Goal: Task Accomplishment & Management: Use online tool/utility

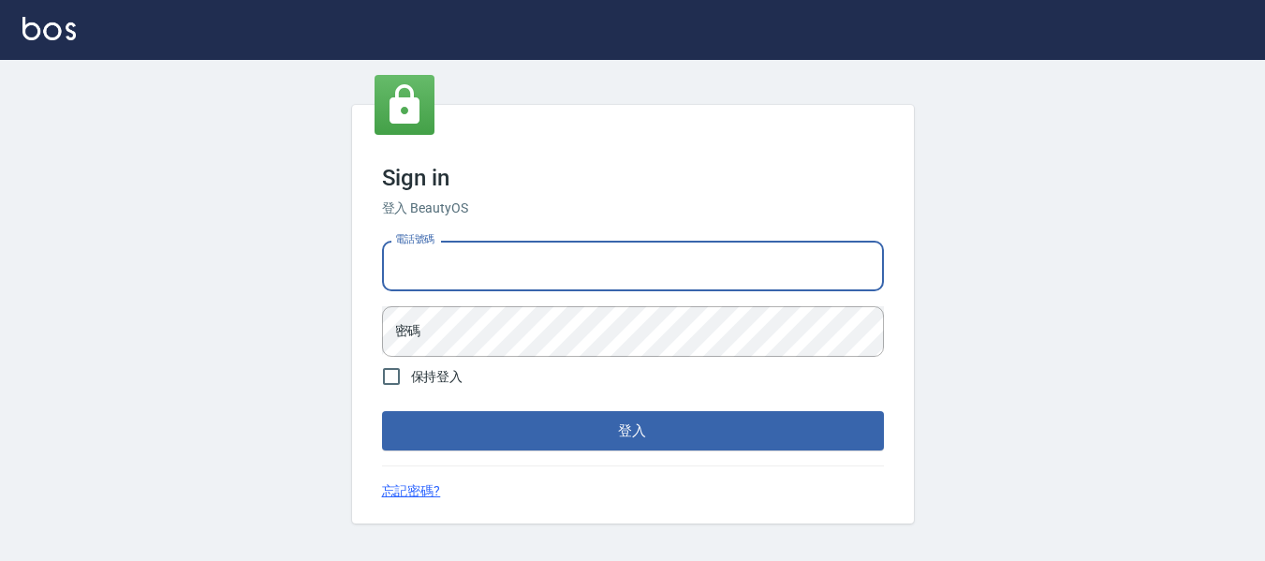
click at [568, 273] on input "電話號碼" at bounding box center [633, 266] width 502 height 51
type input "82951313"
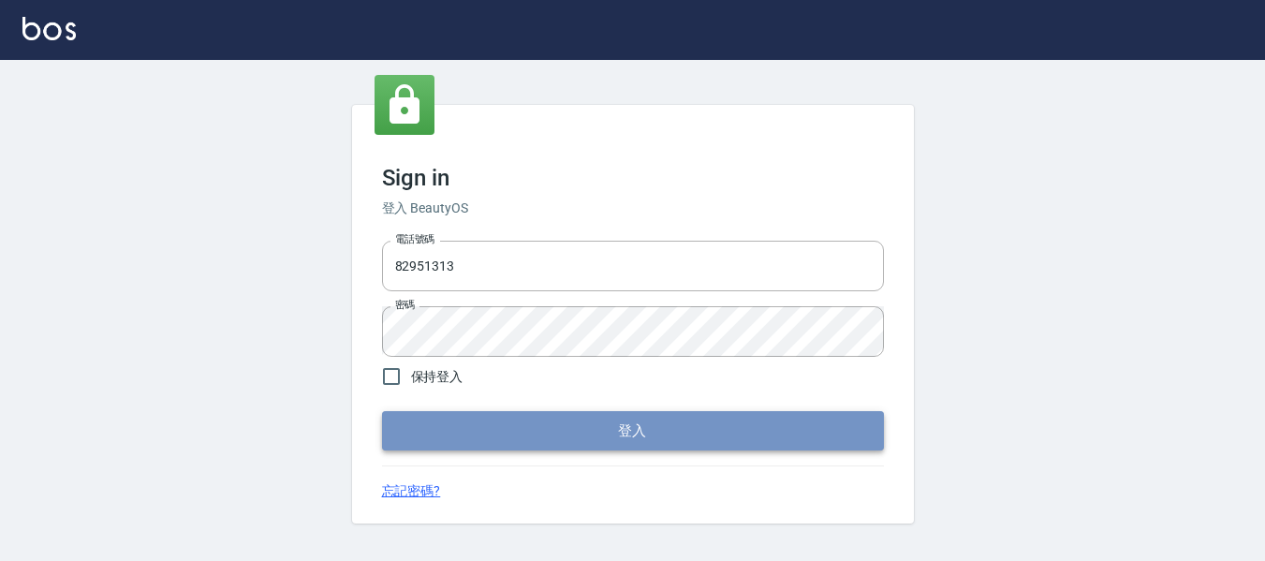
click at [712, 430] on button "登入" at bounding box center [633, 430] width 502 height 39
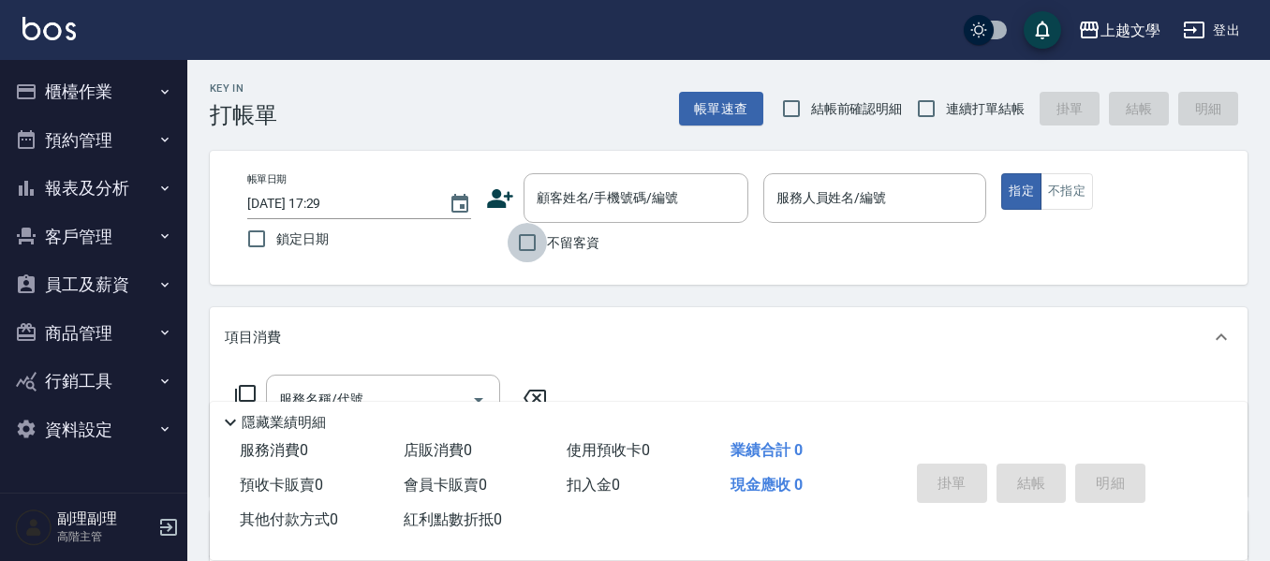
click at [524, 229] on input "不留客資" at bounding box center [527, 242] width 39 height 39
checkbox input "true"
click at [929, 101] on input "連續打單結帳" at bounding box center [926, 108] width 39 height 39
checkbox input "true"
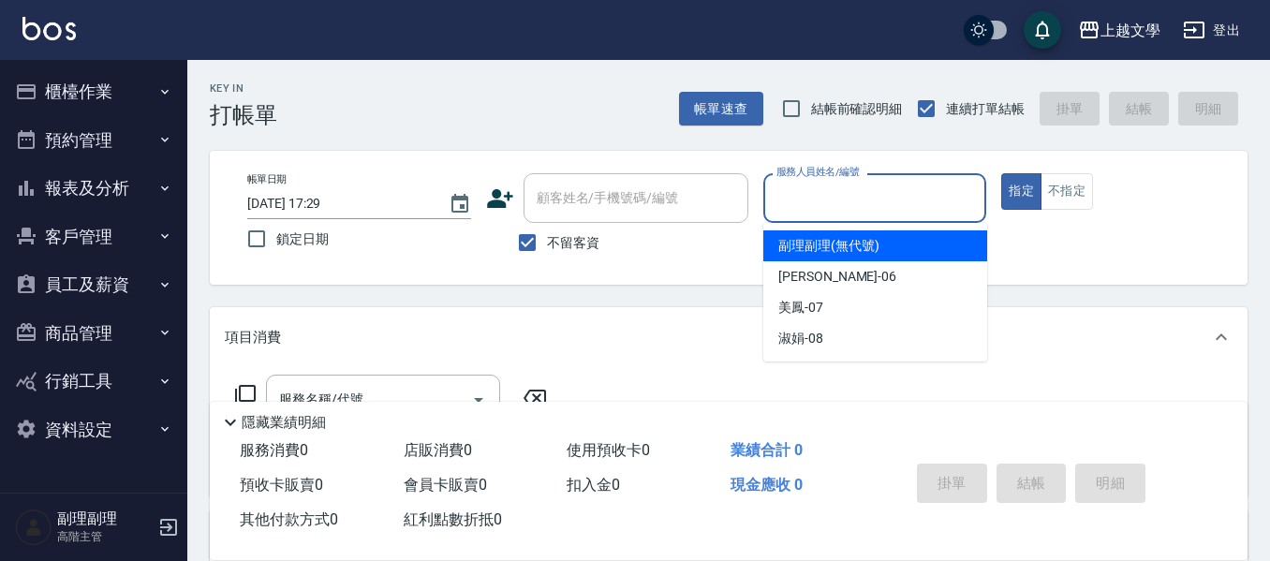
click at [836, 210] on input "服務人員姓名/編號" at bounding box center [875, 198] width 207 height 33
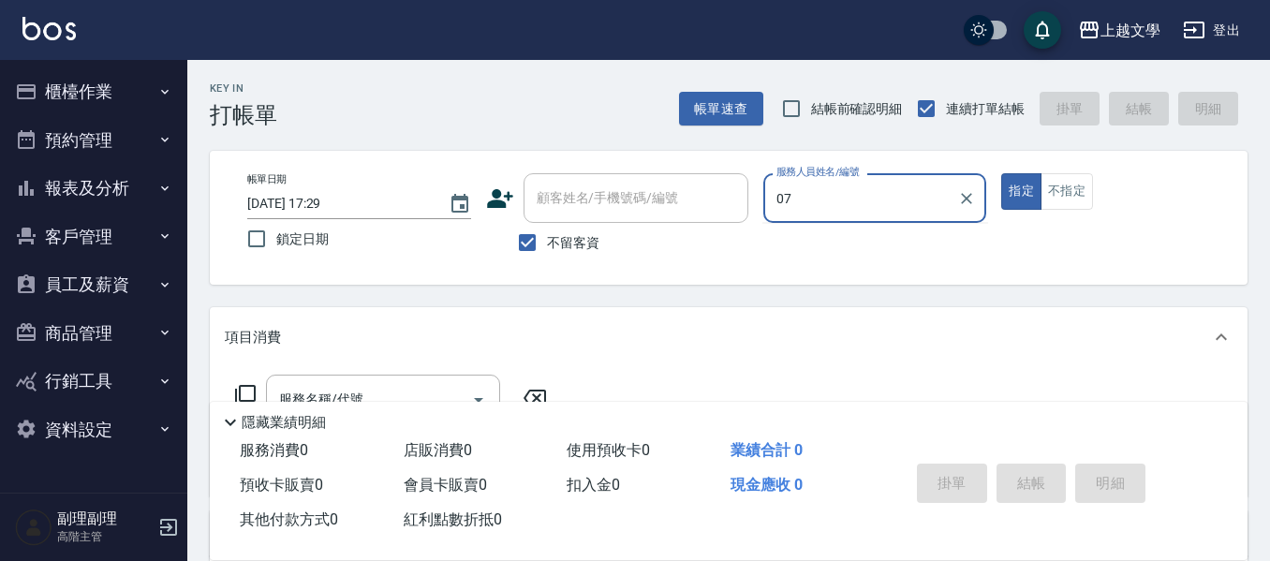
type input "美鳳-07"
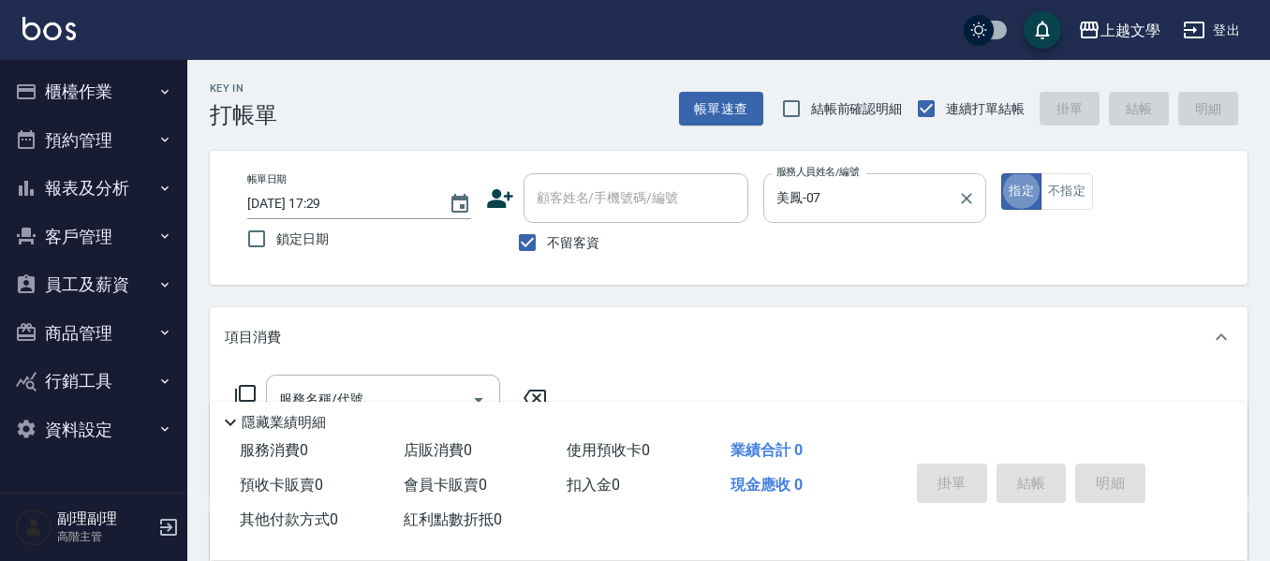
type button "true"
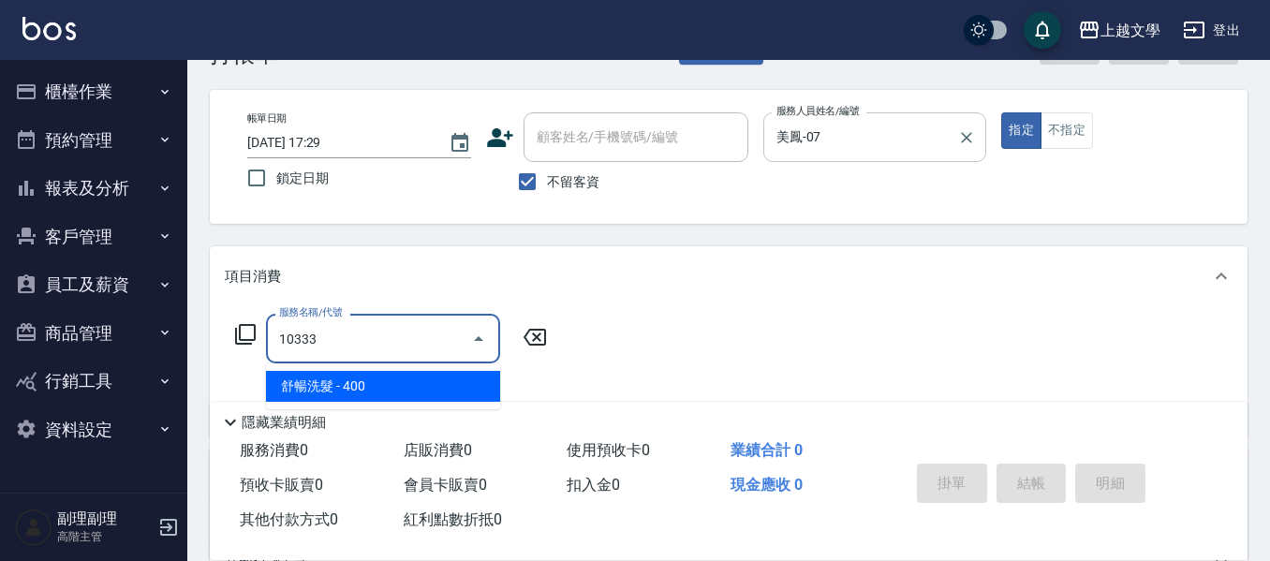
scroll to position [94, 0]
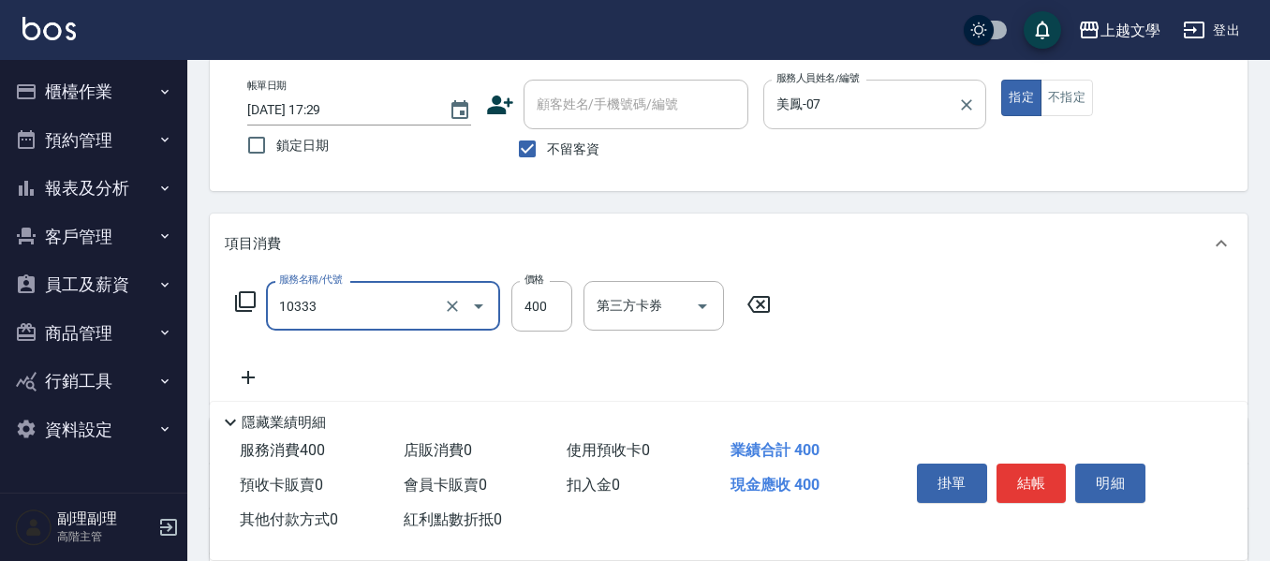
type input "舒暢洗髮(10333)"
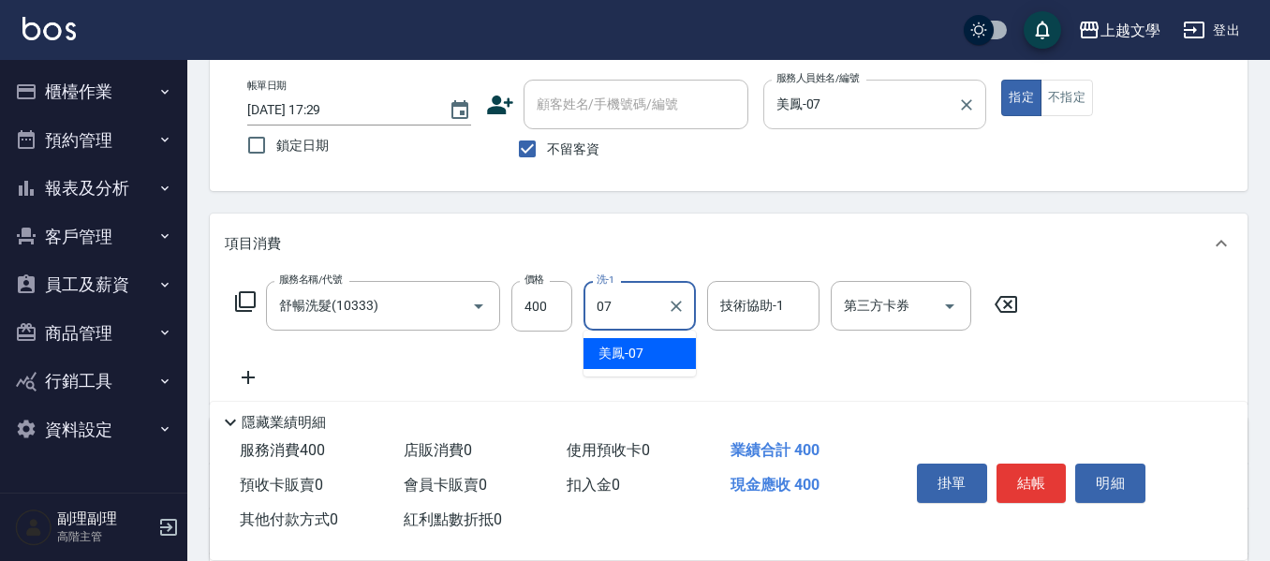
type input "美鳳-07"
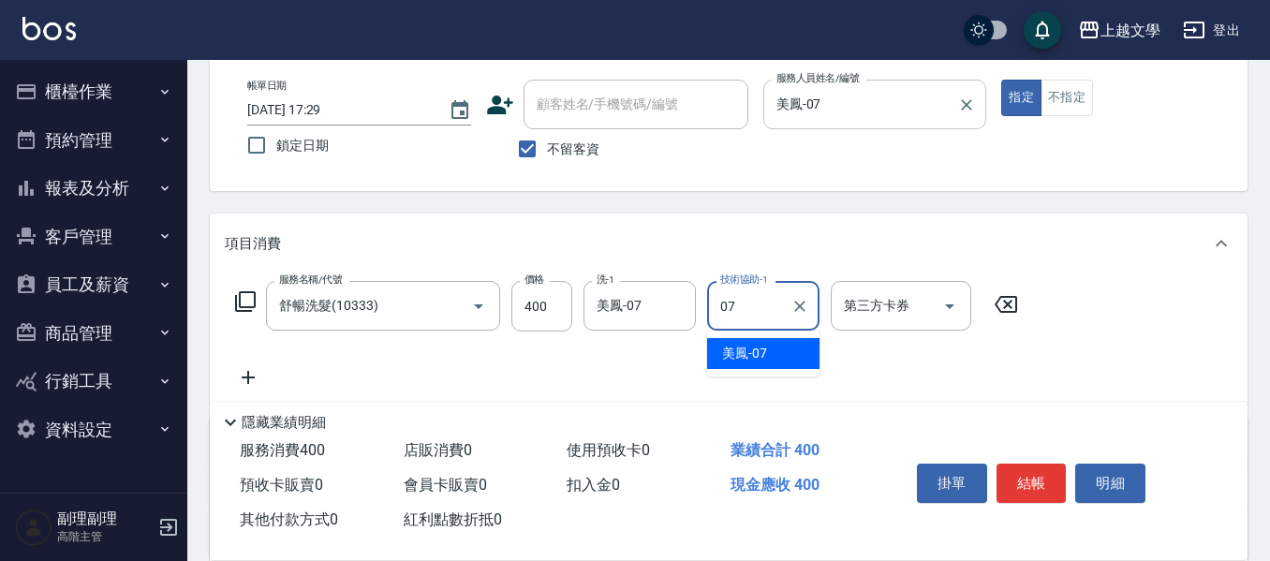
type input "美鳳-07"
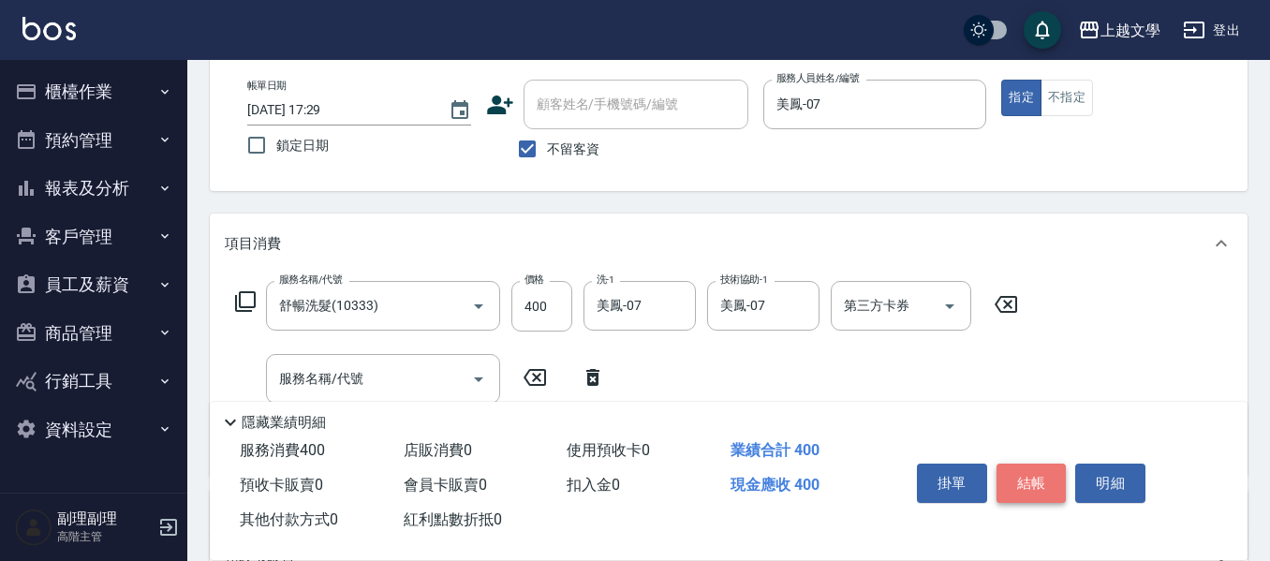
click at [1033, 464] on button "結帳" at bounding box center [1032, 483] width 70 height 39
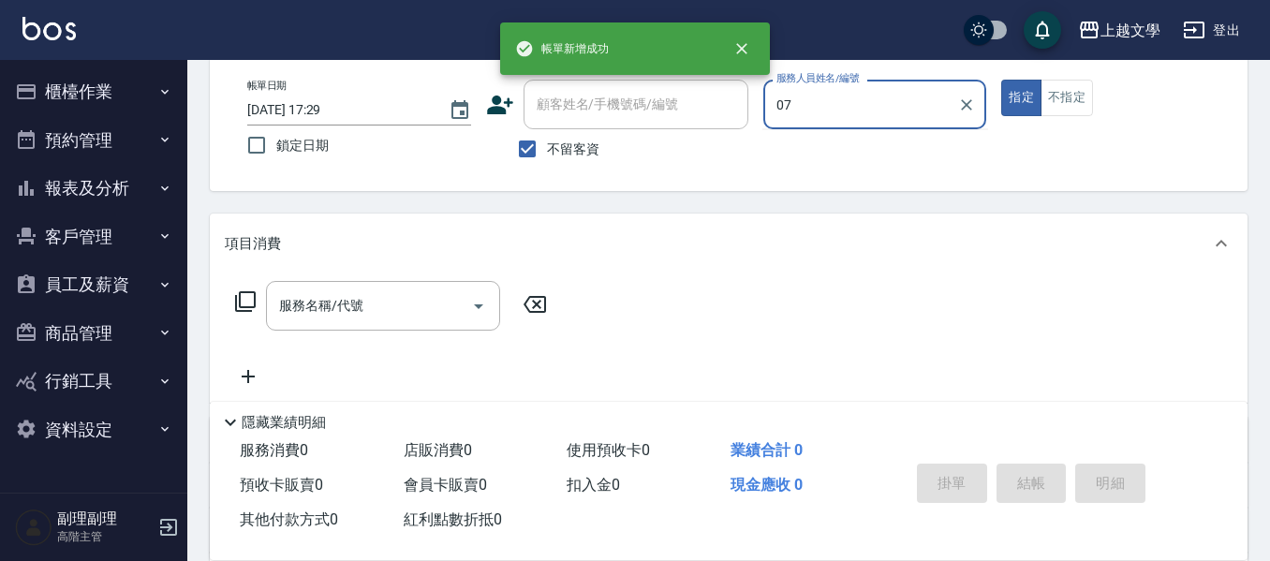
type input "美鳳-07"
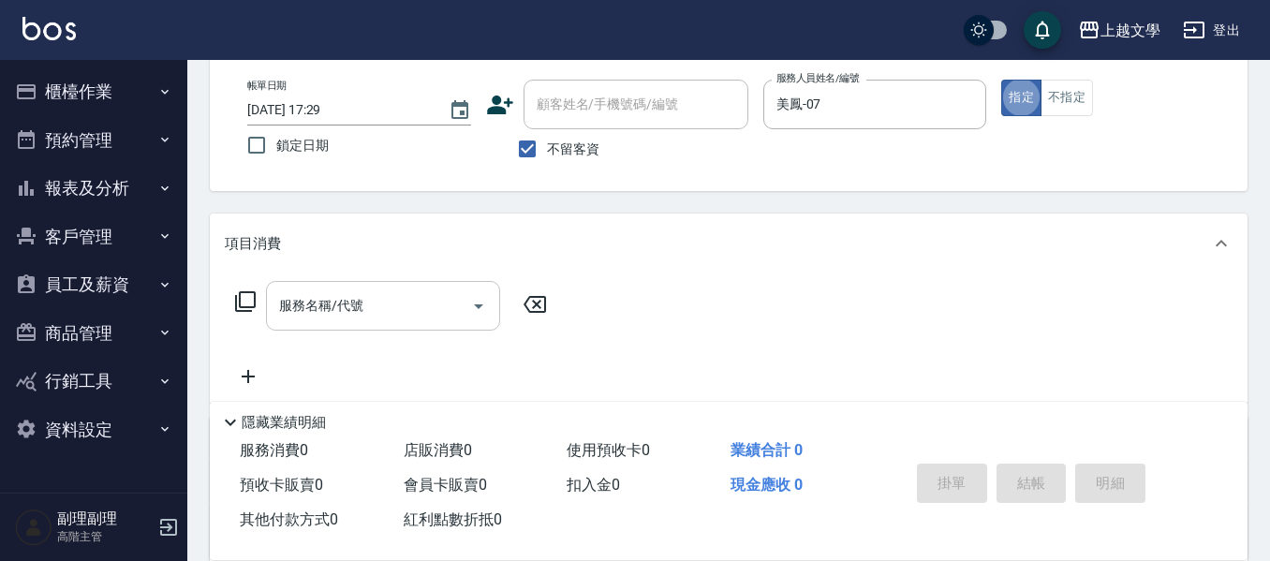
click at [381, 300] on input "服務名稱/代號" at bounding box center [368, 305] width 189 height 33
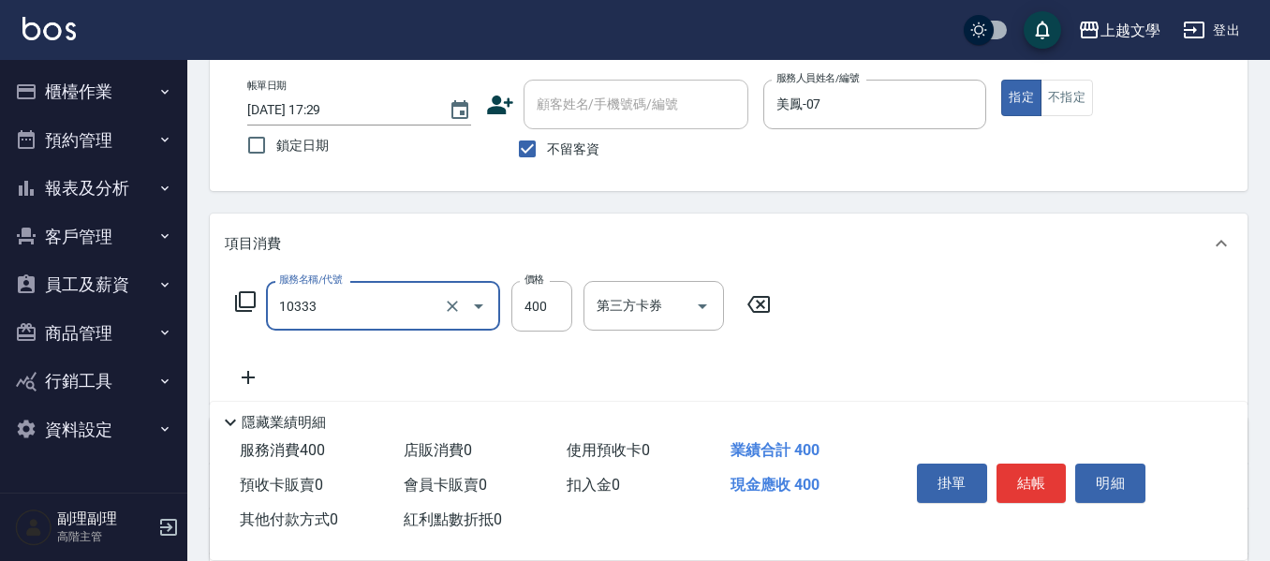
type input "舒暢洗髮(10333)"
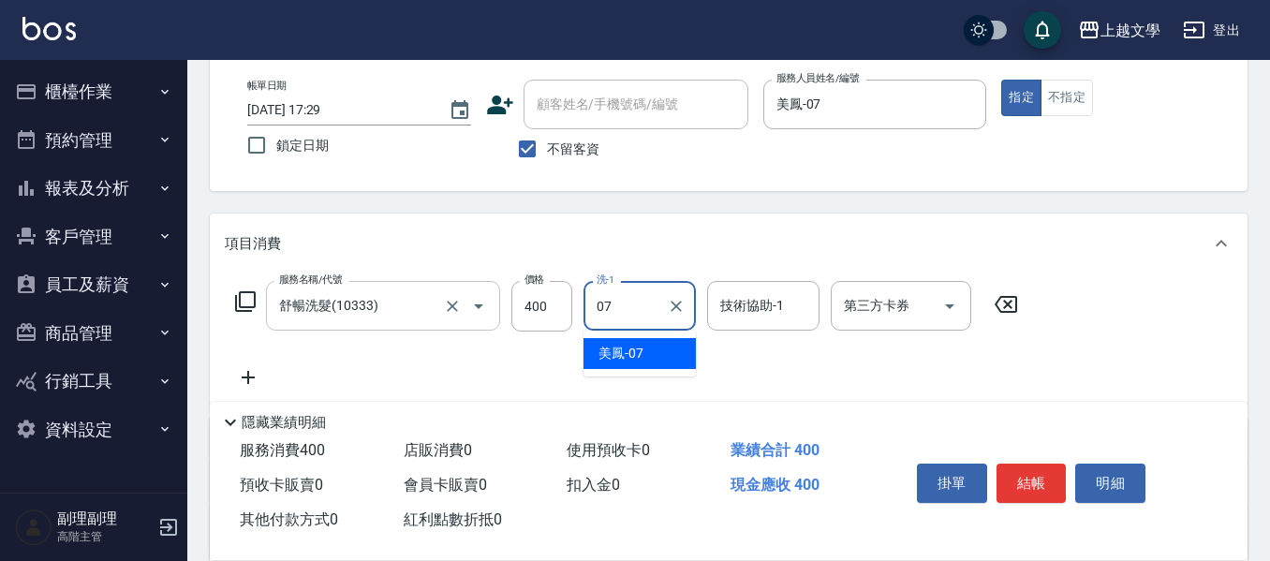
type input "美鳳-07"
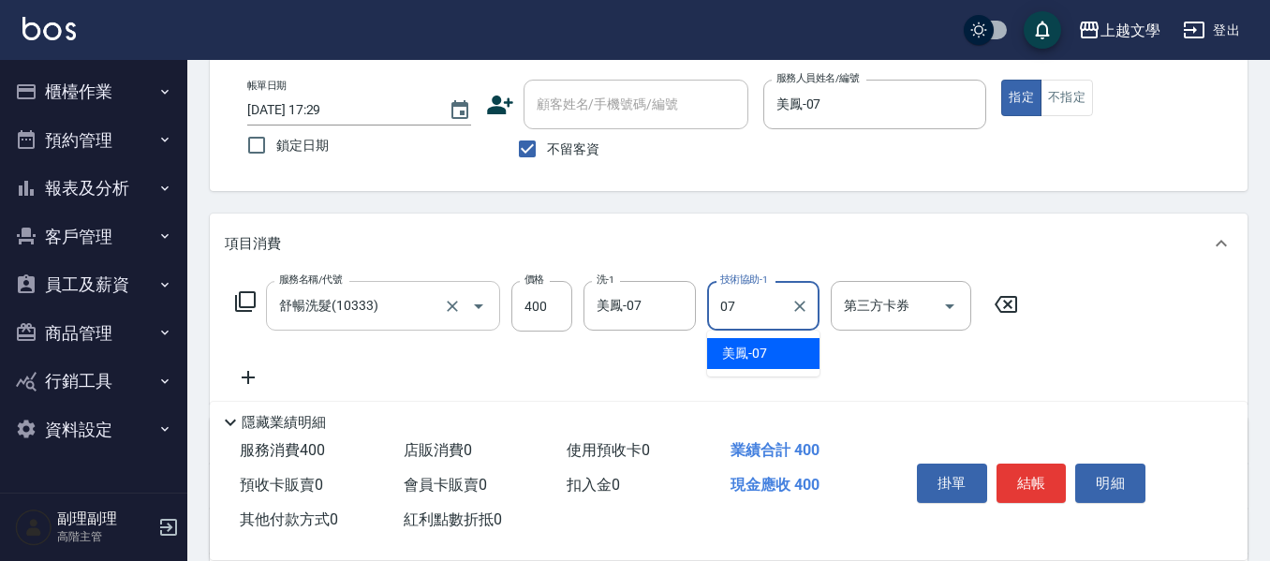
type input "美鳳-07"
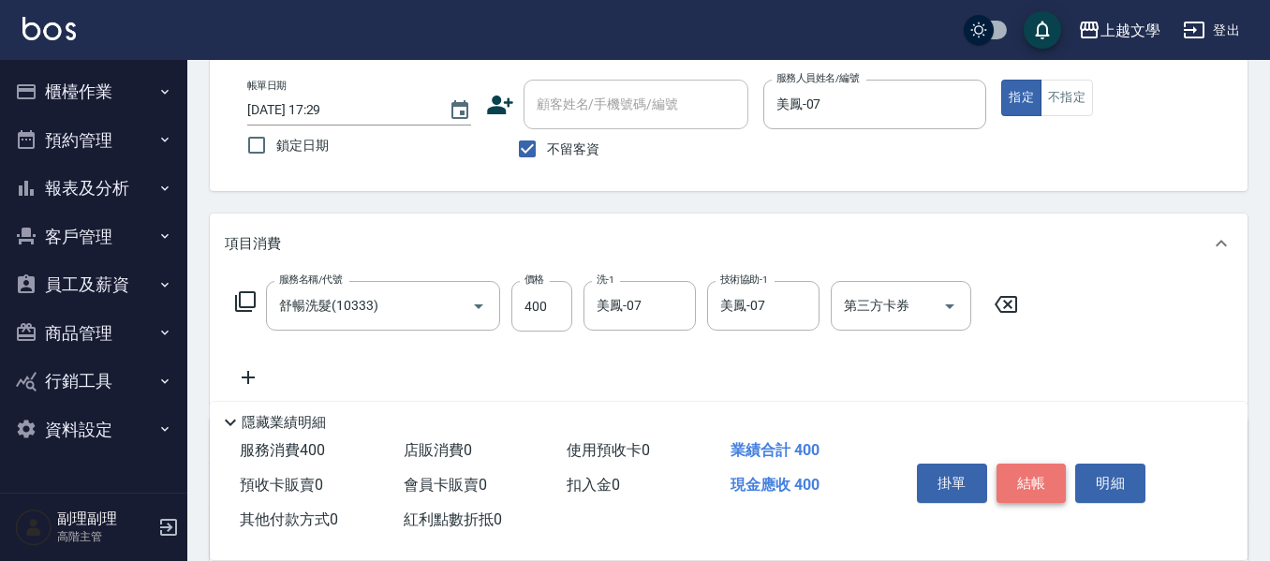
click at [1026, 464] on button "結帳" at bounding box center [1032, 483] width 70 height 39
type input "[DATE] 17:30"
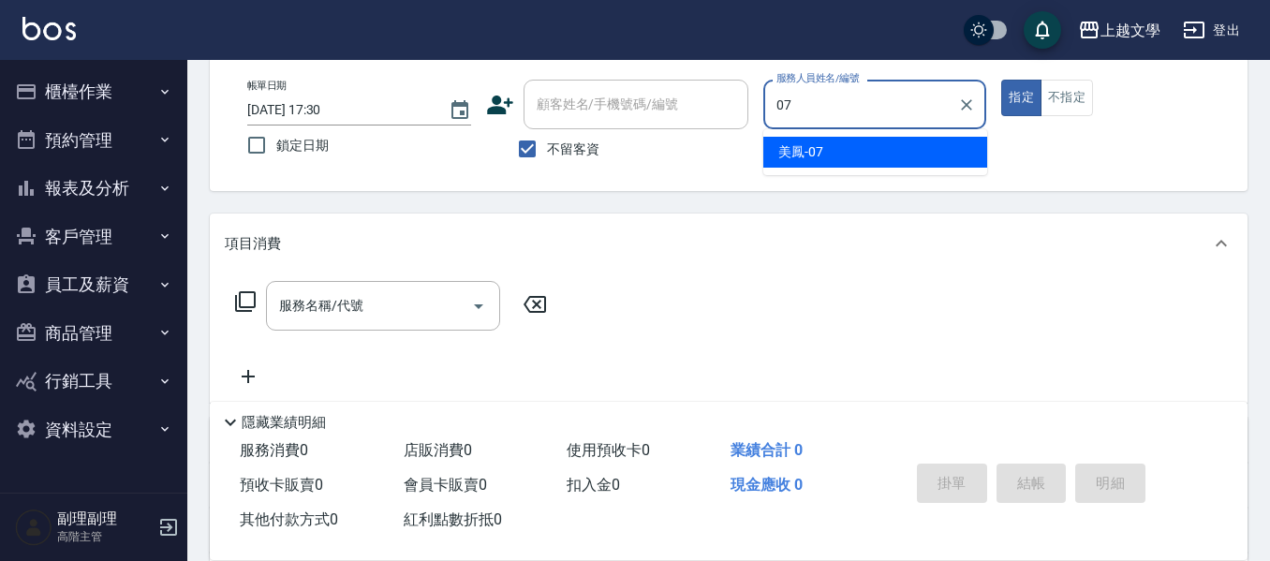
type input "美鳳-07"
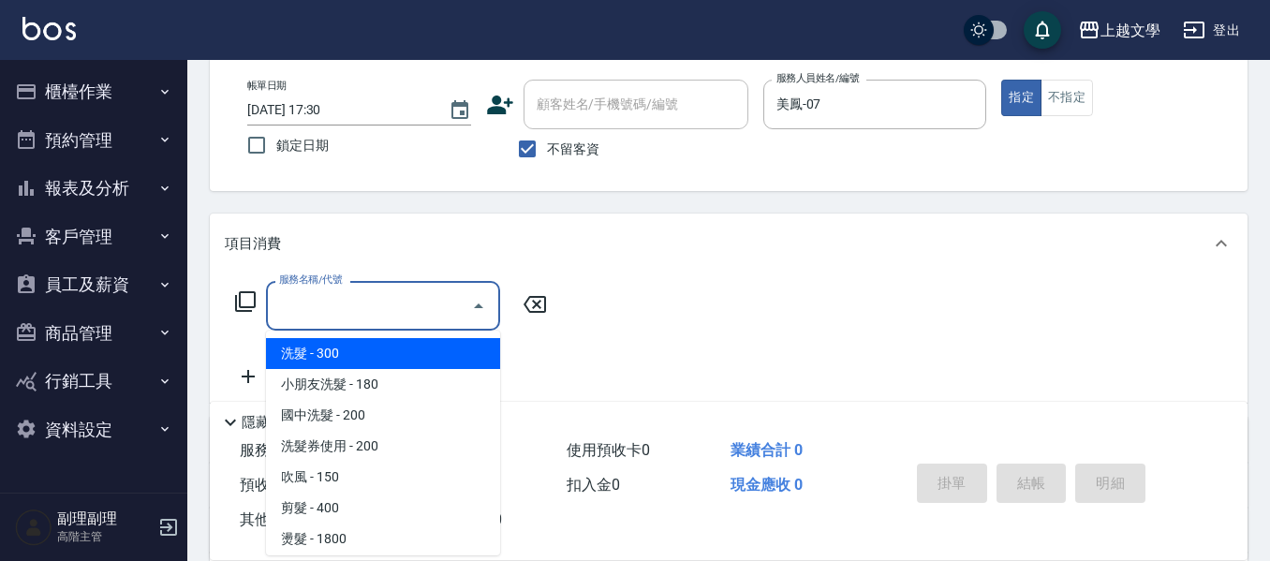
drag, startPoint x: 389, startPoint y: 292, endPoint x: 505, endPoint y: 260, distance: 120.4
click at [391, 292] on input "服務名稱/代號" at bounding box center [368, 305] width 189 height 33
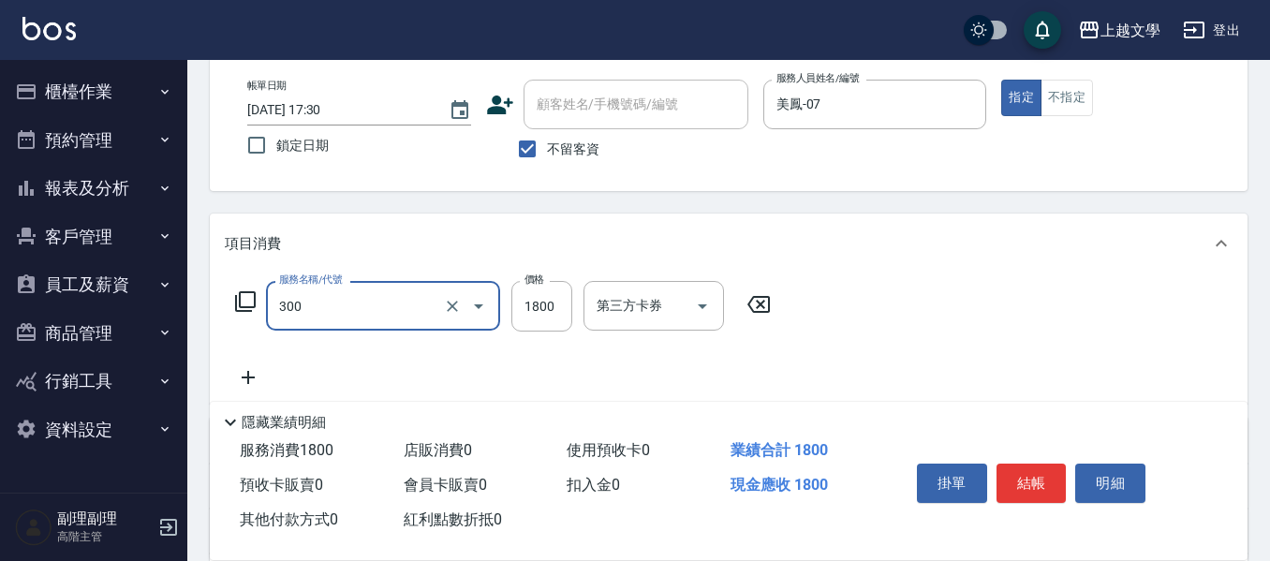
type input "燙髮(300)"
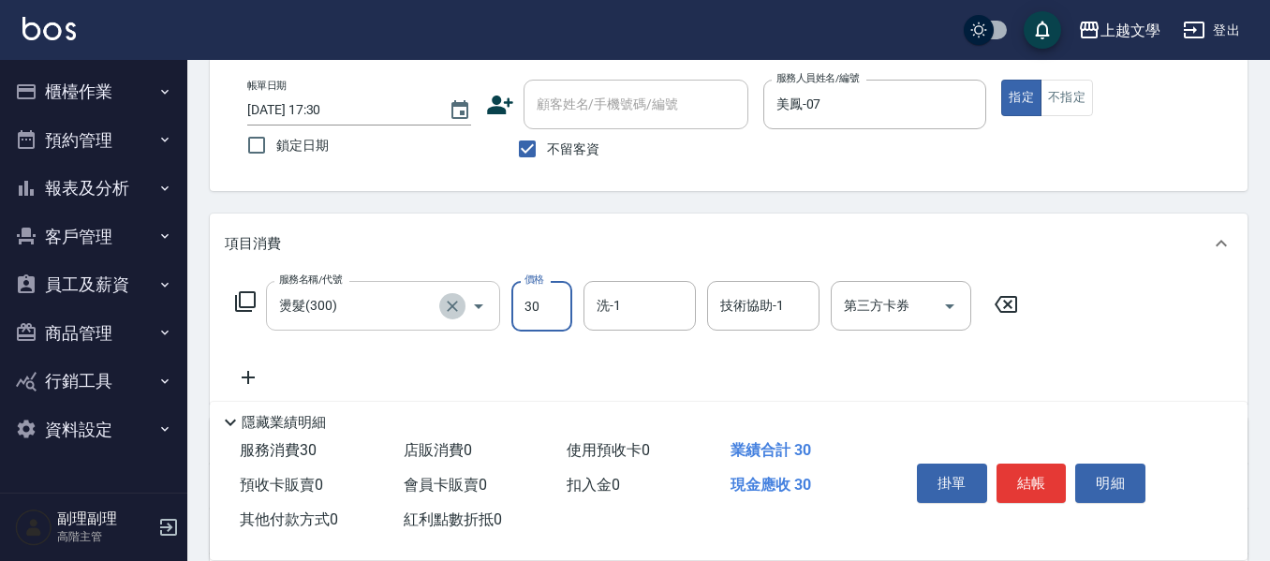
click at [454, 310] on icon "Clear" at bounding box center [452, 306] width 19 height 19
type input "30"
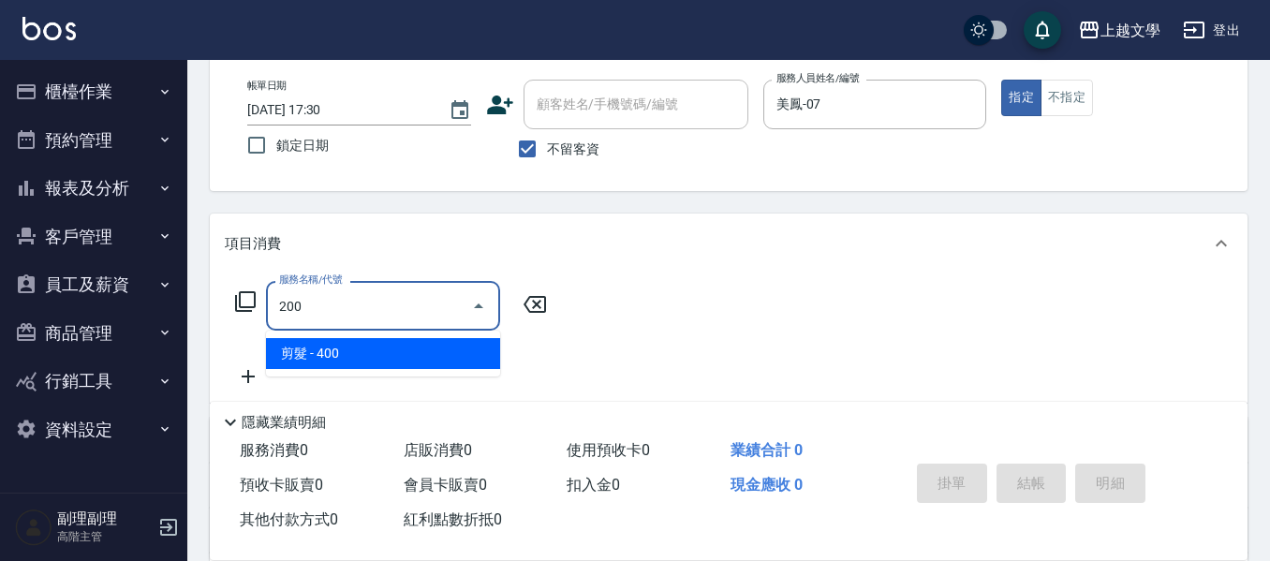
type input "剪髮(200)"
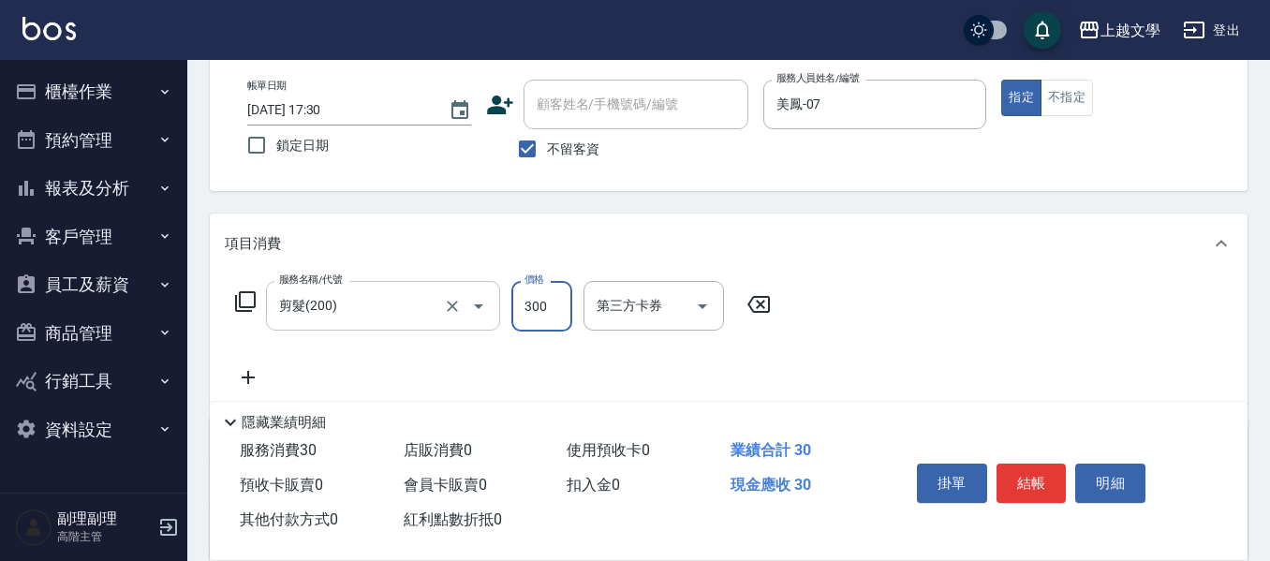
type input "300"
click at [1040, 479] on button "結帳" at bounding box center [1032, 483] width 70 height 39
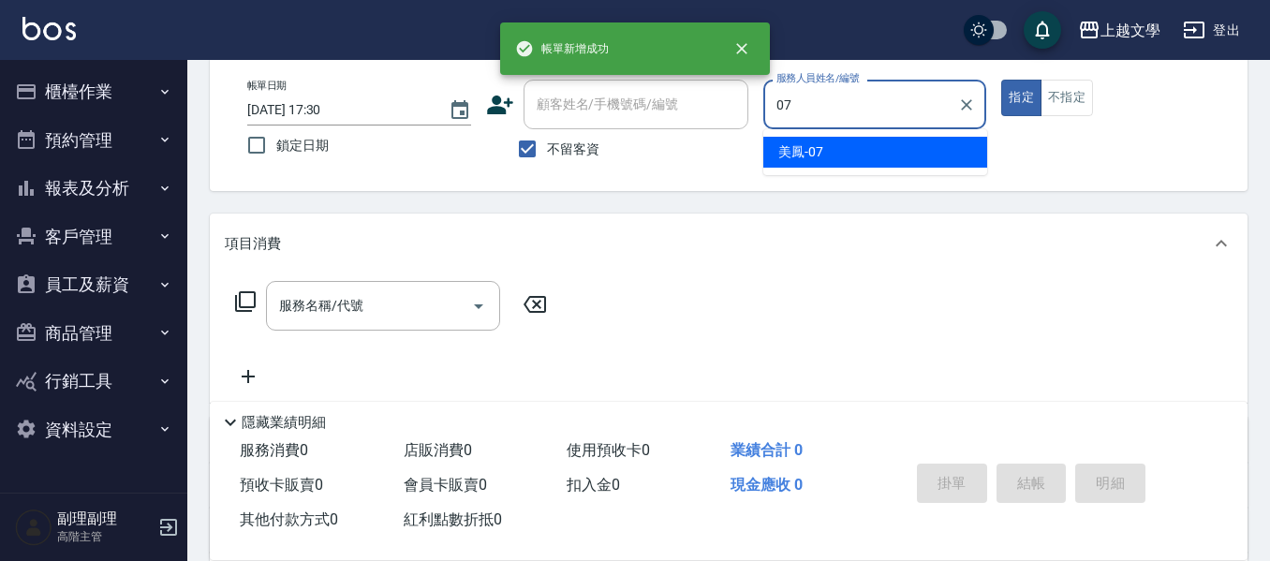
type input "美鳳-07"
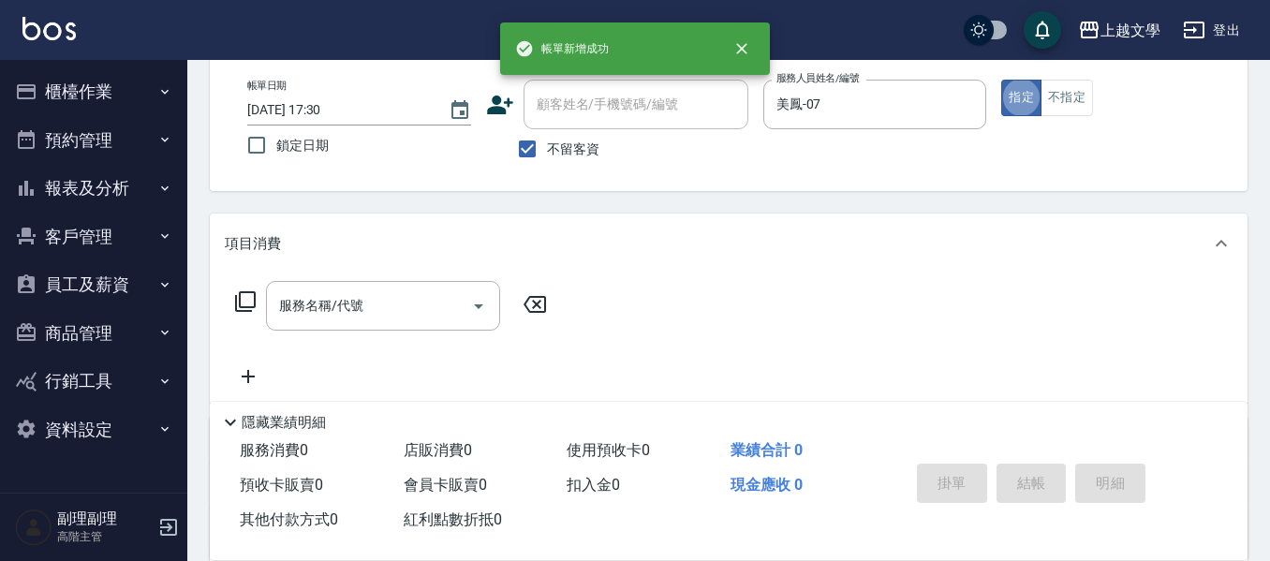
click at [308, 306] on input "服務名稱/代號" at bounding box center [368, 305] width 189 height 33
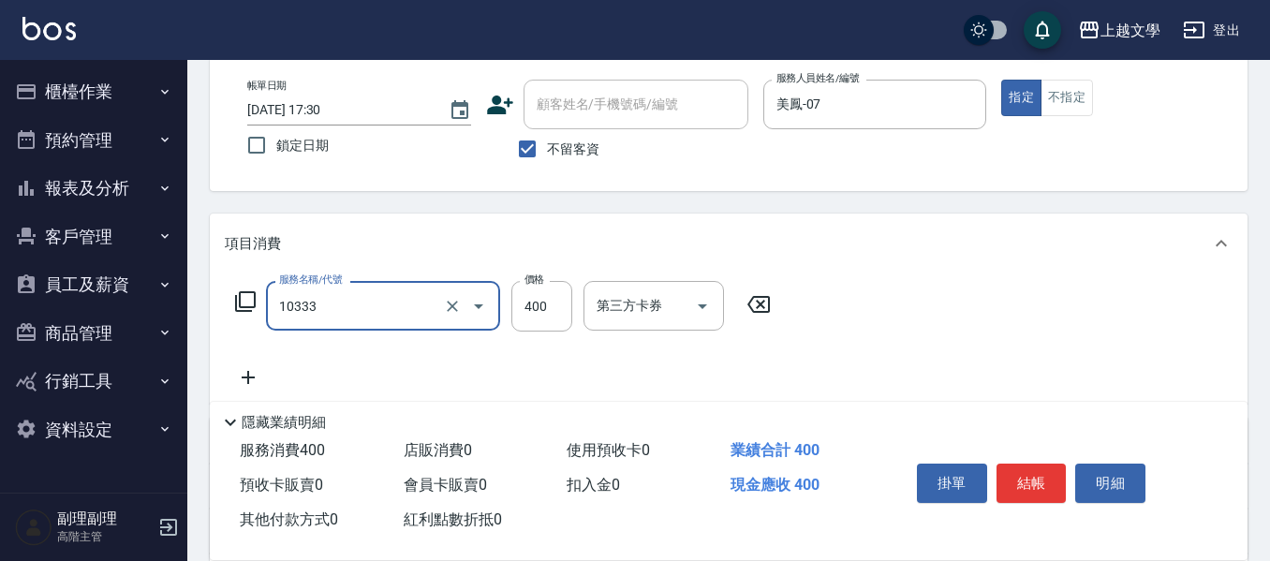
type input "舒暢洗髮(10333)"
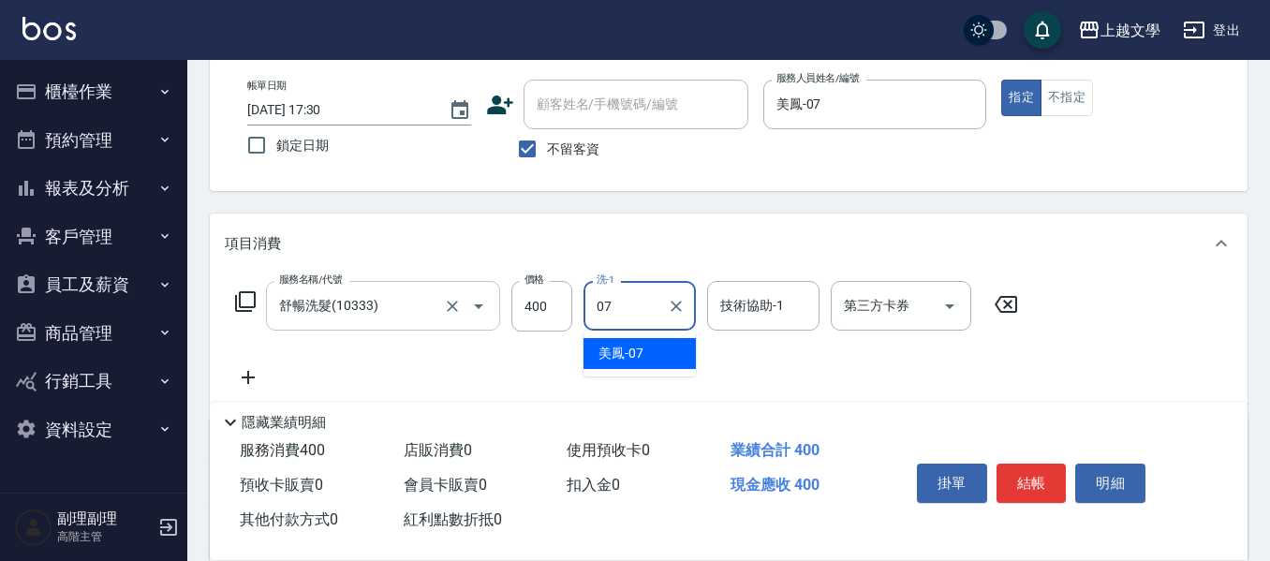
type input "美鳳-07"
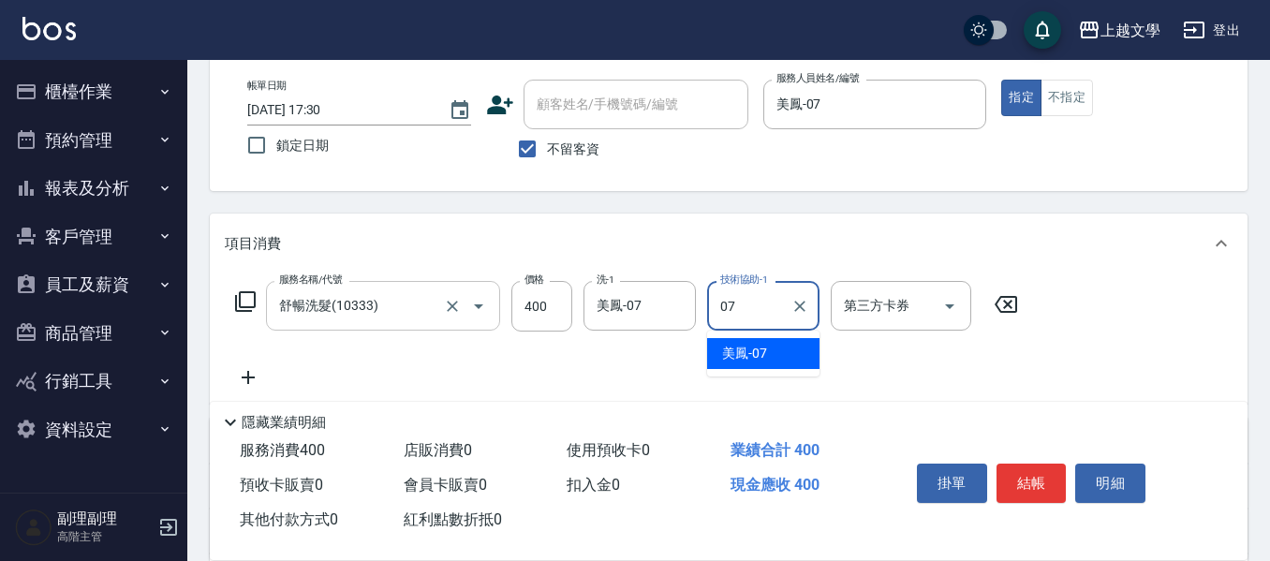
type input "美鳳-07"
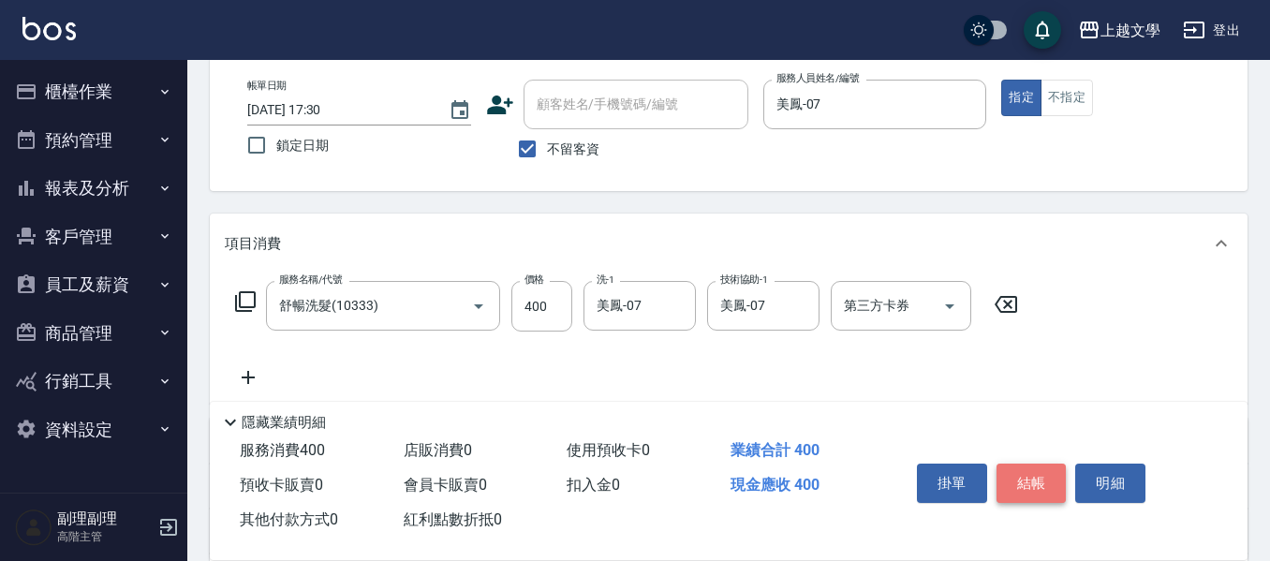
click at [1040, 470] on button "結帳" at bounding box center [1032, 483] width 70 height 39
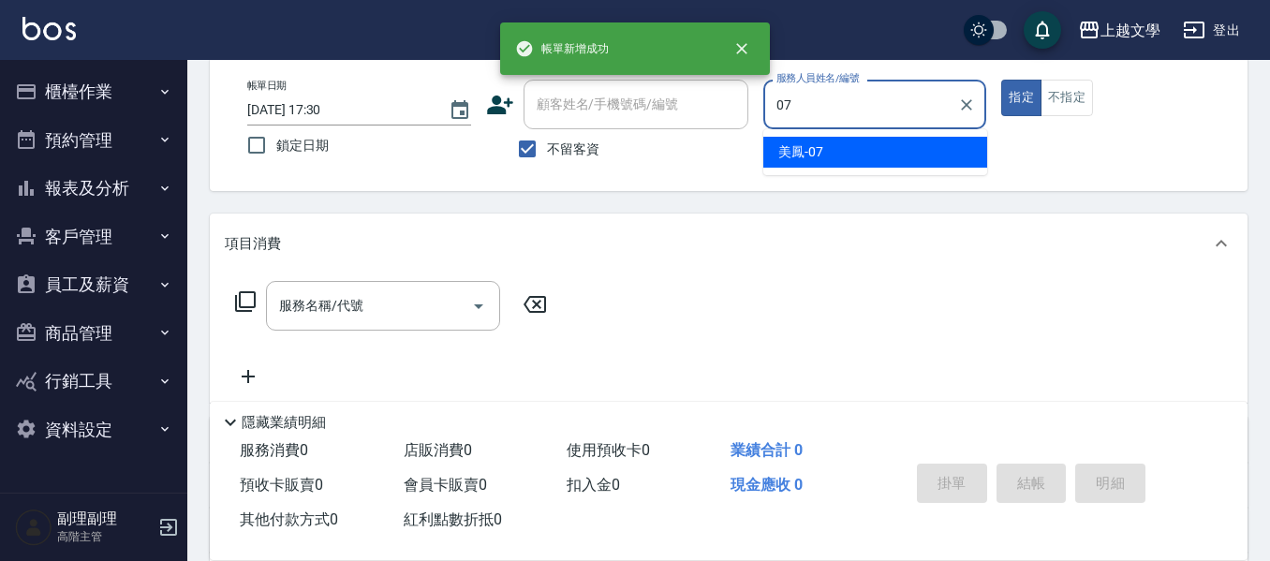
type input "美鳳-07"
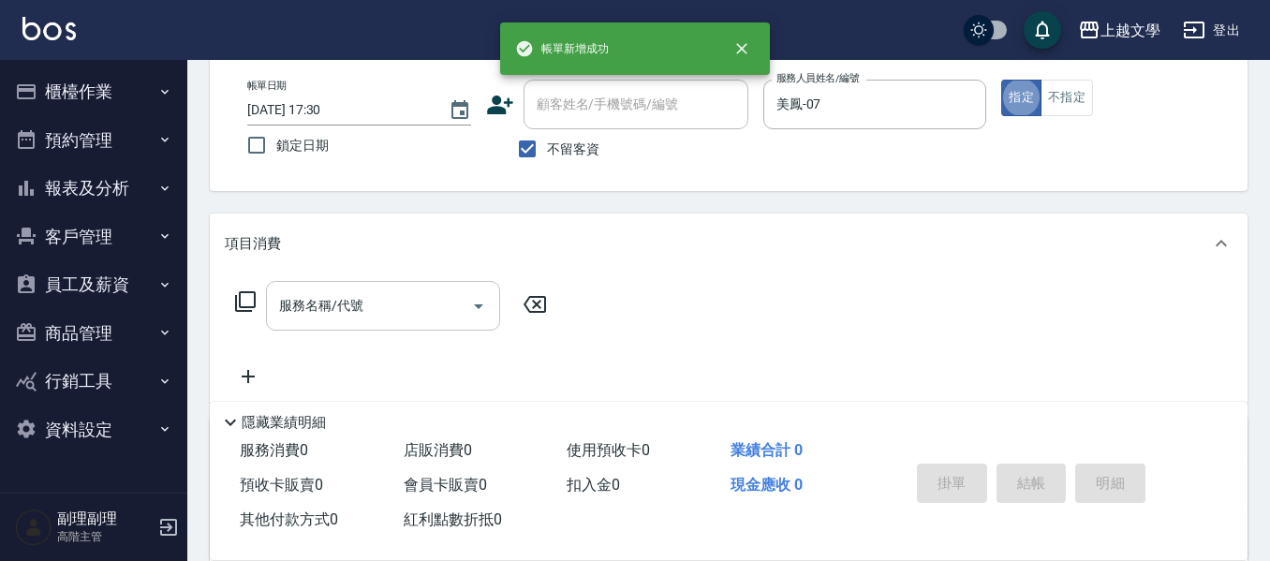
click at [401, 324] on div "服務名稱/代號" at bounding box center [383, 306] width 234 height 50
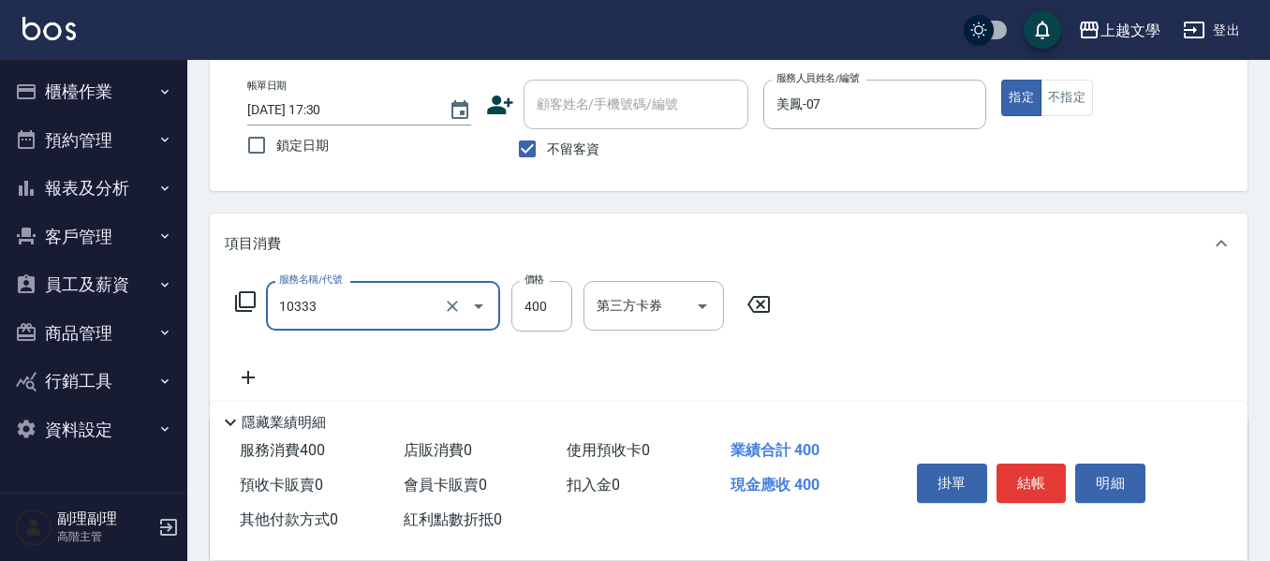
type input "舒暢洗髮(10333)"
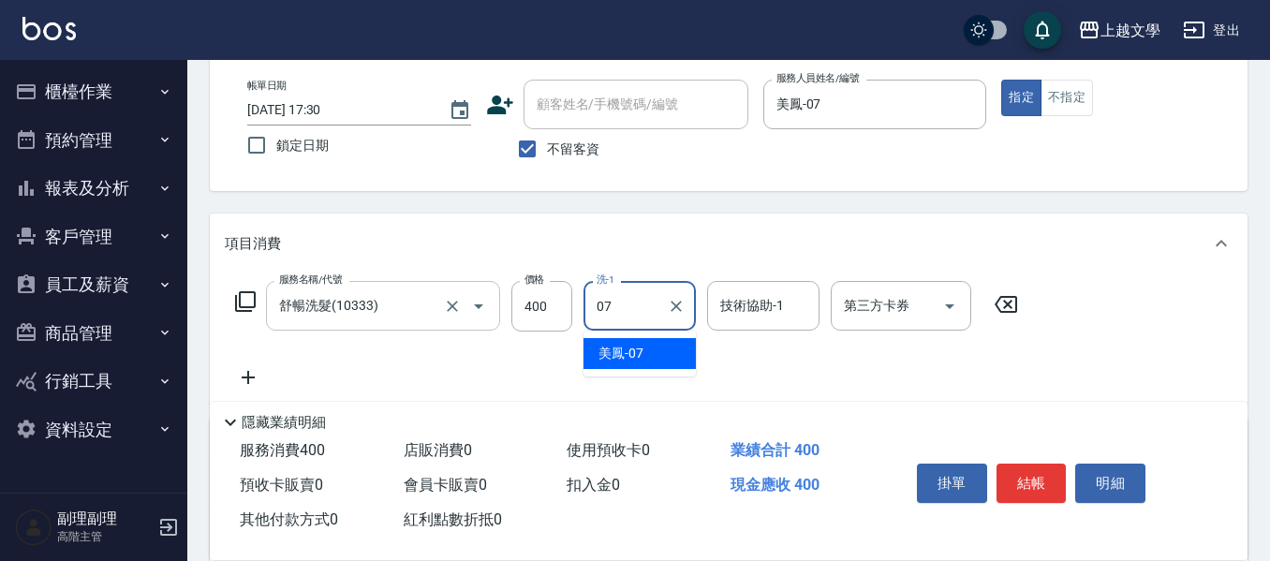
type input "美鳳-07"
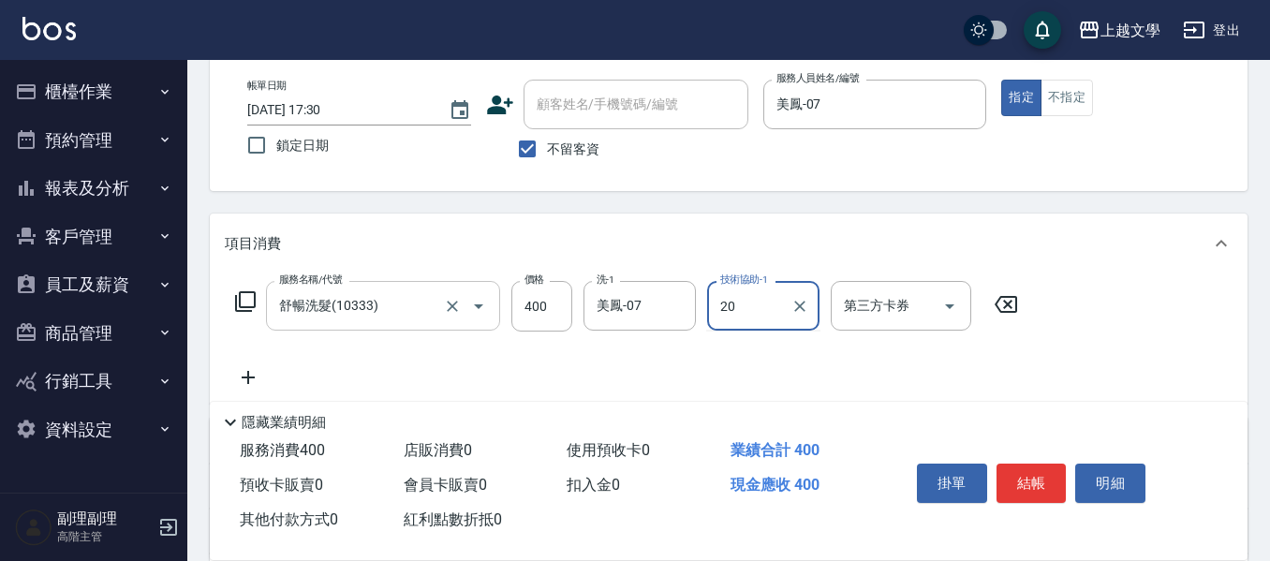
type input "2"
type input "美鳳-07"
click at [1012, 479] on button "結帳" at bounding box center [1032, 483] width 70 height 39
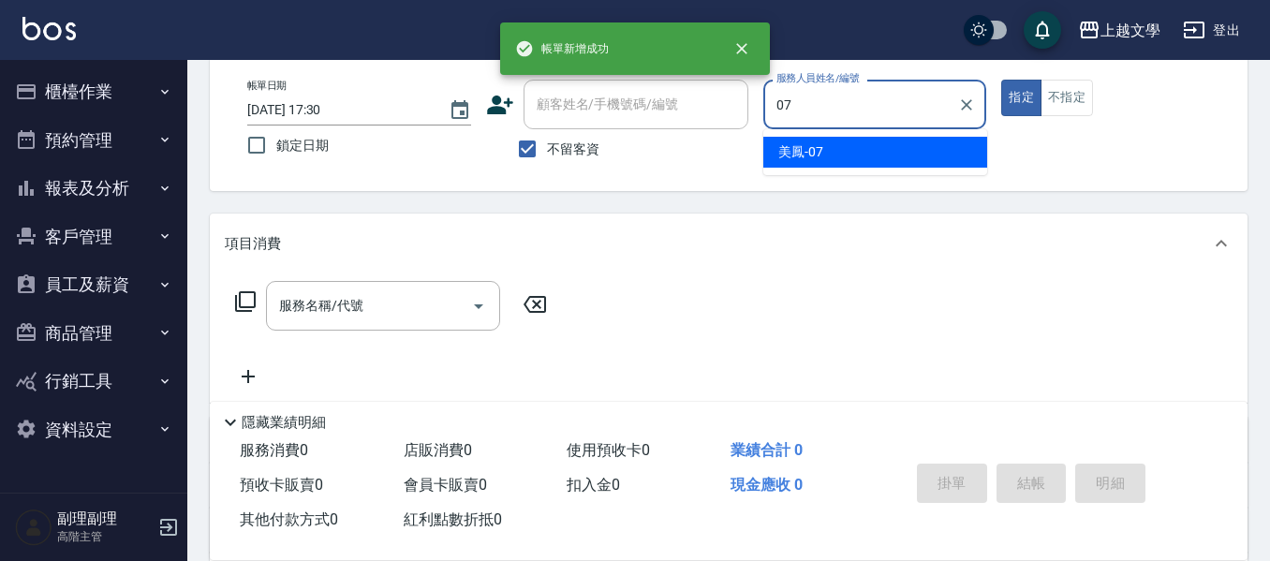
type input "美鳳-07"
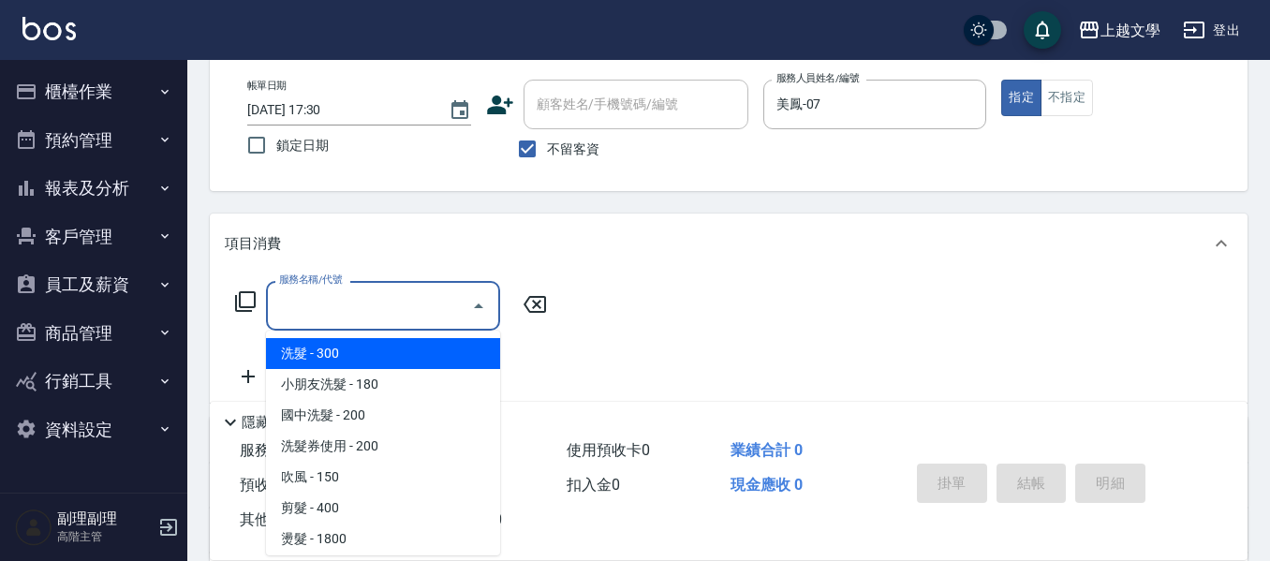
click at [375, 315] on input "服務名稱/代號" at bounding box center [368, 305] width 189 height 33
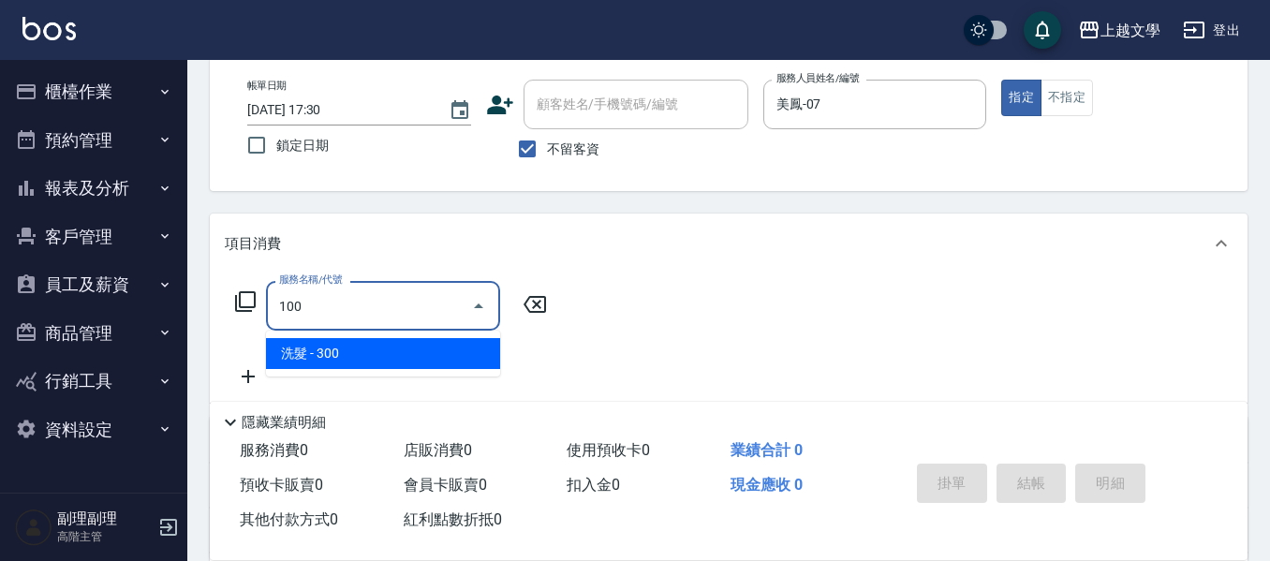
type input "洗髮(100)"
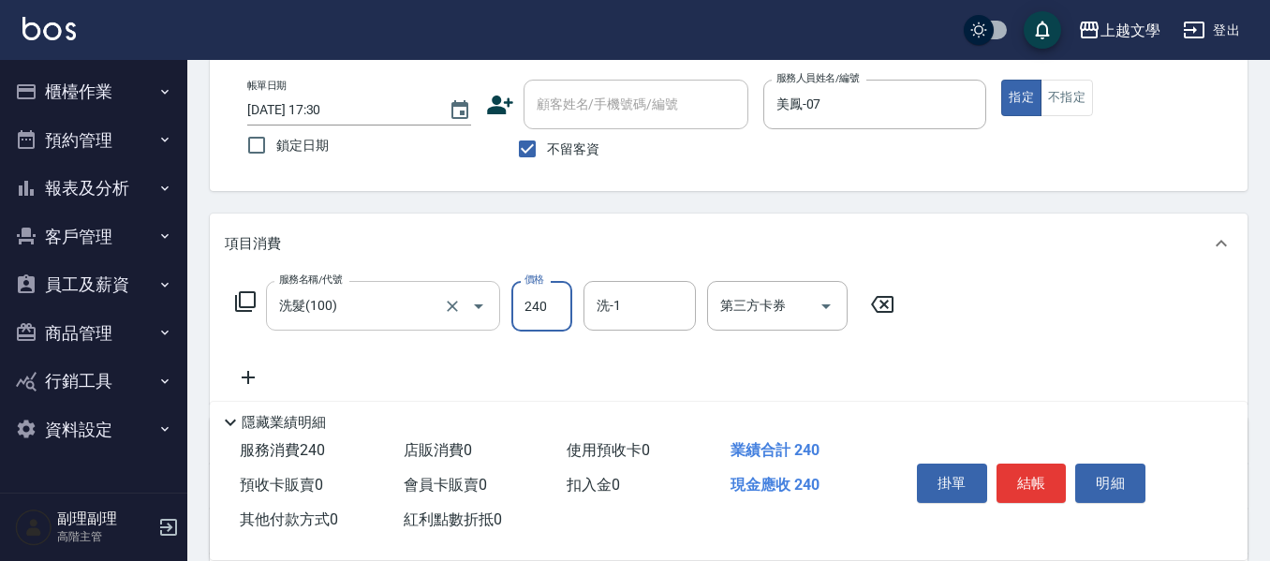
type input "240"
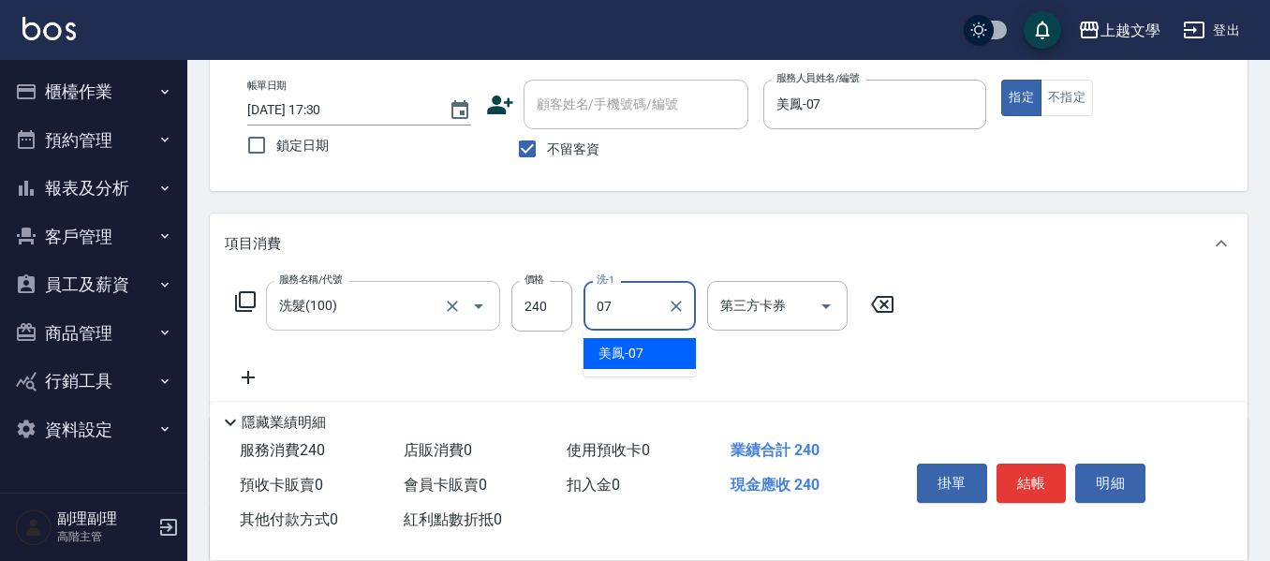
type input "美鳳-07"
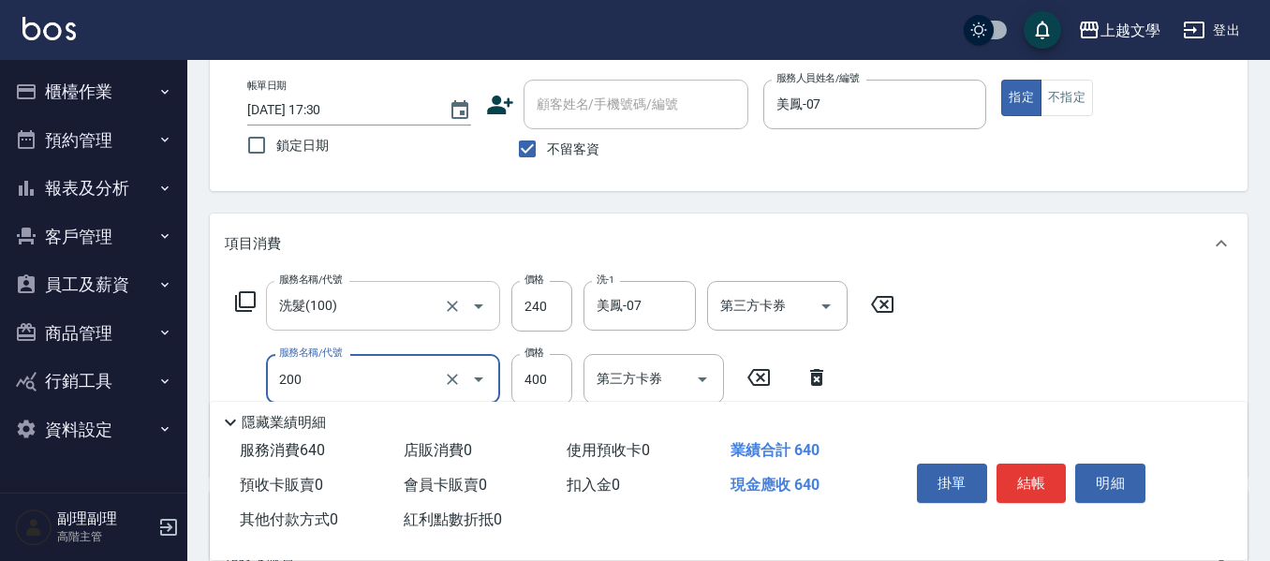
type input "剪髮(200)"
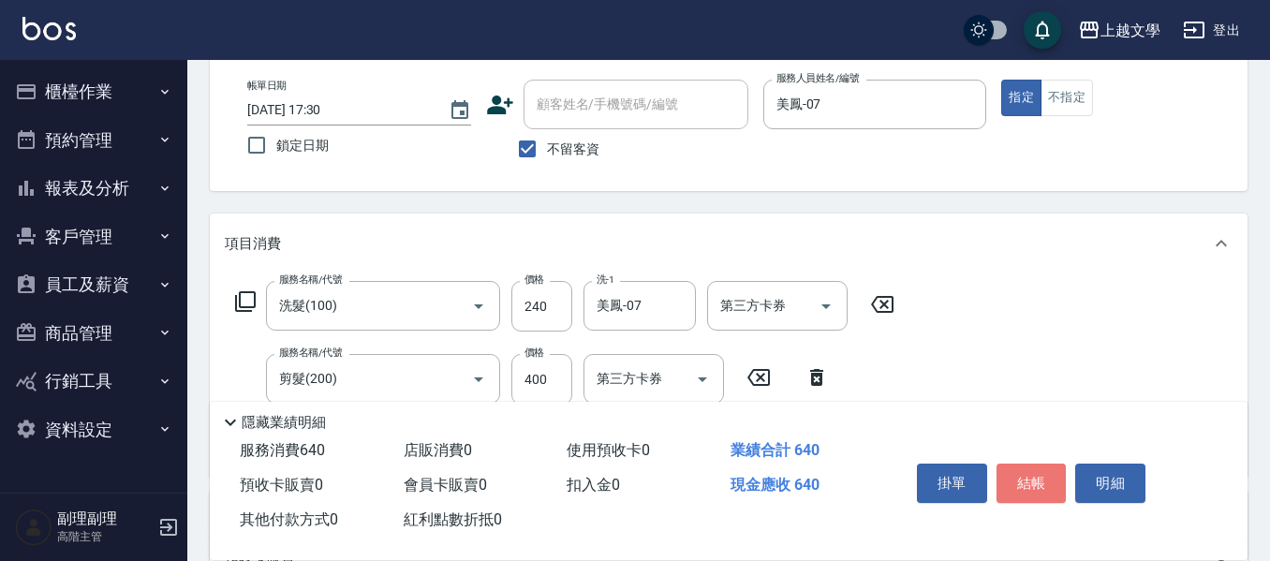
click at [1048, 465] on button "結帳" at bounding box center [1032, 483] width 70 height 39
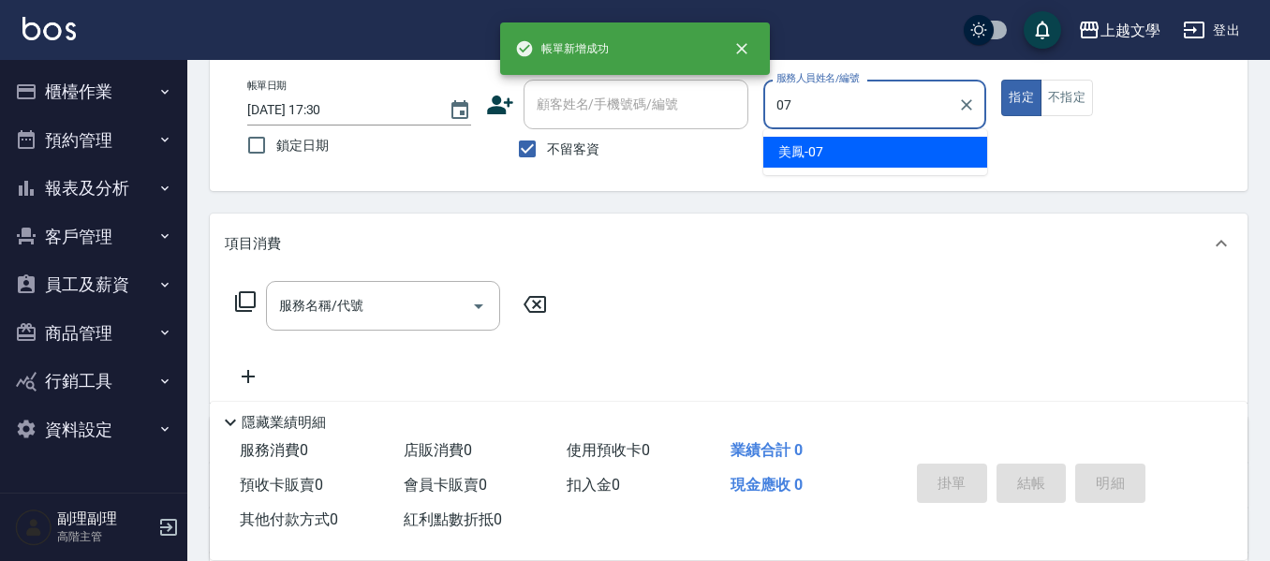
type input "美鳳-07"
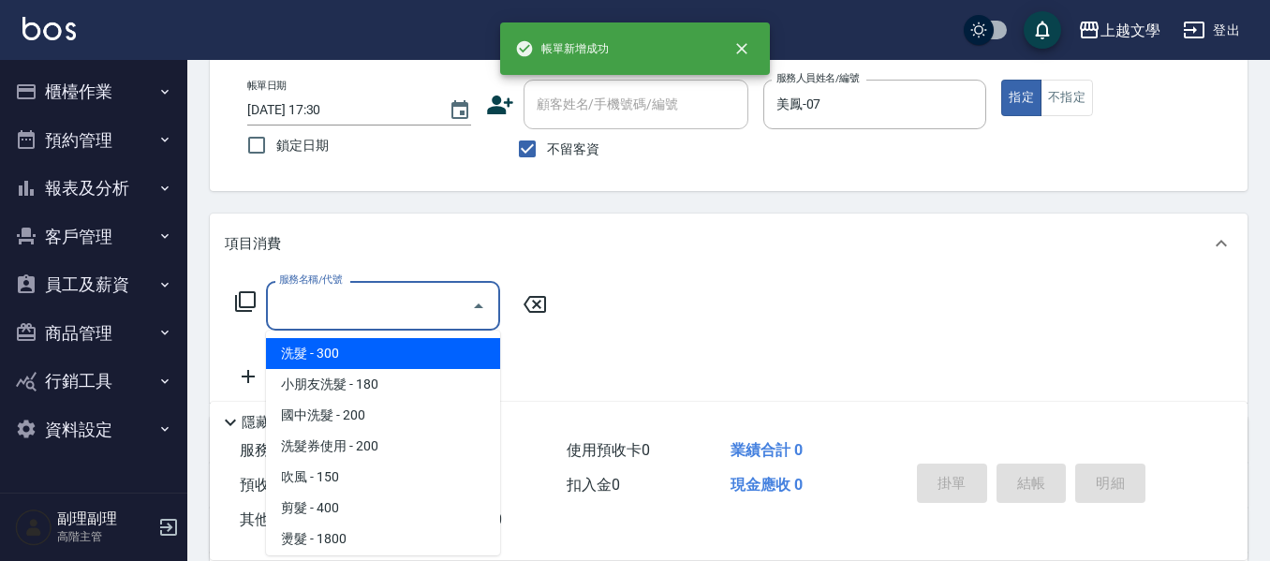
click at [406, 310] on input "服務名稱/代號" at bounding box center [368, 305] width 189 height 33
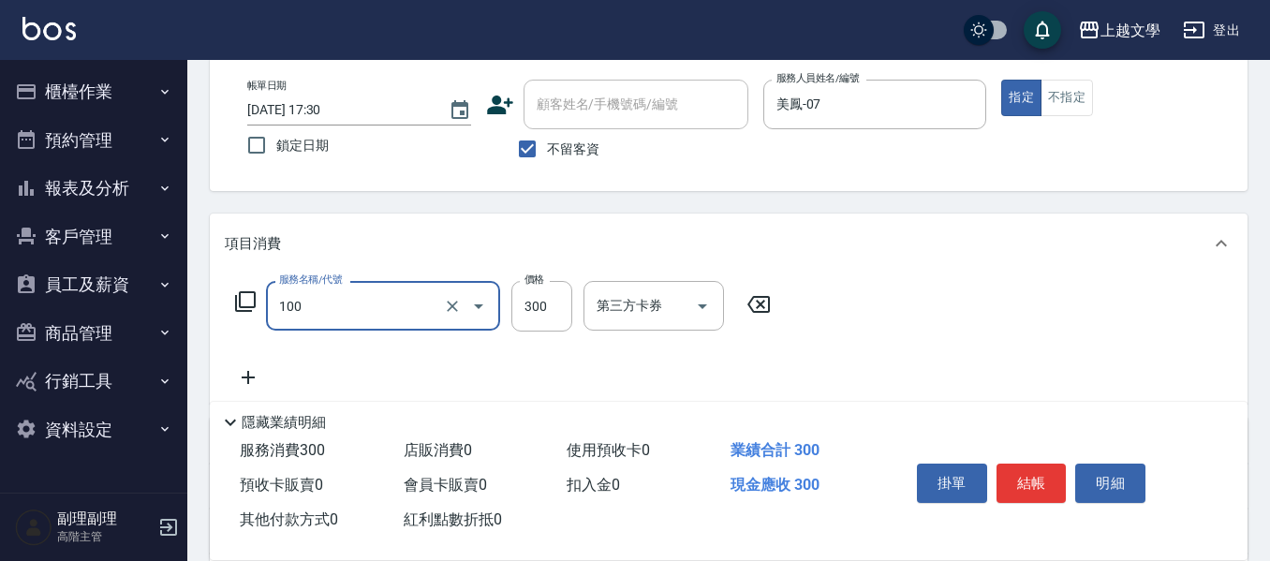
type input "洗髮(100)"
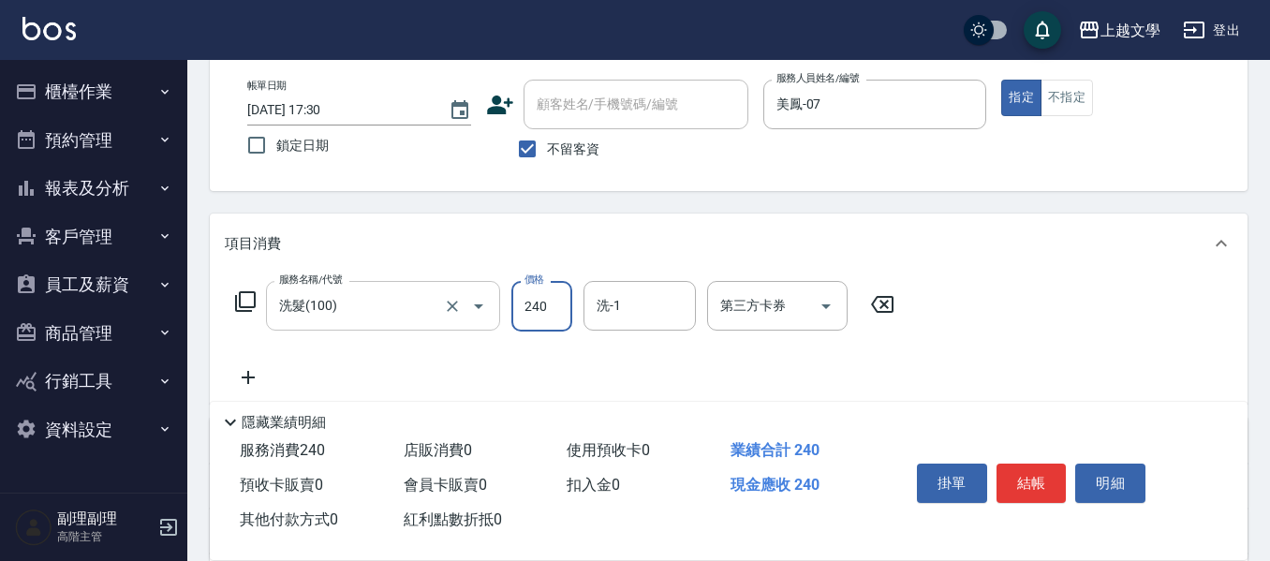
type input "240"
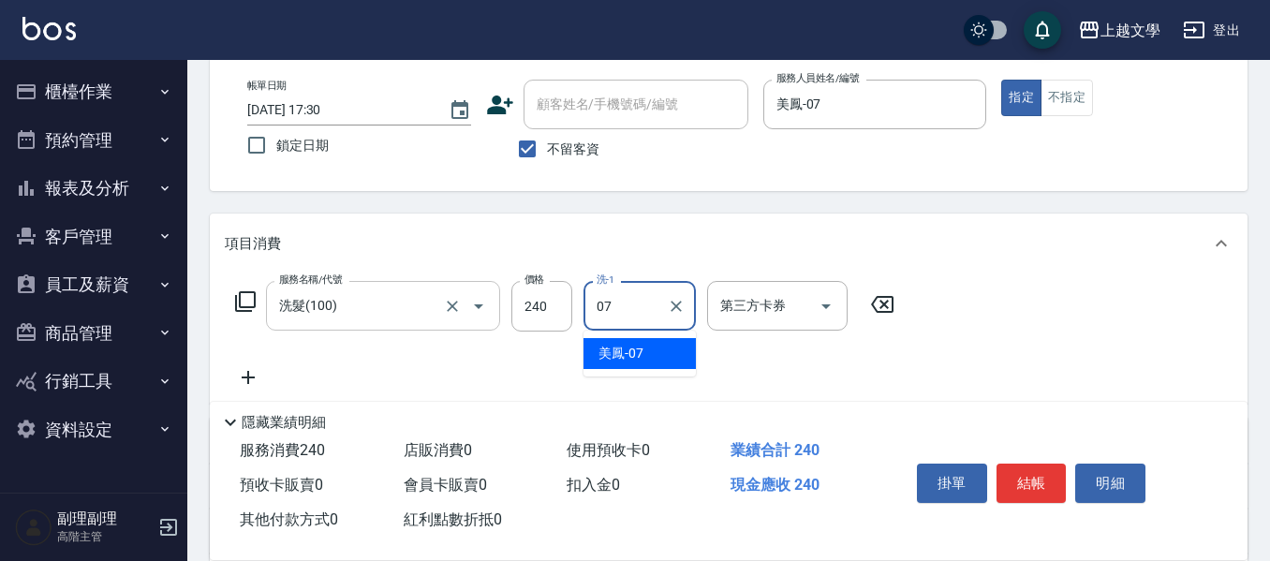
type input "美鳳-07"
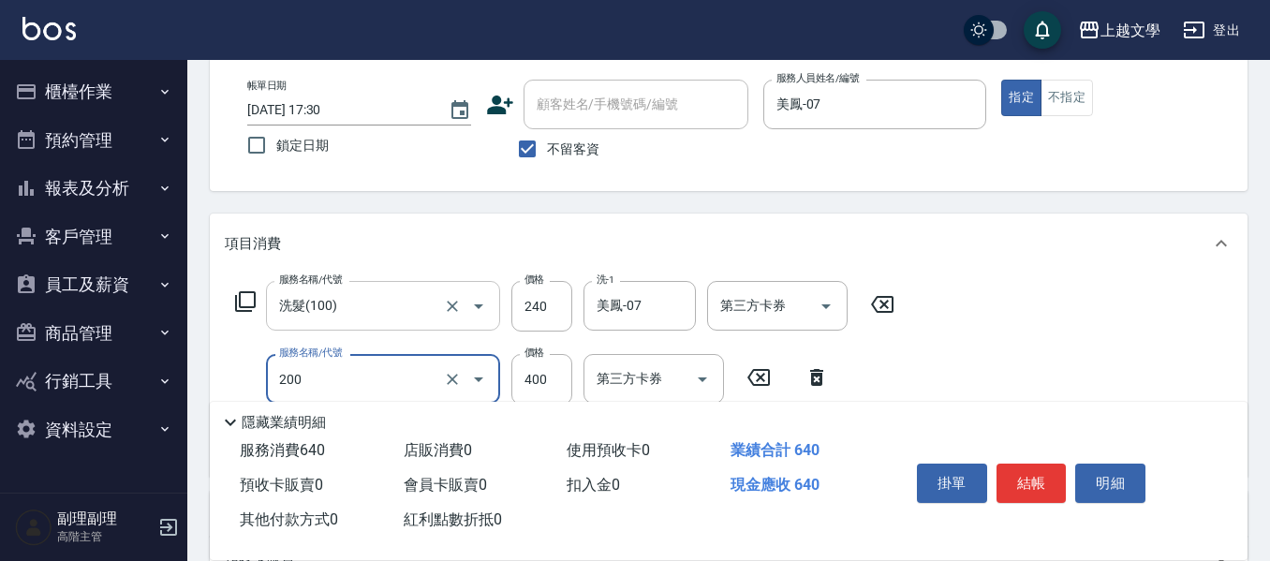
type input "剪髮(200)"
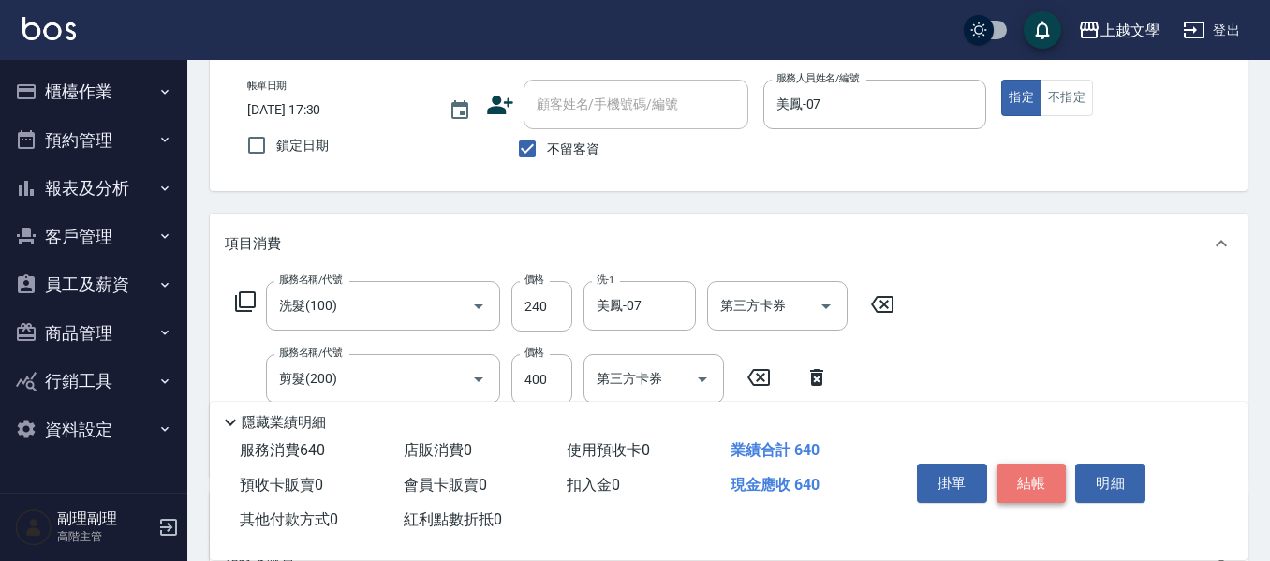
click at [1013, 466] on button "結帳" at bounding box center [1032, 483] width 70 height 39
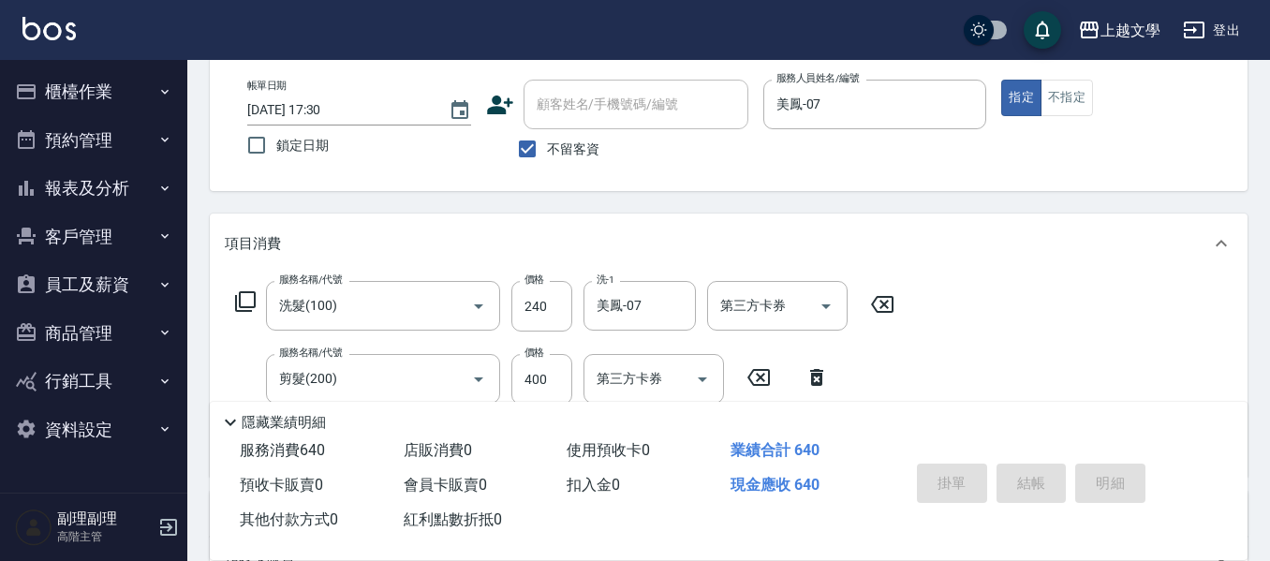
type input "[DATE] 17:31"
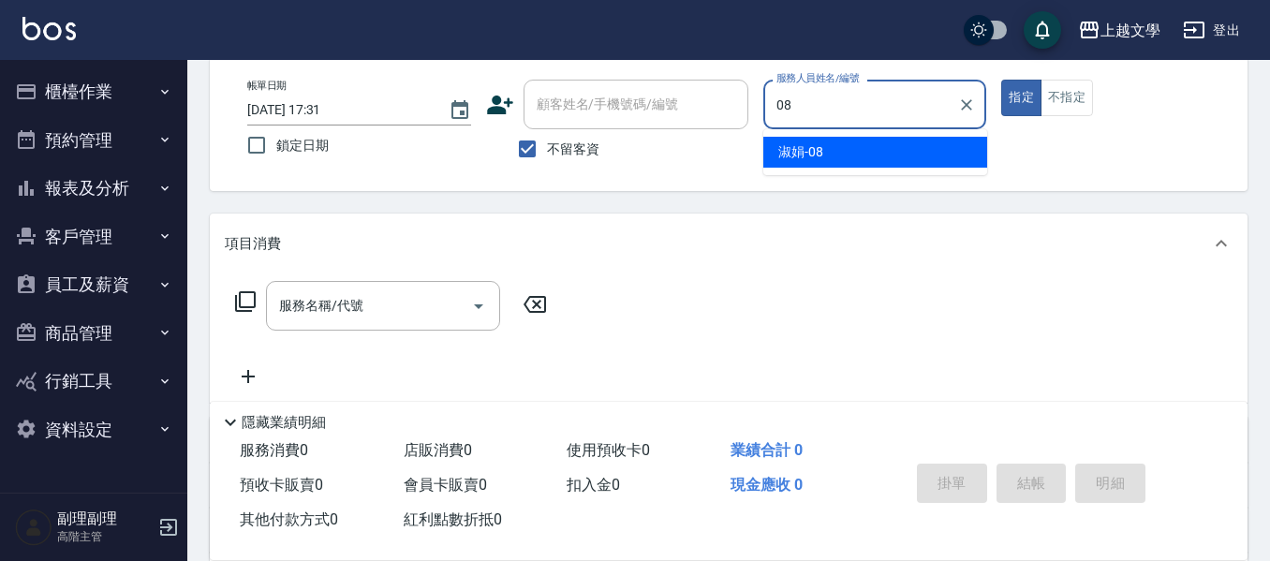
type input "淑娟-08"
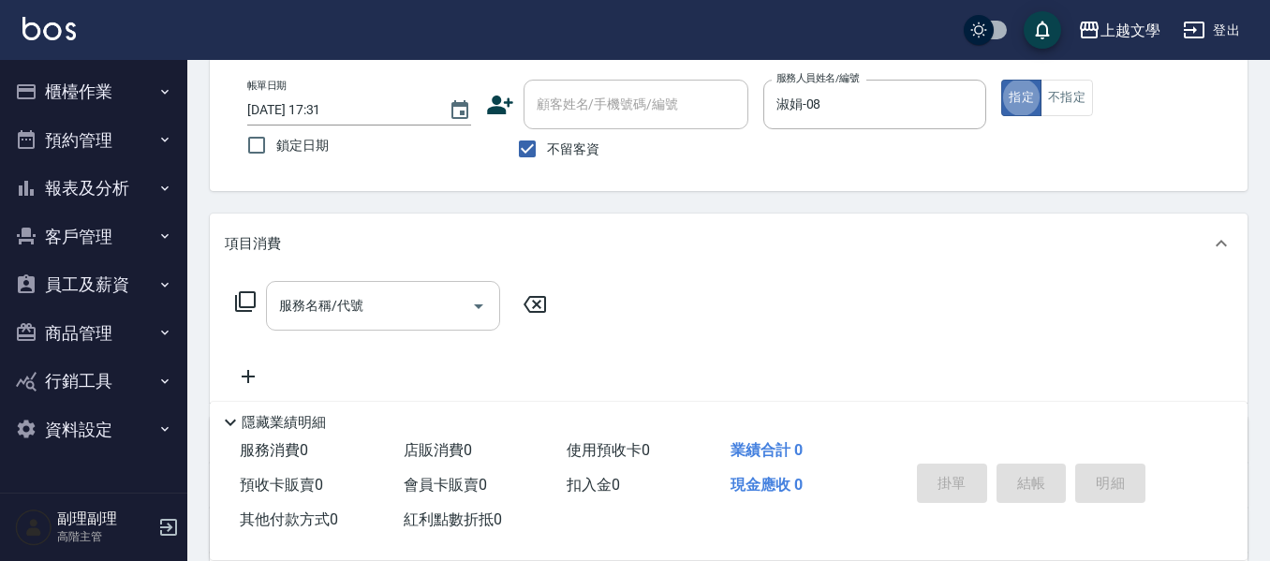
click at [413, 313] on input "服務名稱/代號" at bounding box center [368, 305] width 189 height 33
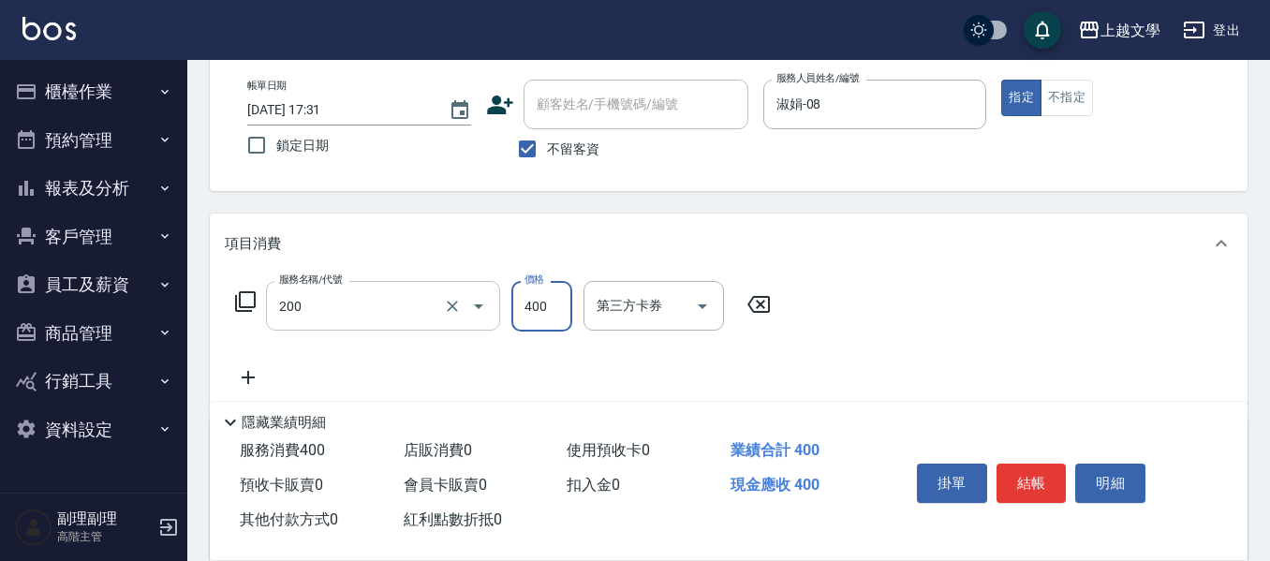
type input "剪髮(200)"
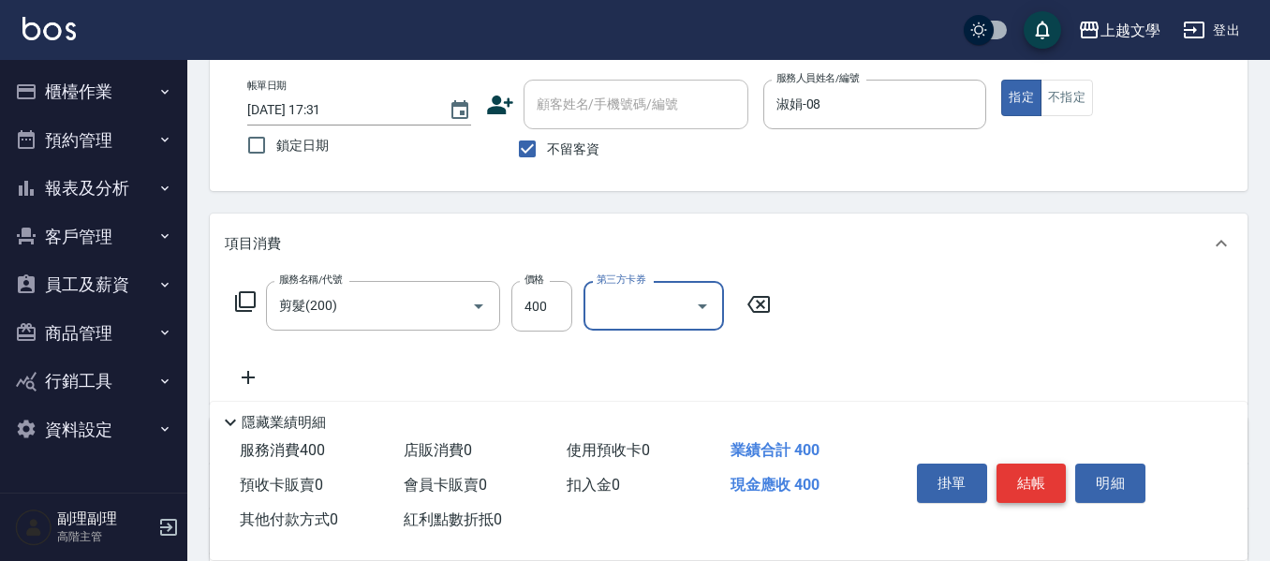
click at [1020, 479] on button "結帳" at bounding box center [1032, 483] width 70 height 39
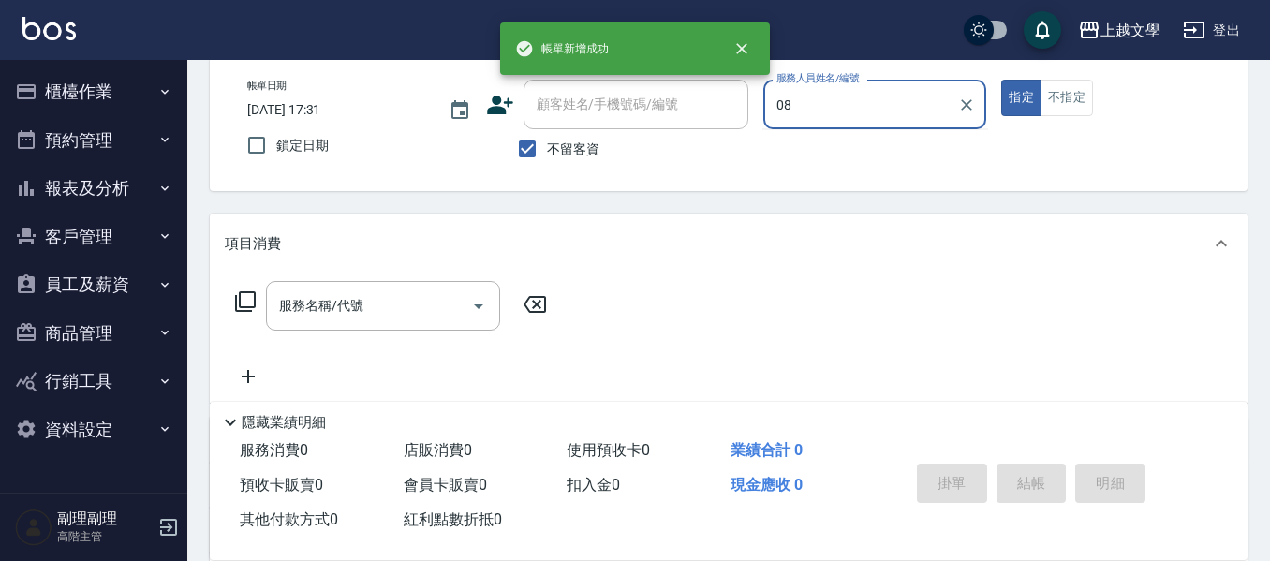
type input "淑娟-08"
click at [370, 306] on input "服務名稱/代號" at bounding box center [368, 305] width 189 height 33
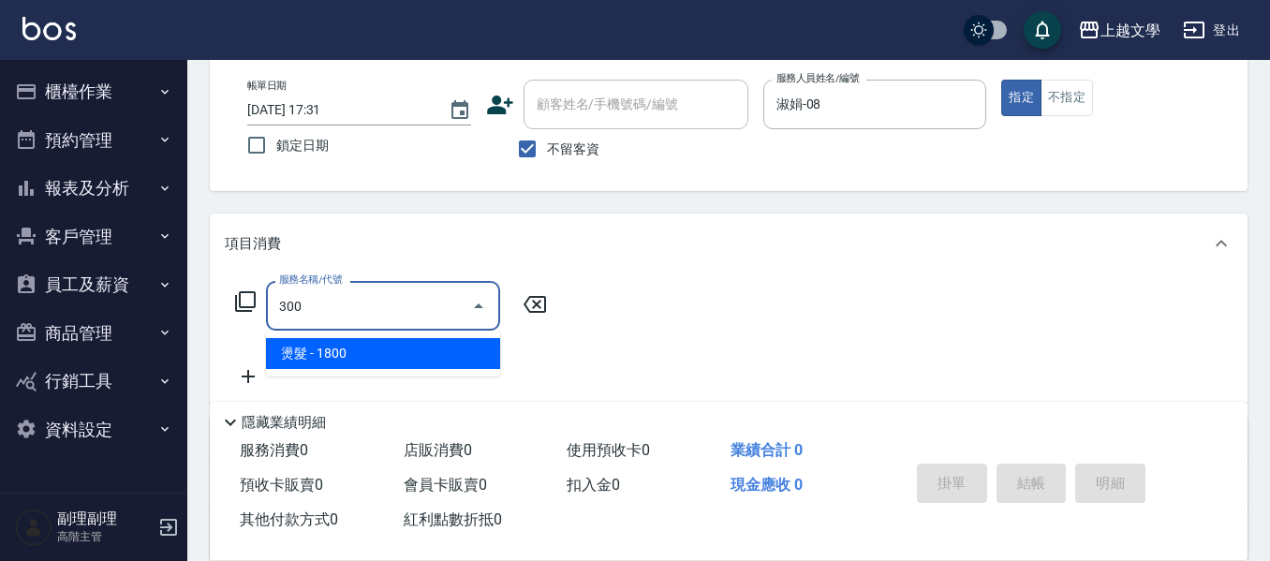
type input "燙髮(300)"
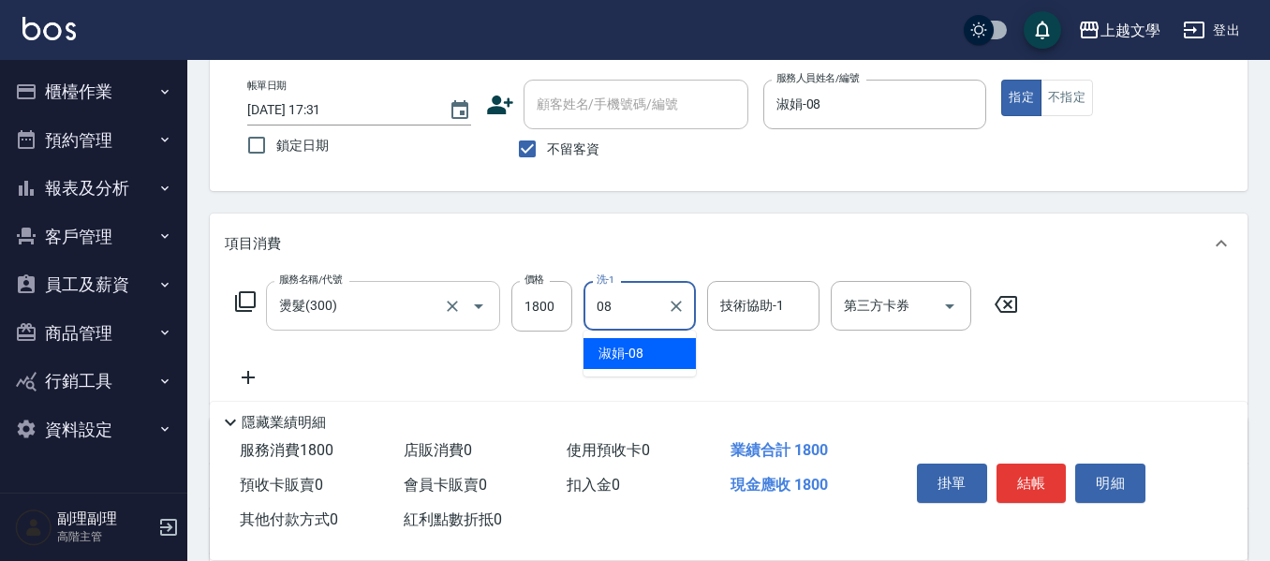
type input "淑娟-08"
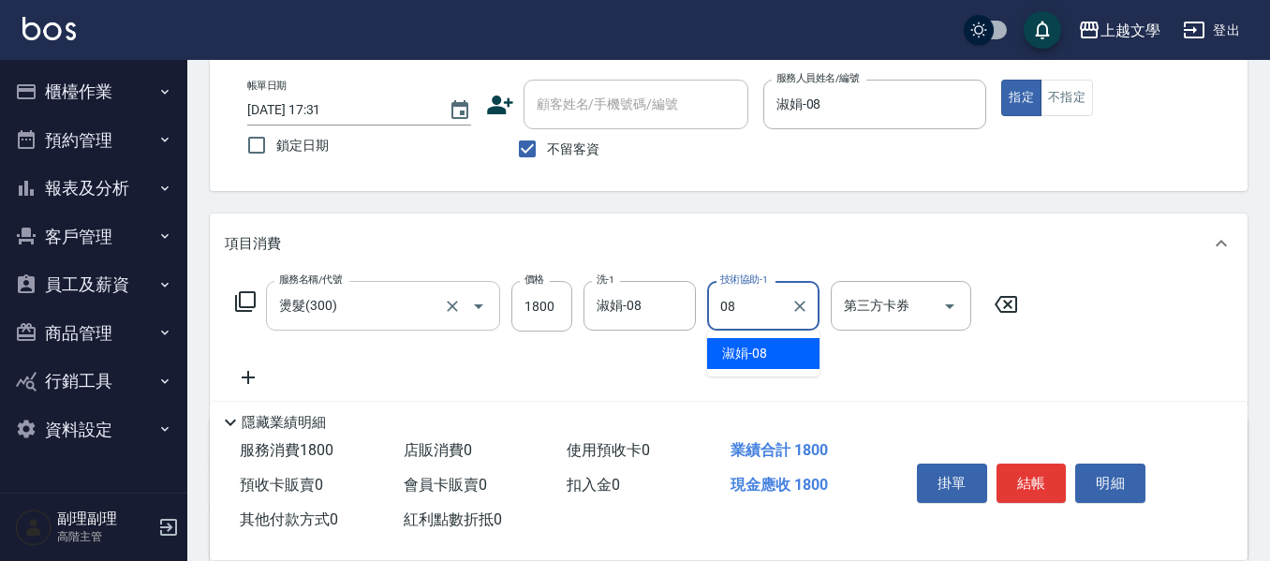
type input "淑娟-08"
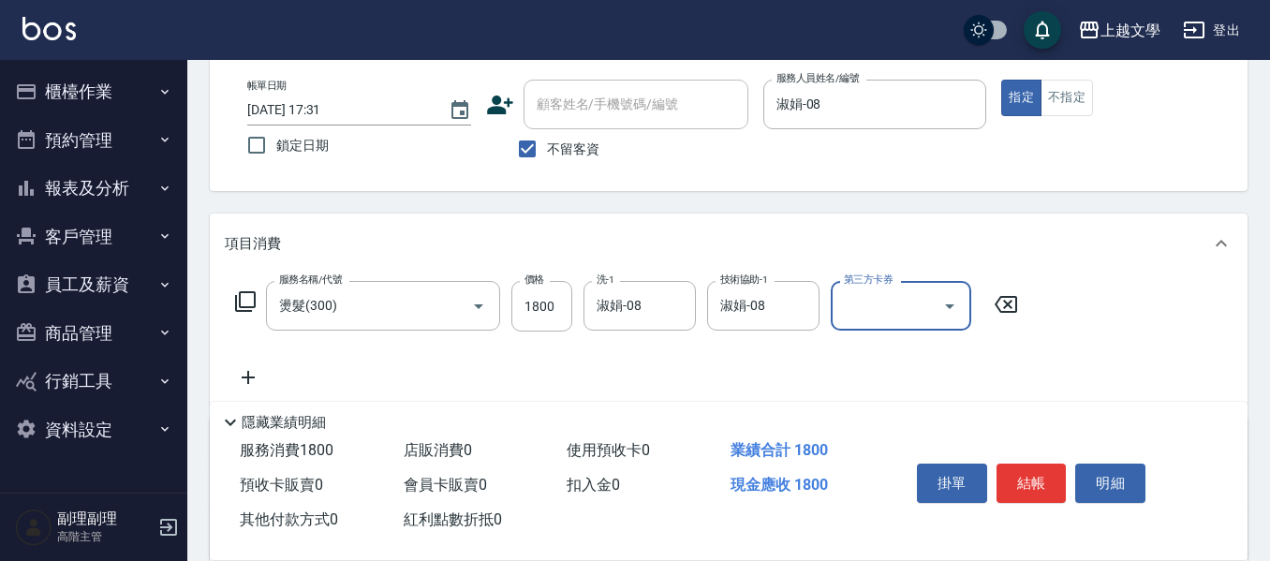
click at [1025, 470] on button "結帳" at bounding box center [1032, 483] width 70 height 39
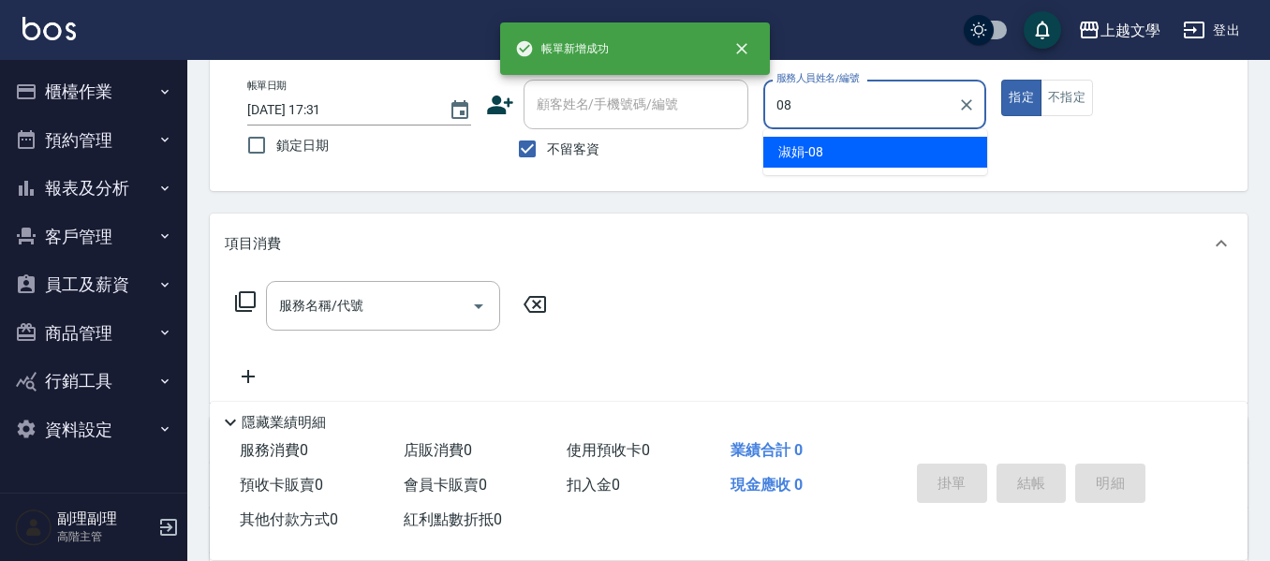
type input "淑娟-08"
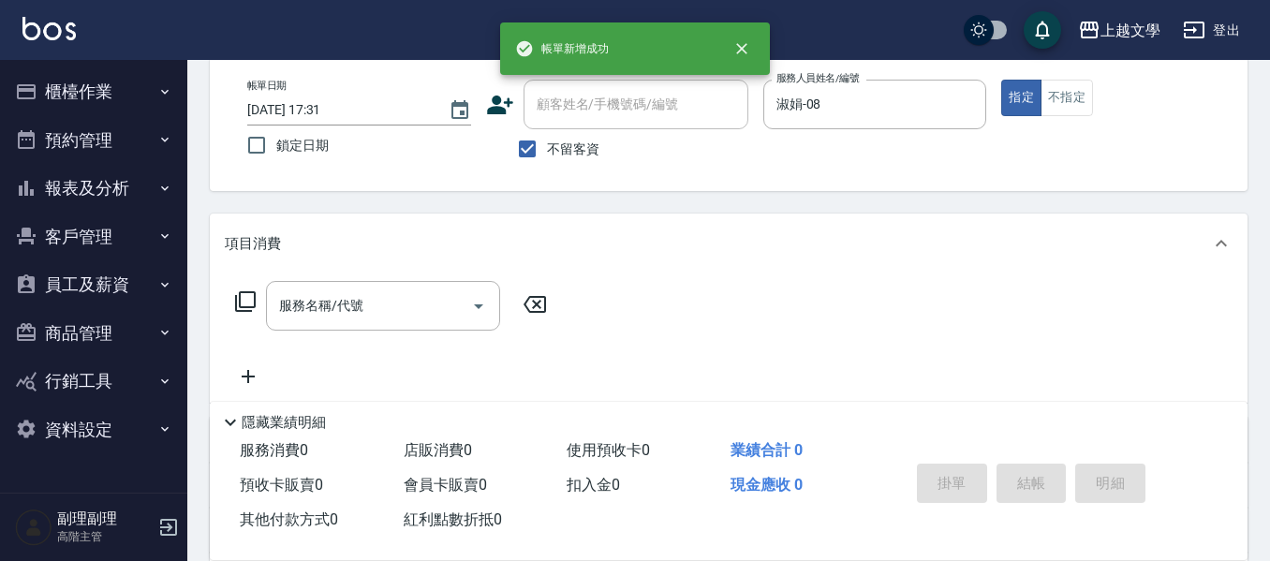
click at [421, 336] on div "服務名稱/代號 服務名稱/代號" at bounding box center [391, 334] width 333 height 107
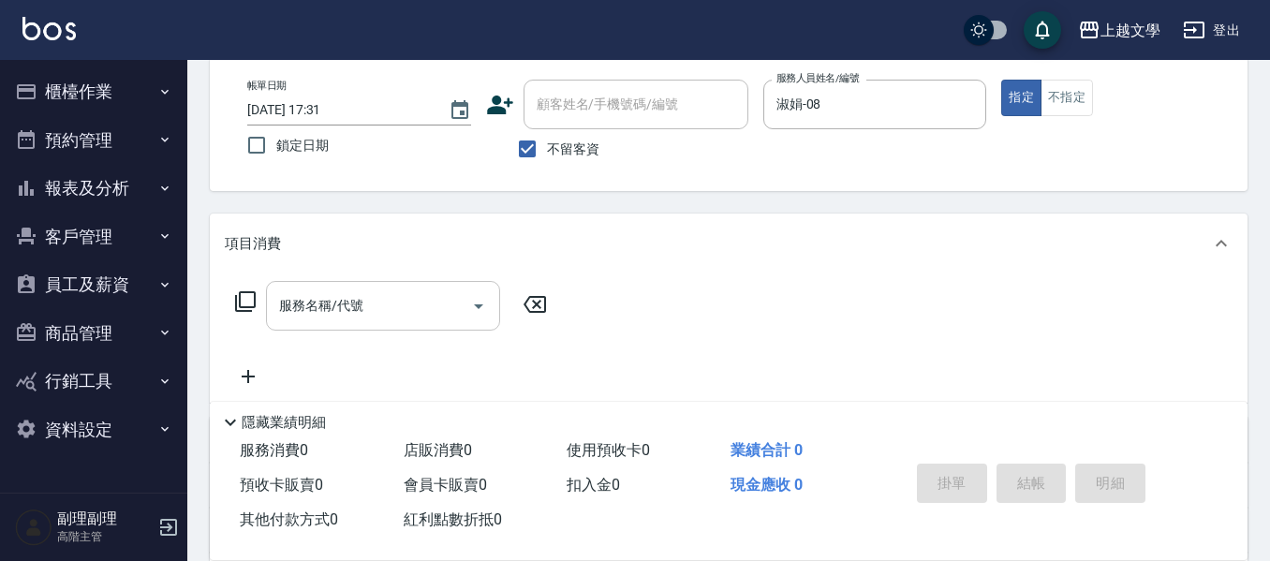
click at [444, 287] on div "服務名稱/代號" at bounding box center [383, 306] width 234 height 50
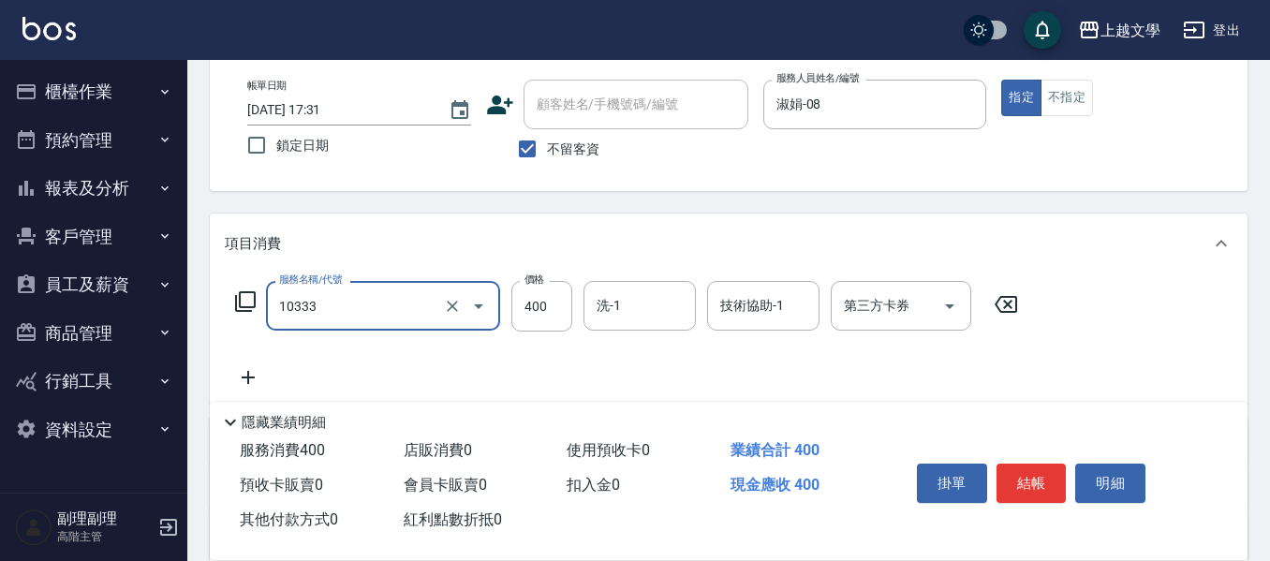
type input "舒暢洗髮(10333)"
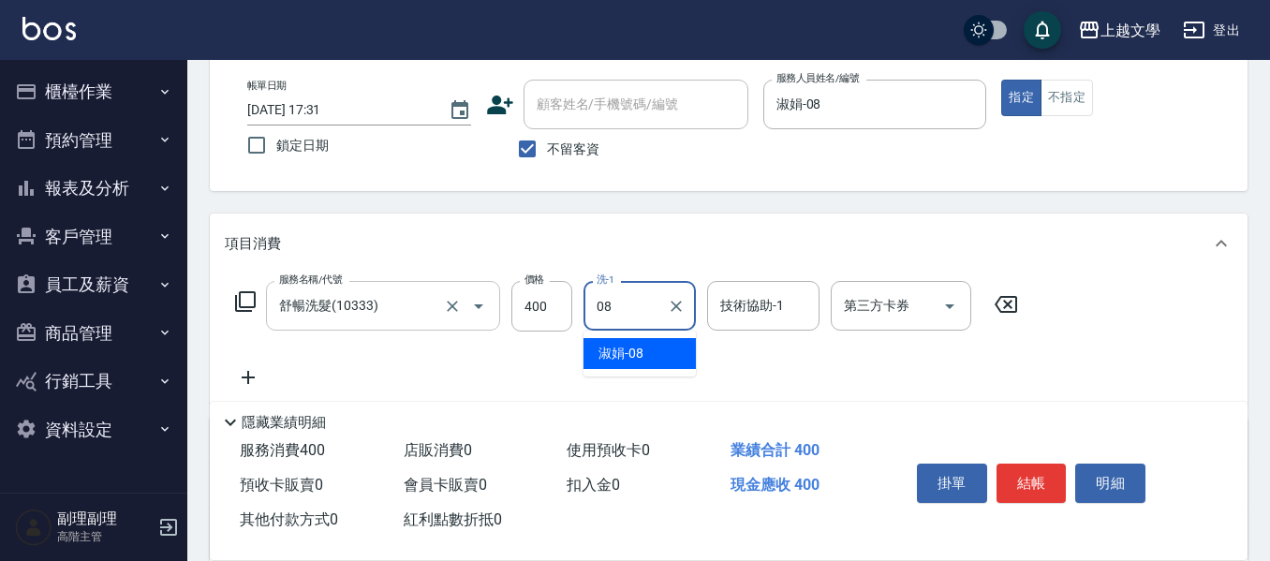
type input "淑娟-08"
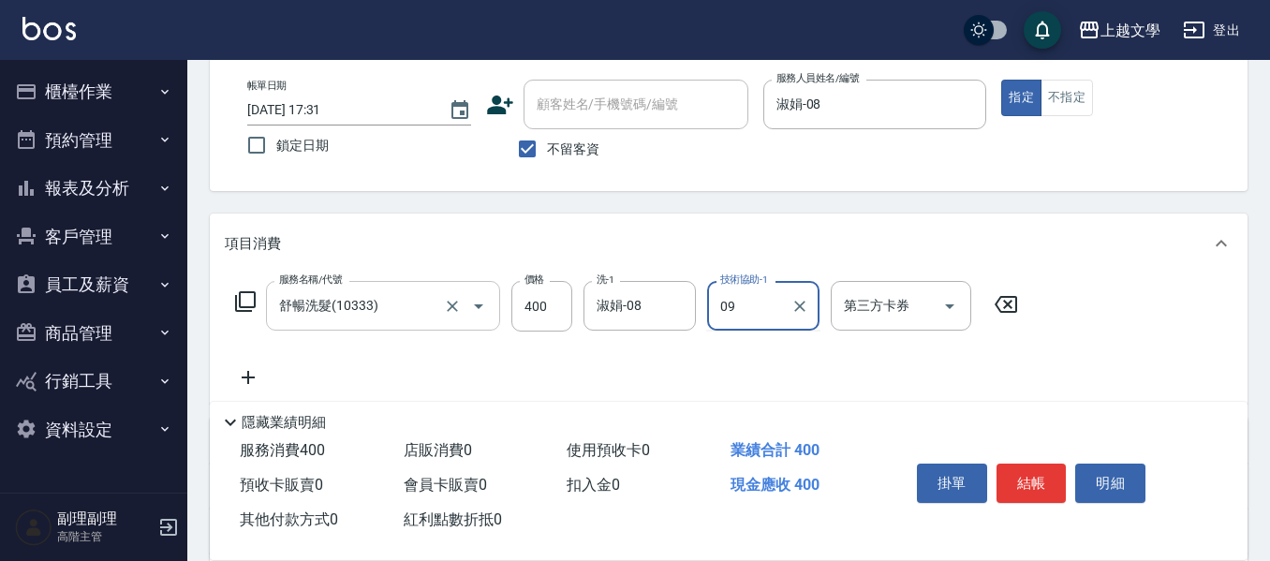
type input "09"
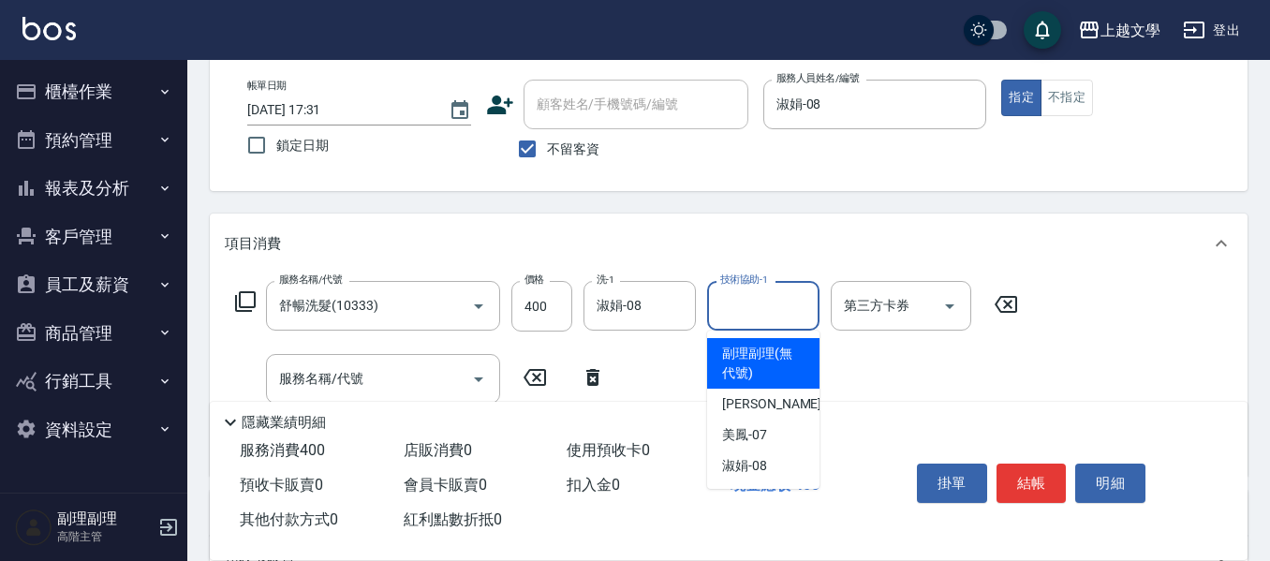
click at [782, 293] on input "技術協助-1" at bounding box center [764, 305] width 96 height 33
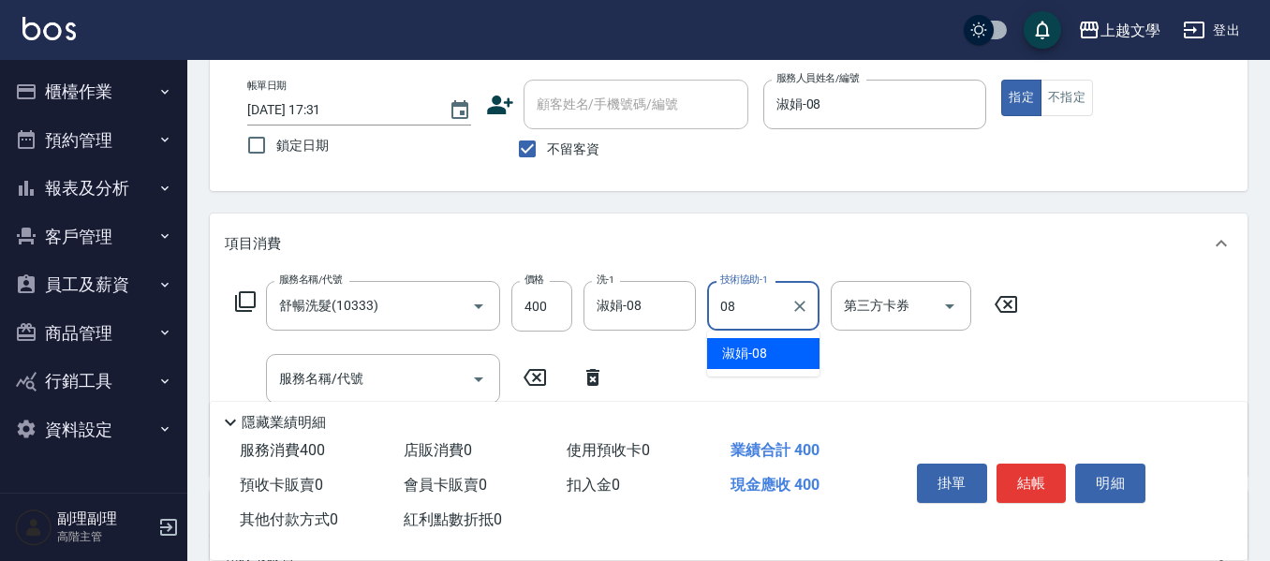
type input "淑娟-08"
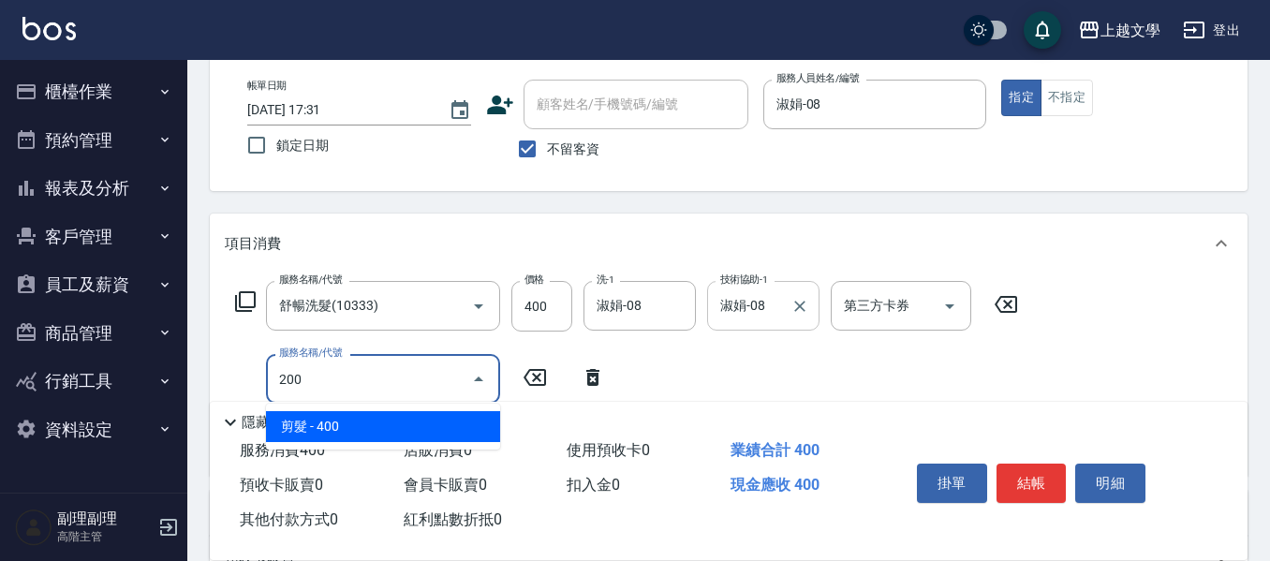
type input "剪髮(200)"
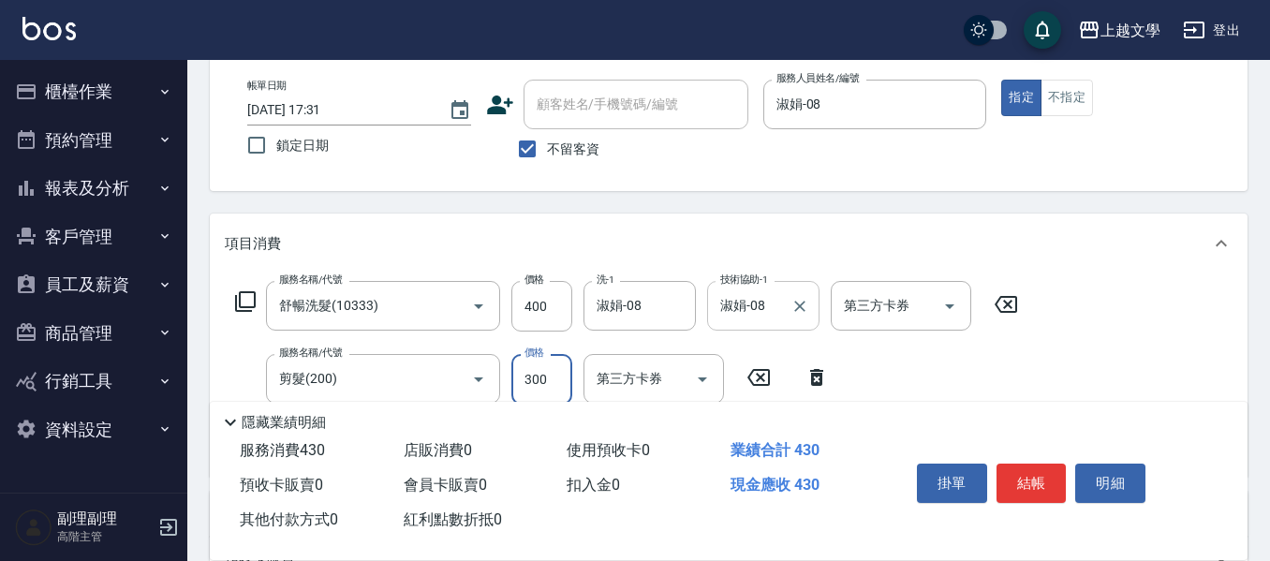
type input "300"
drag, startPoint x: 1016, startPoint y: 472, endPoint x: 659, endPoint y: -111, distance: 684.0
click at [659, 0] on html "上越文學 登出 櫃檯作業 打帳單 帳單列表 掛單列表 座位開單 營業儀表板 現金收支登錄 高階收支登錄 材料自購登錄 每日結帳 排班表 現場電腦打卡 掃碼打卡…" at bounding box center [635, 378] width 1270 height 945
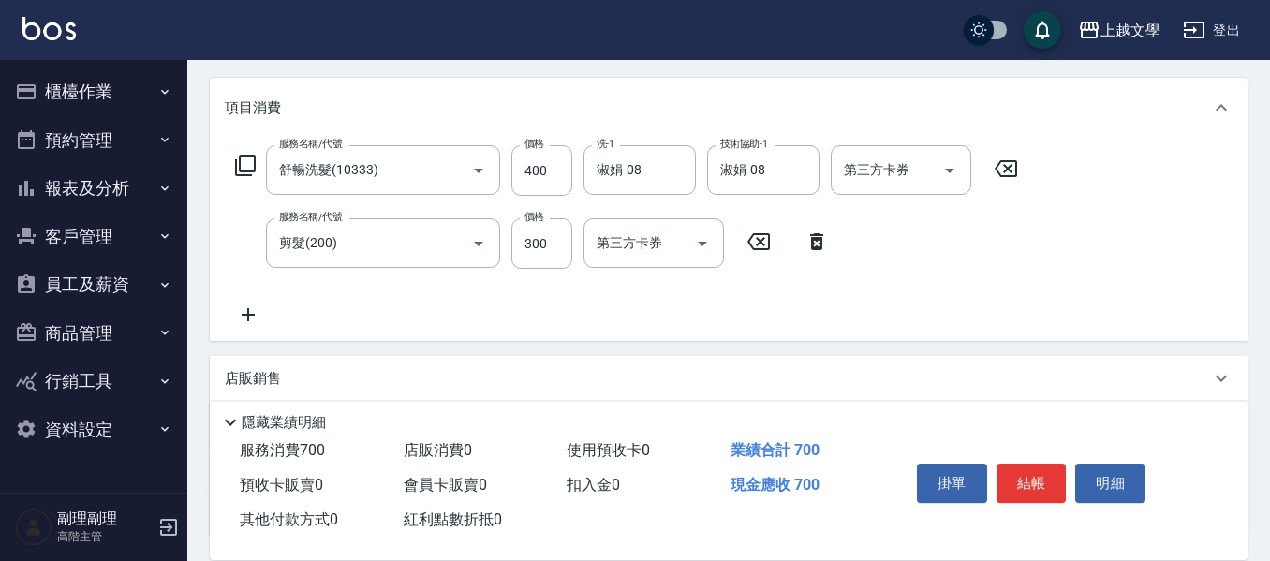
scroll to position [384, 0]
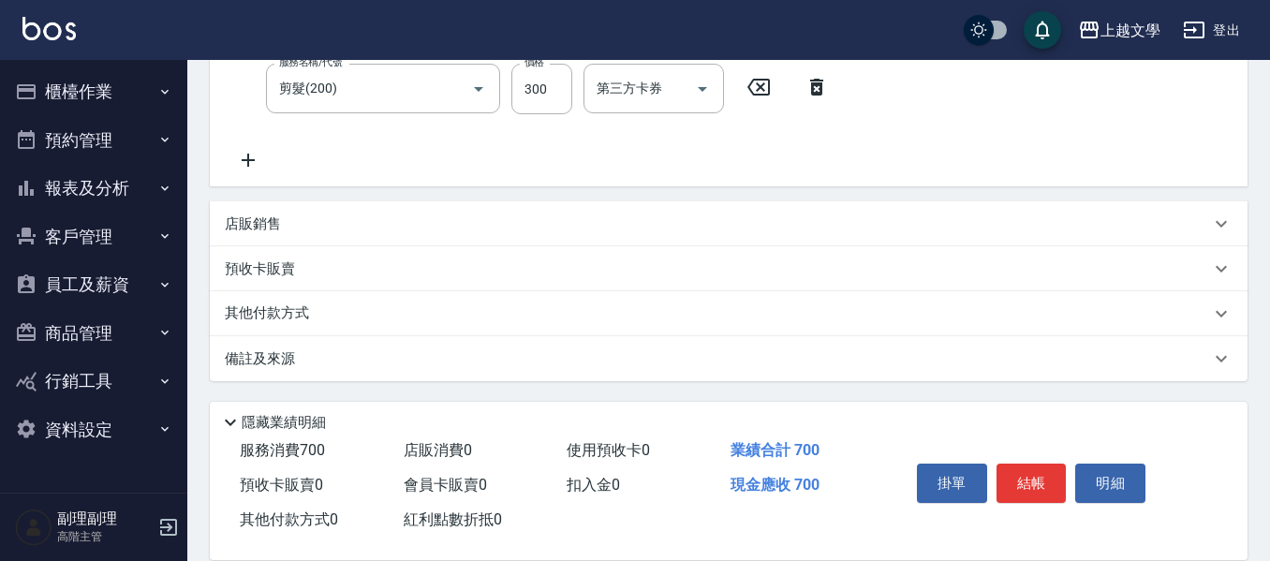
click at [301, 308] on p "其他付款方式" at bounding box center [272, 313] width 94 height 21
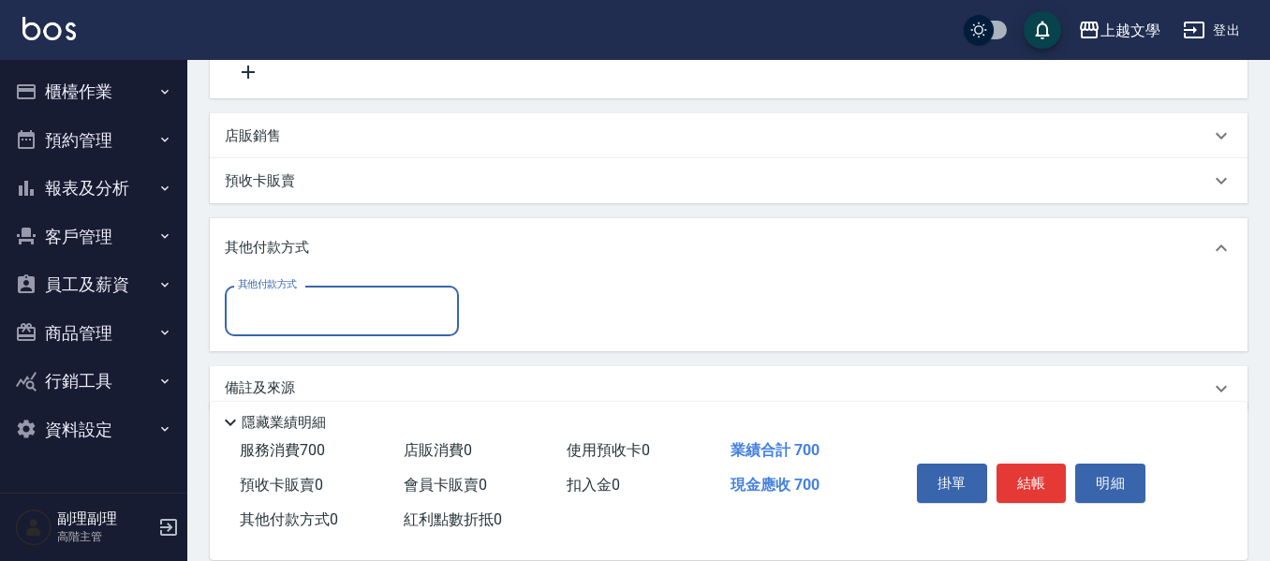
scroll to position [502, 0]
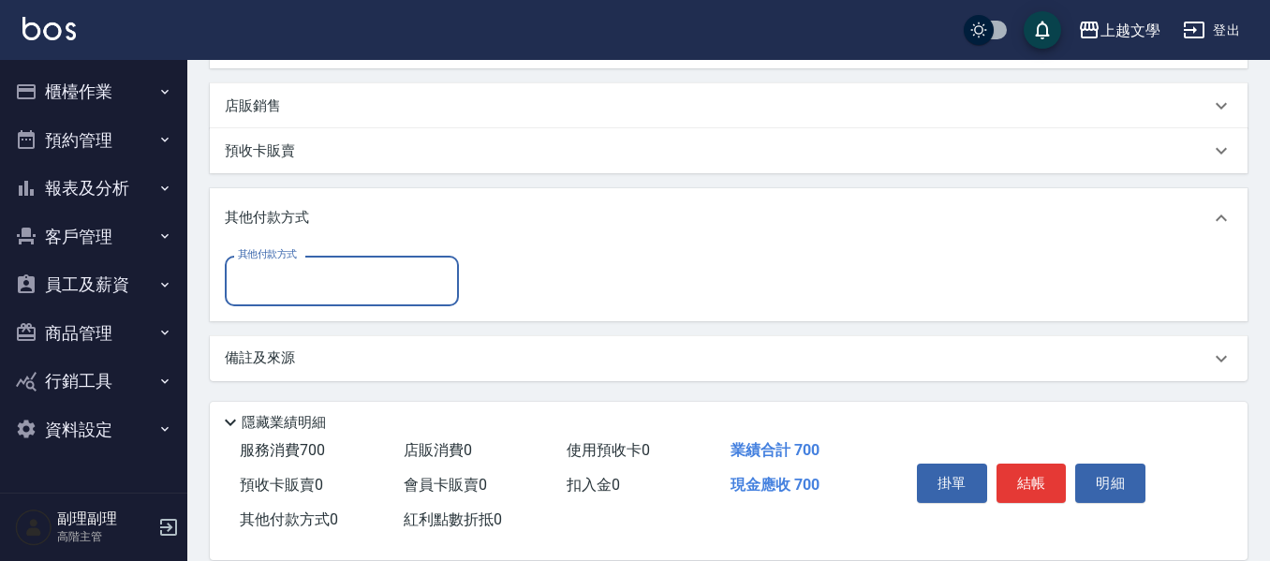
click at [325, 297] on input "其他付款方式" at bounding box center [341, 280] width 217 height 33
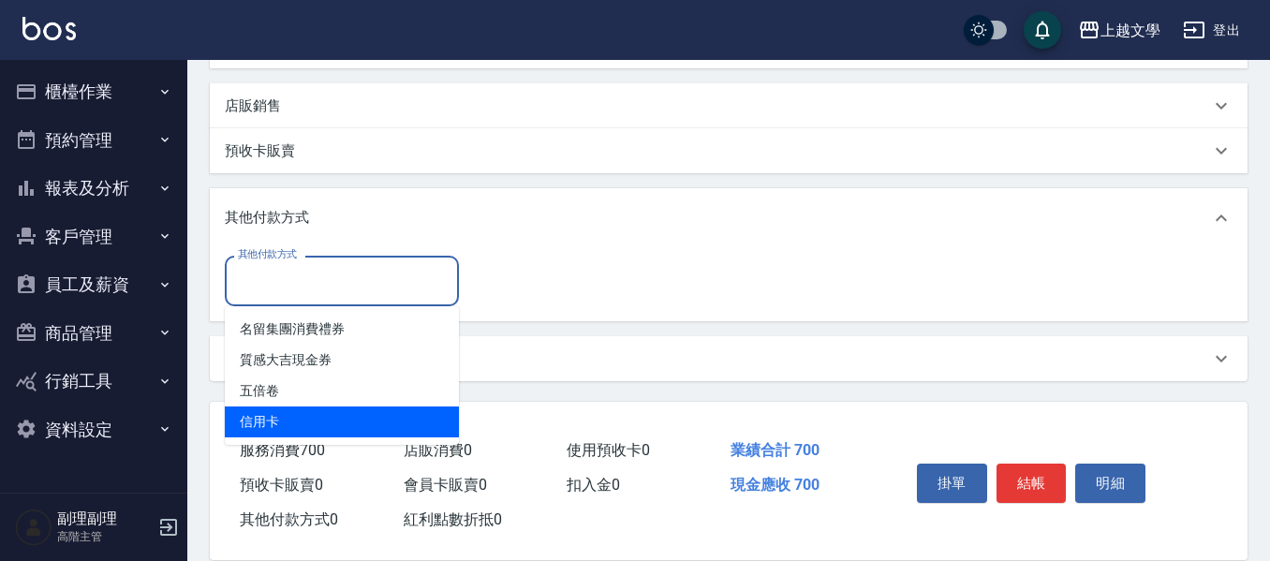
click at [318, 410] on span "信用卡" at bounding box center [342, 421] width 234 height 31
type input "信用卡"
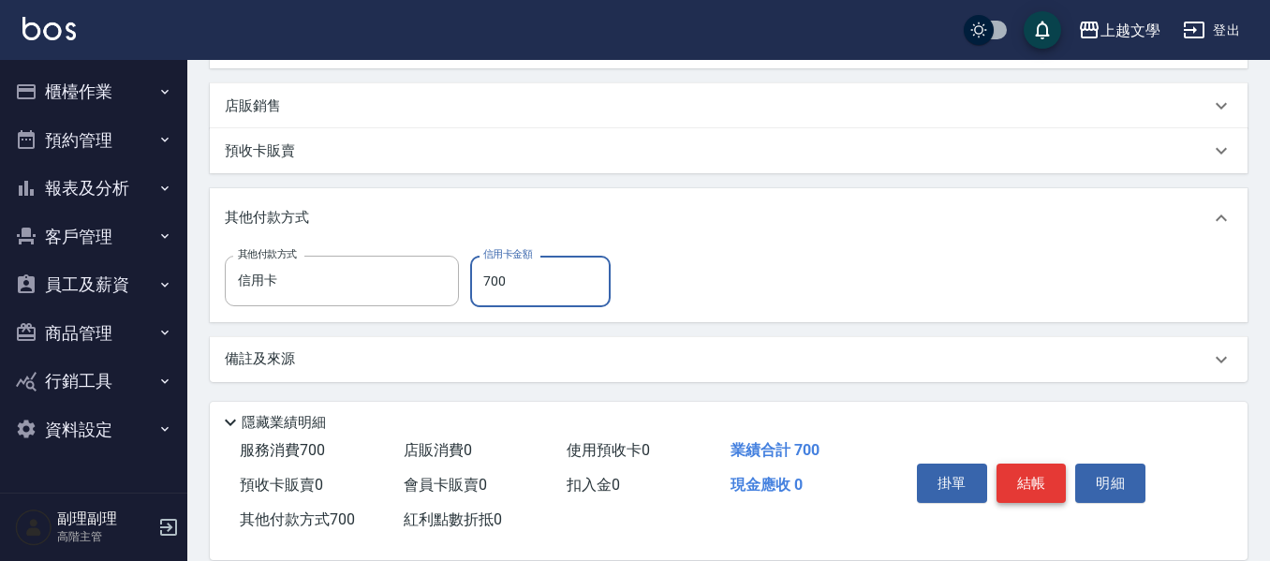
type input "700"
click at [1035, 482] on button "結帳" at bounding box center [1032, 483] width 70 height 39
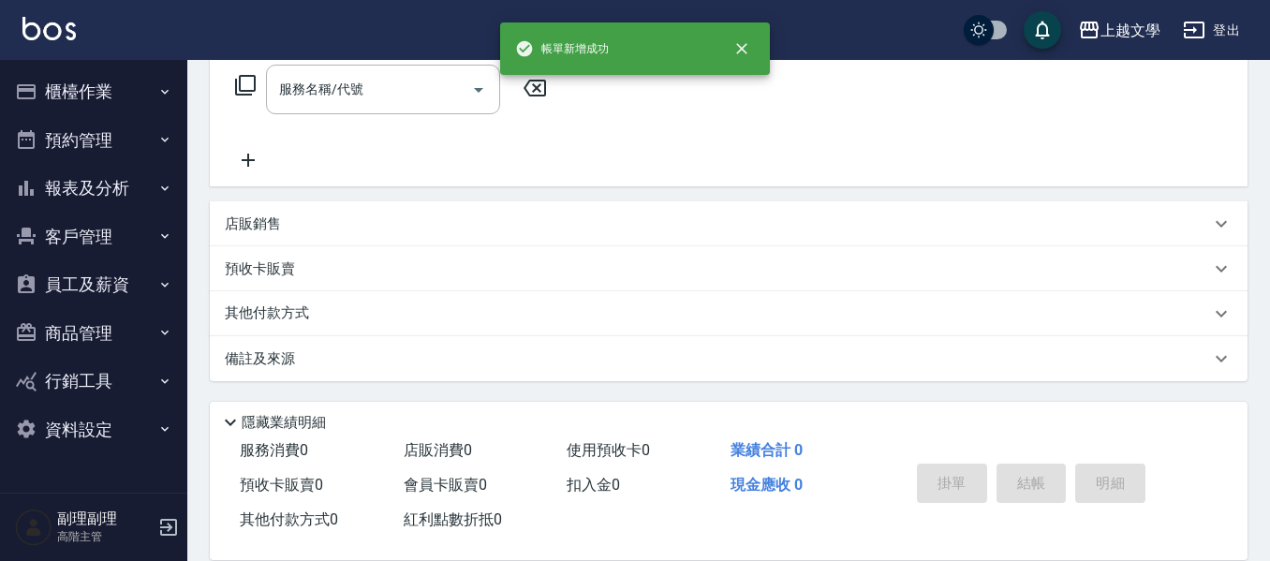
scroll to position [0, 0]
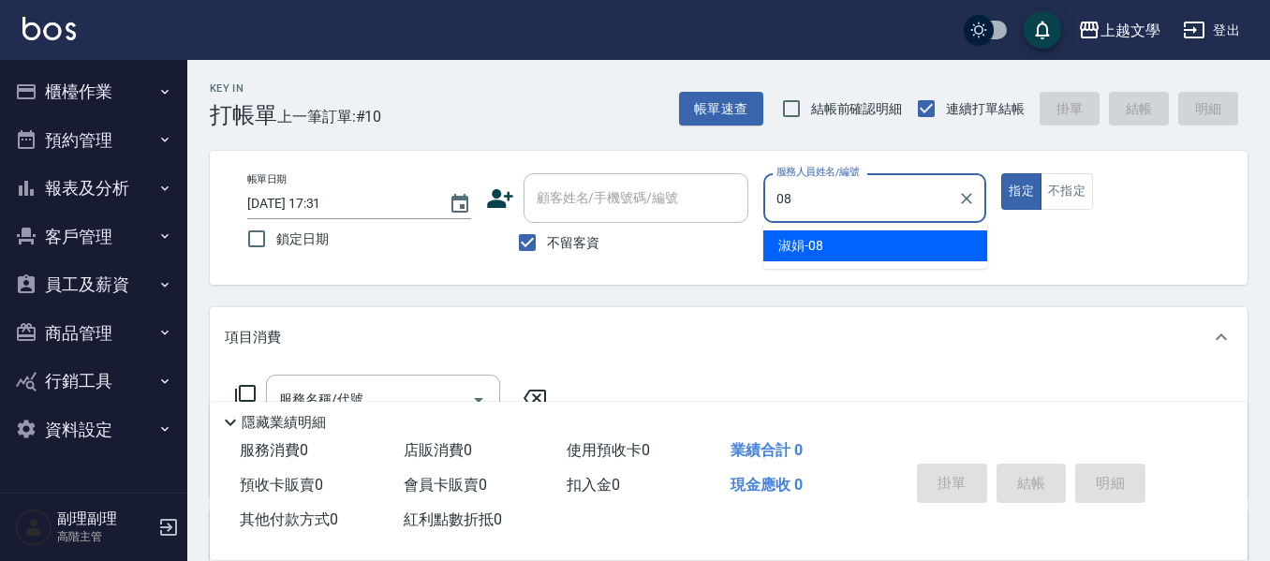
type input "淑娟-08"
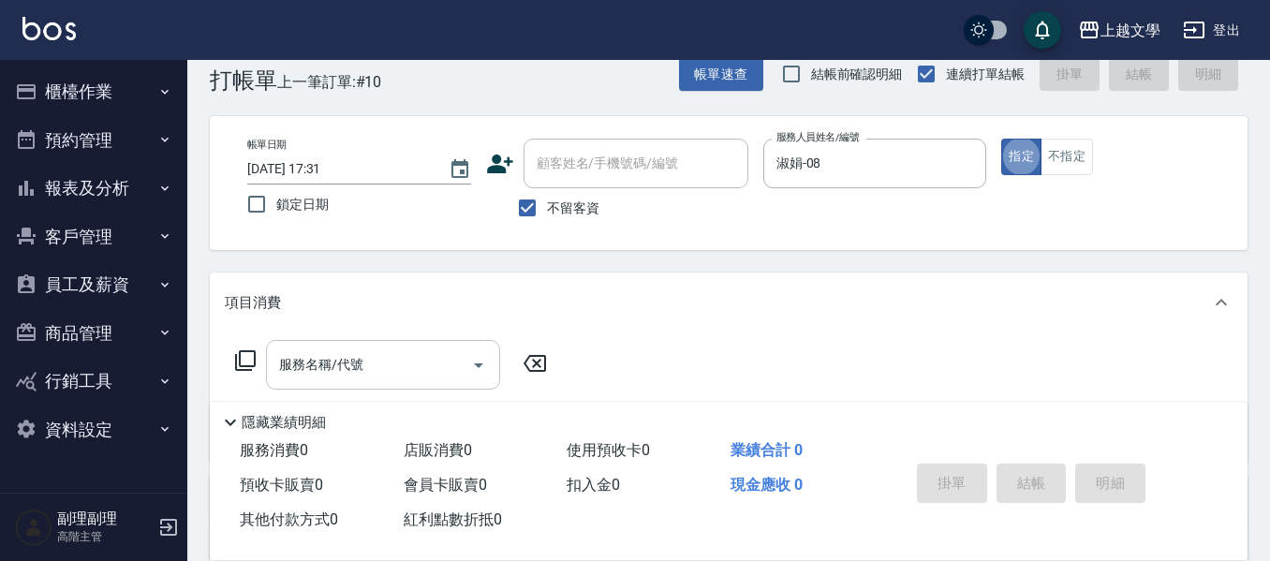
scroll to position [94, 0]
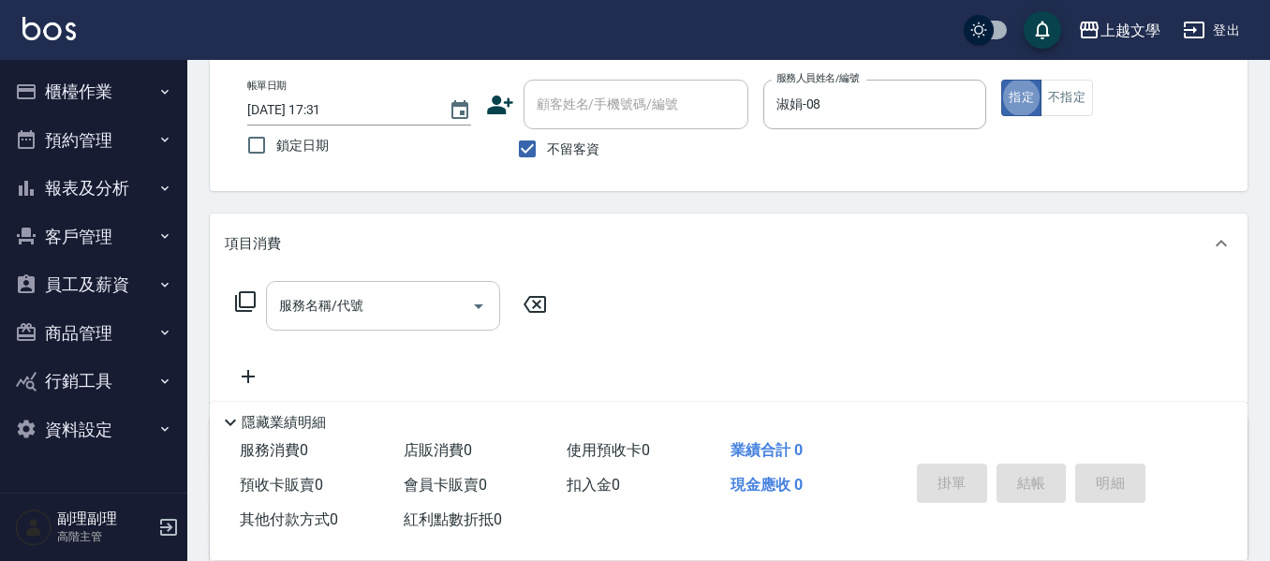
click at [402, 313] on input "服務名稱/代號" at bounding box center [368, 305] width 189 height 33
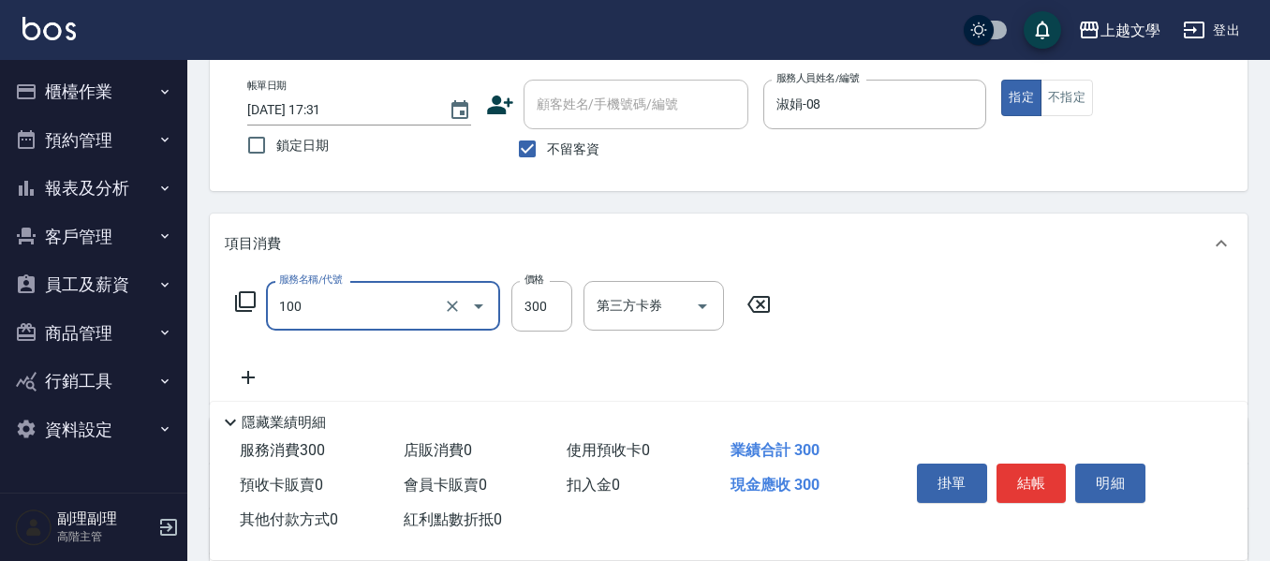
type input "洗髮(100)"
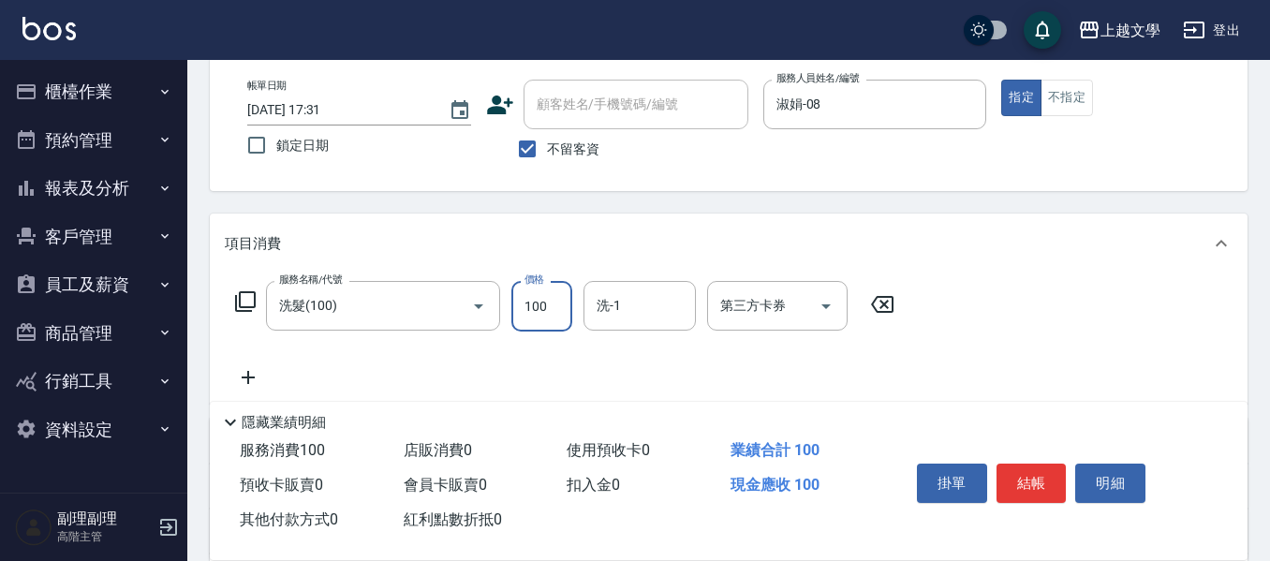
type input "100"
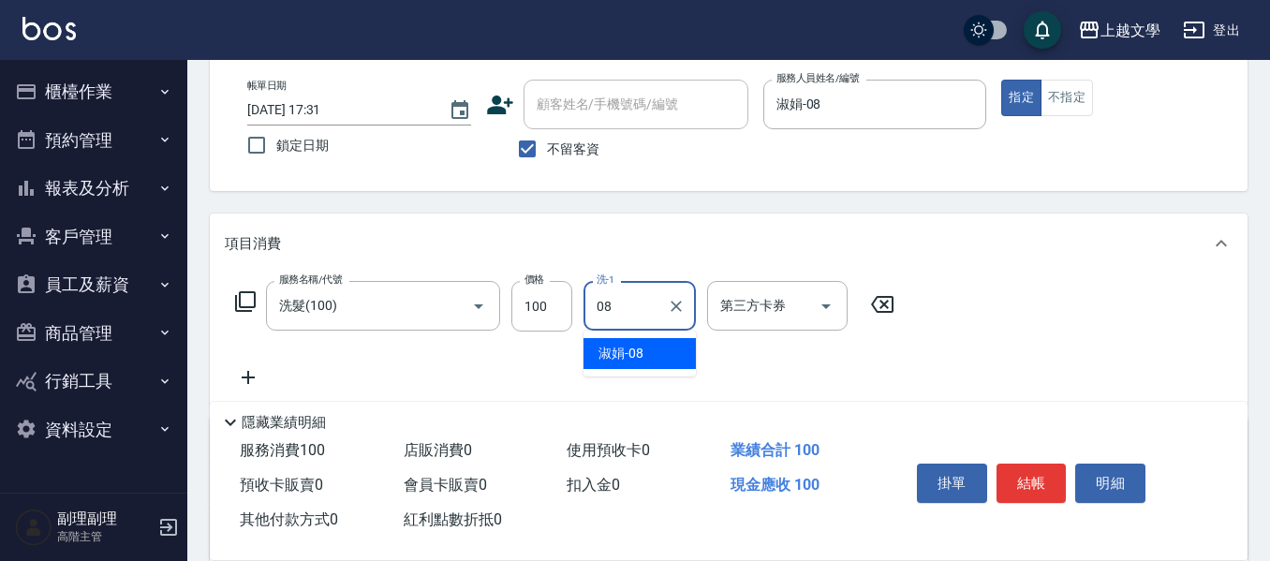
type input "淑娟-08"
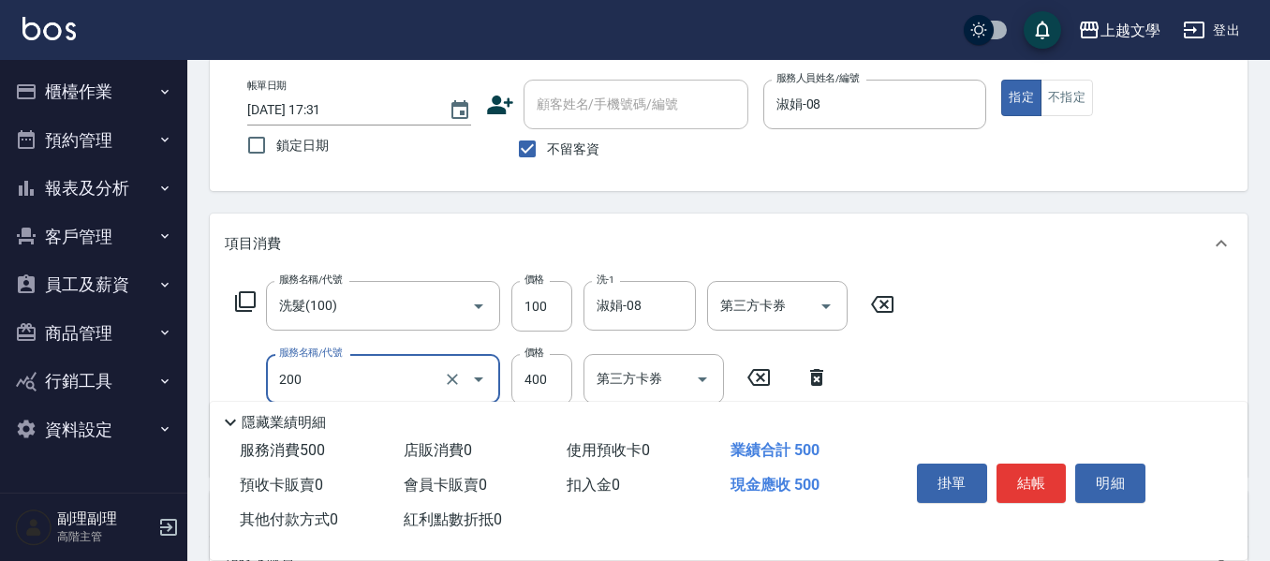
type input "剪髮(200)"
type input "200"
click at [1017, 464] on button "結帳" at bounding box center [1032, 483] width 70 height 39
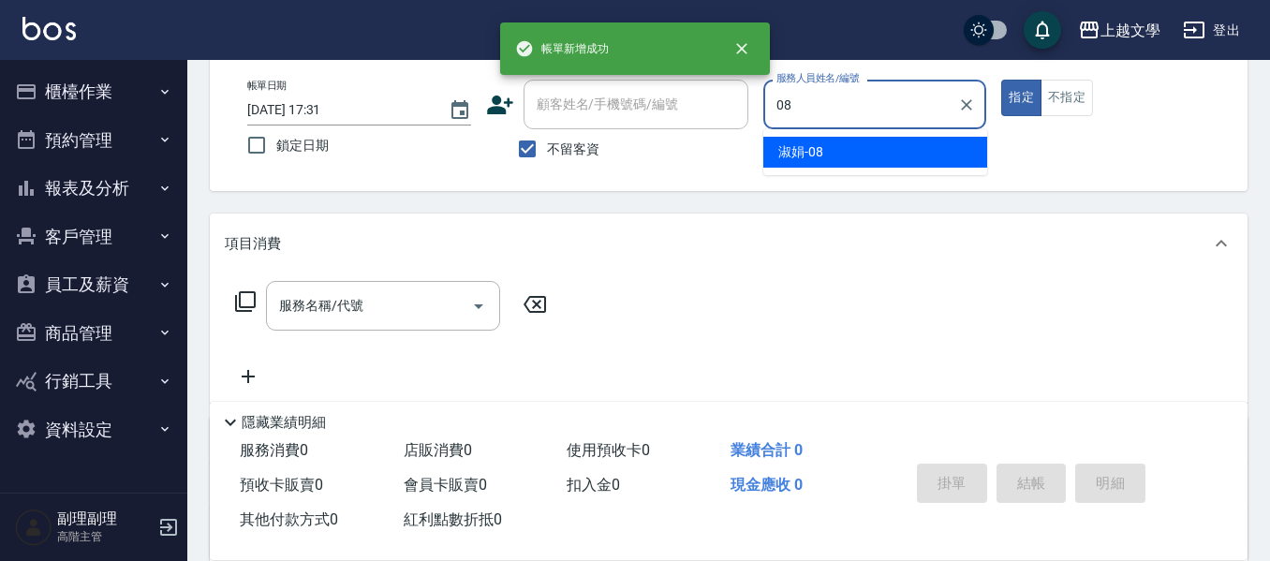
type input "淑娟-08"
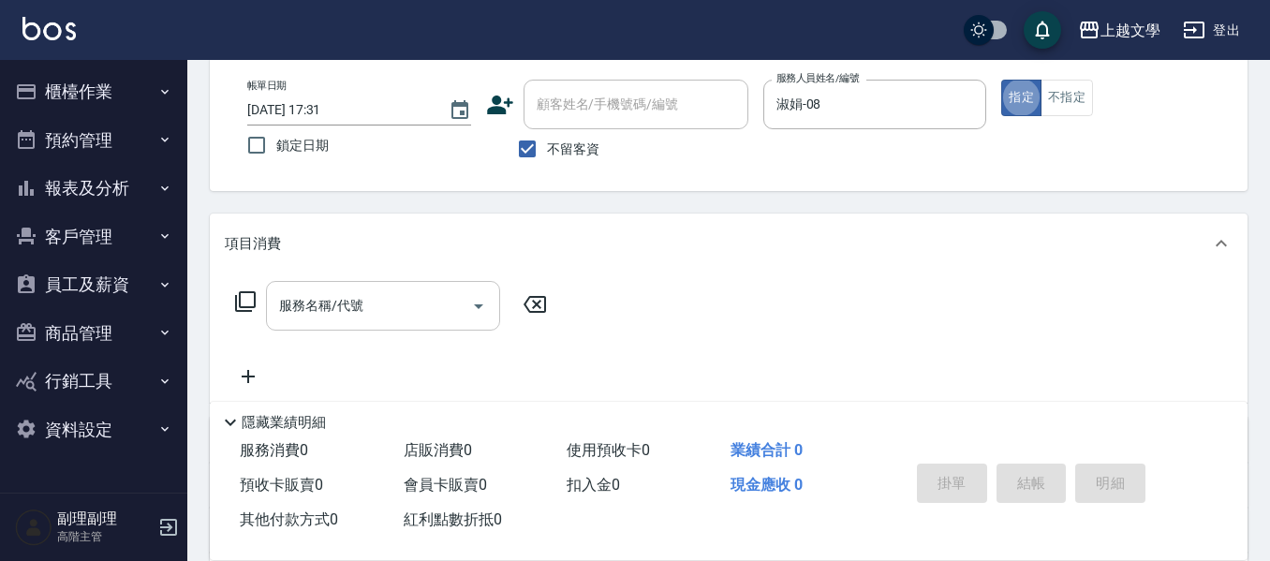
click at [373, 323] on div "服務名稱/代號" at bounding box center [383, 306] width 234 height 50
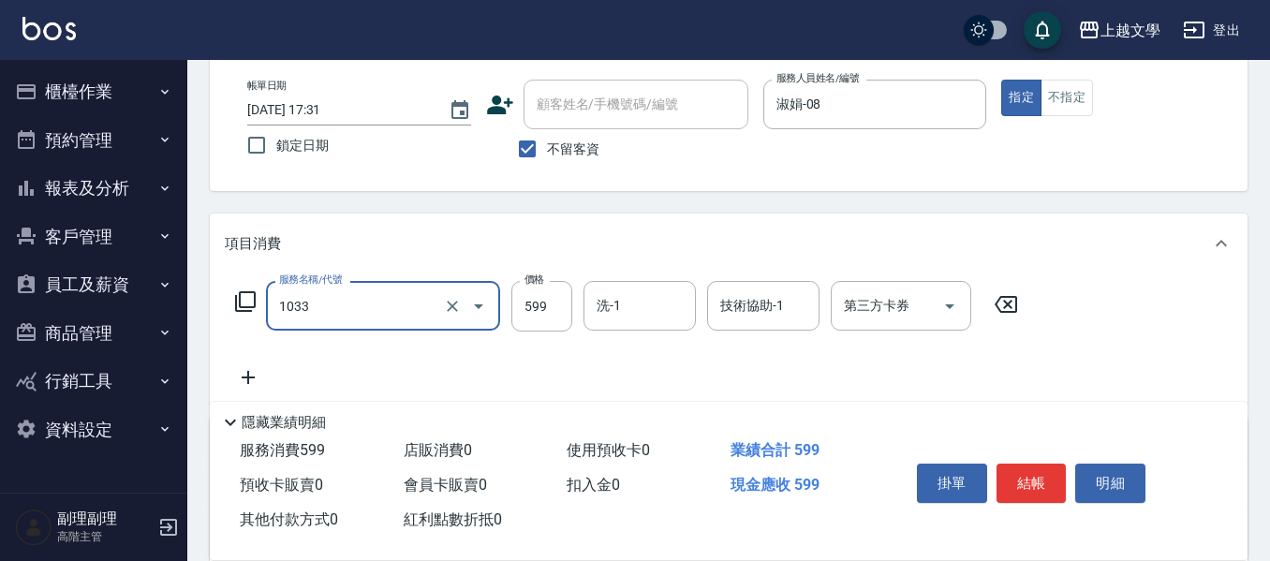
type input "3"
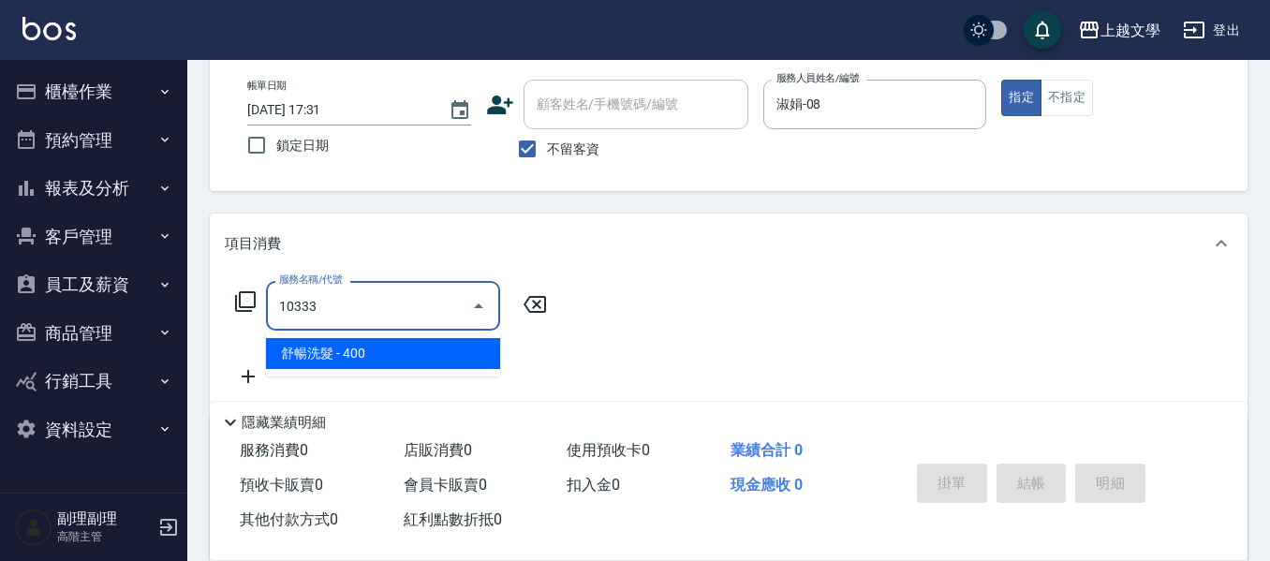
type input "舒暢洗髮(10333)"
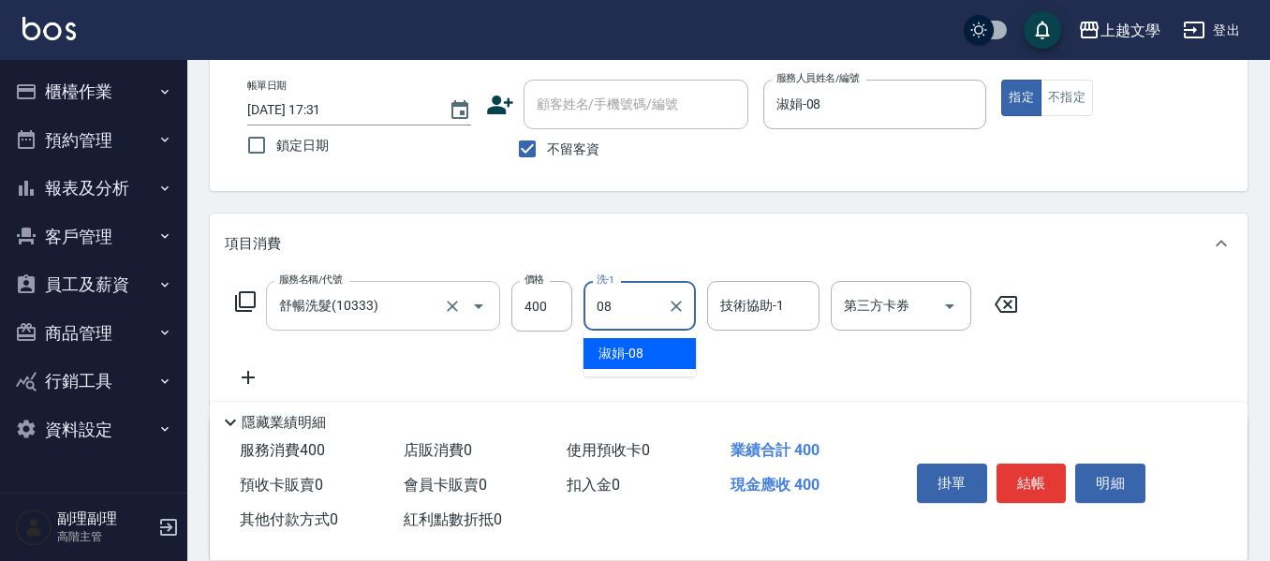
type input "淑娟-08"
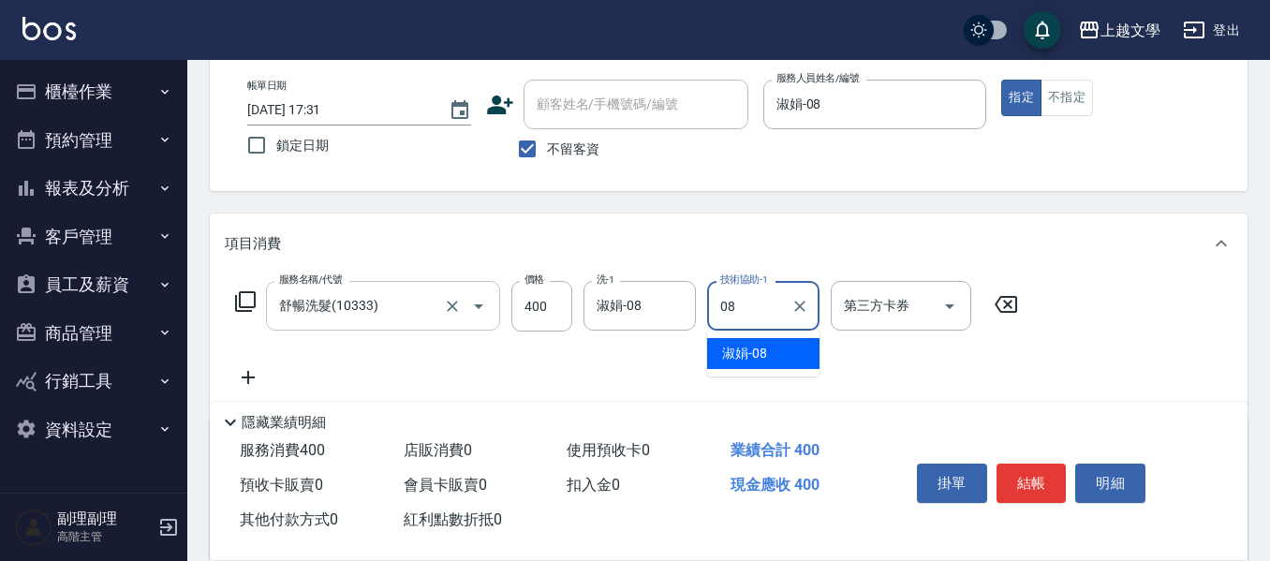
type input "淑娟-08"
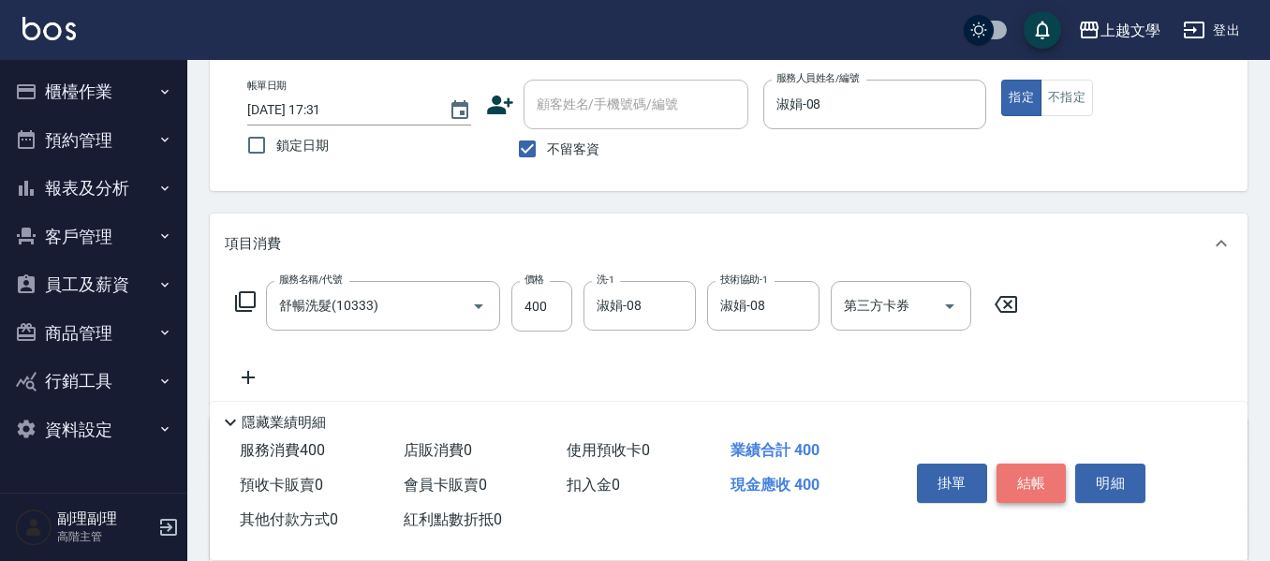
click at [1032, 469] on button "結帳" at bounding box center [1032, 483] width 70 height 39
type input "[DATE] 17:32"
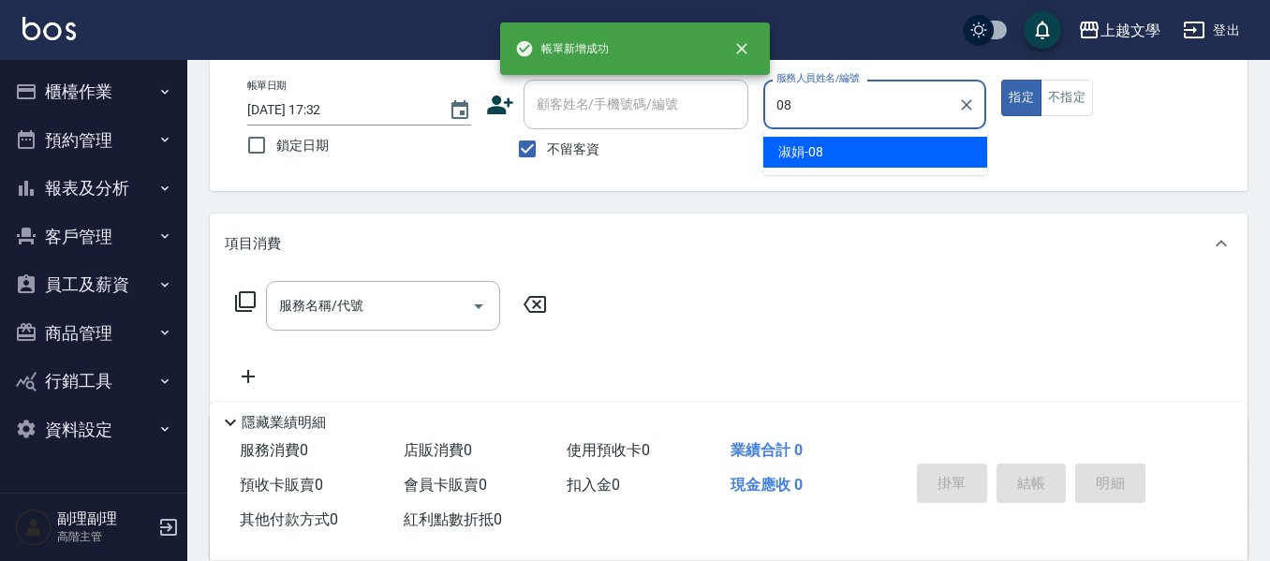
type input "淑娟-08"
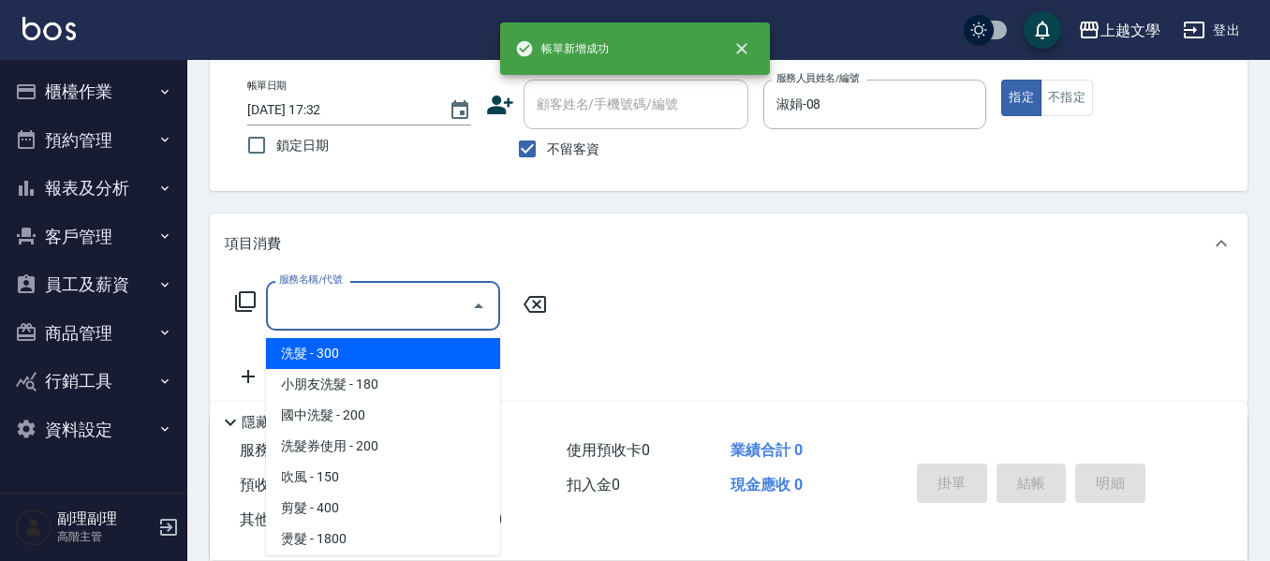
click at [397, 300] on input "服務名稱/代號" at bounding box center [368, 305] width 189 height 33
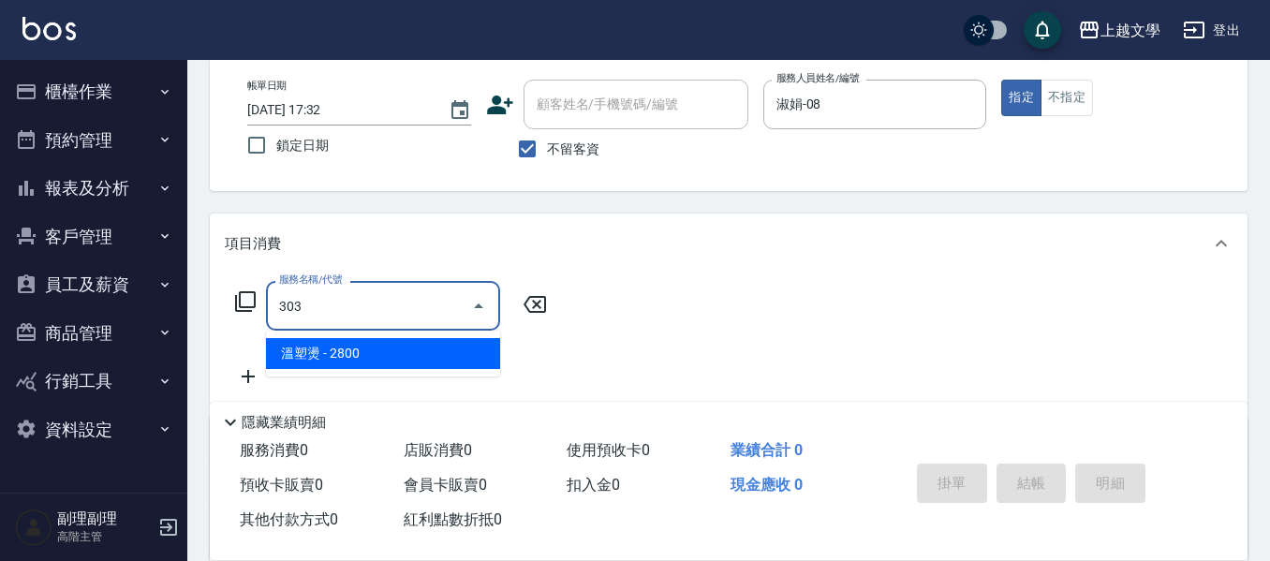
type input "溫塑燙(303)"
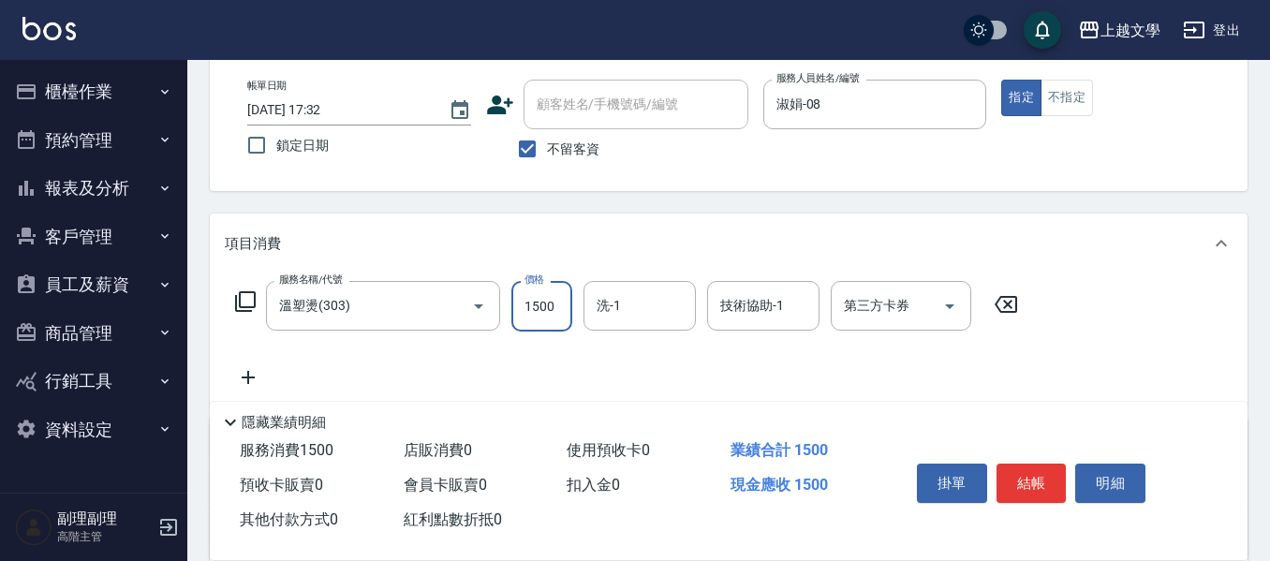
type input "1500"
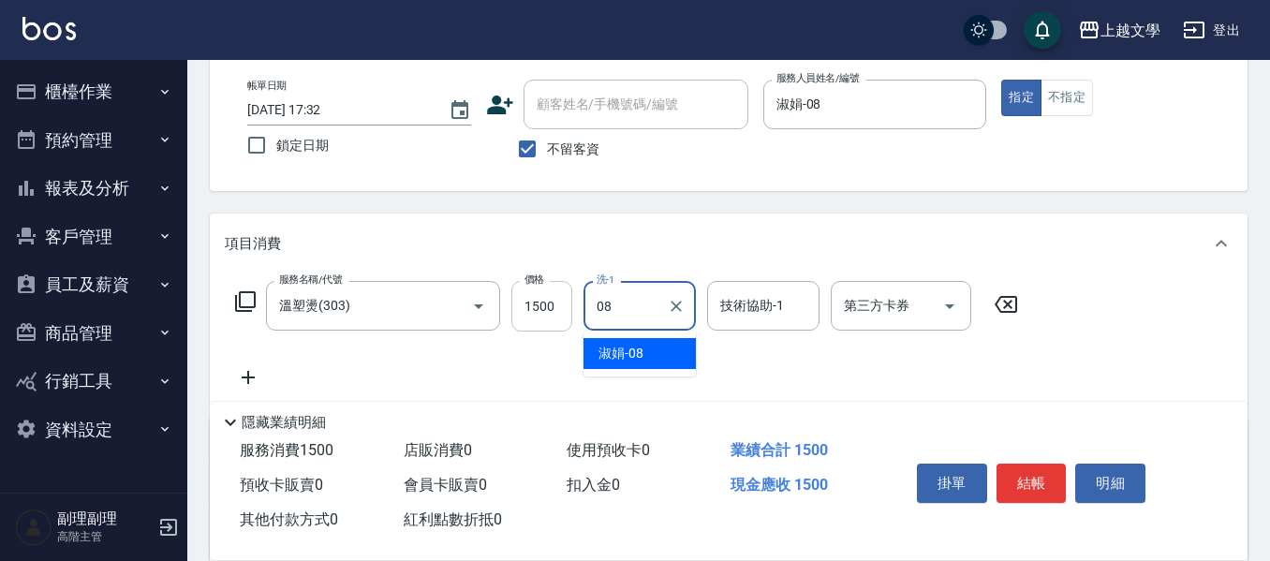
type input "淑娟-08"
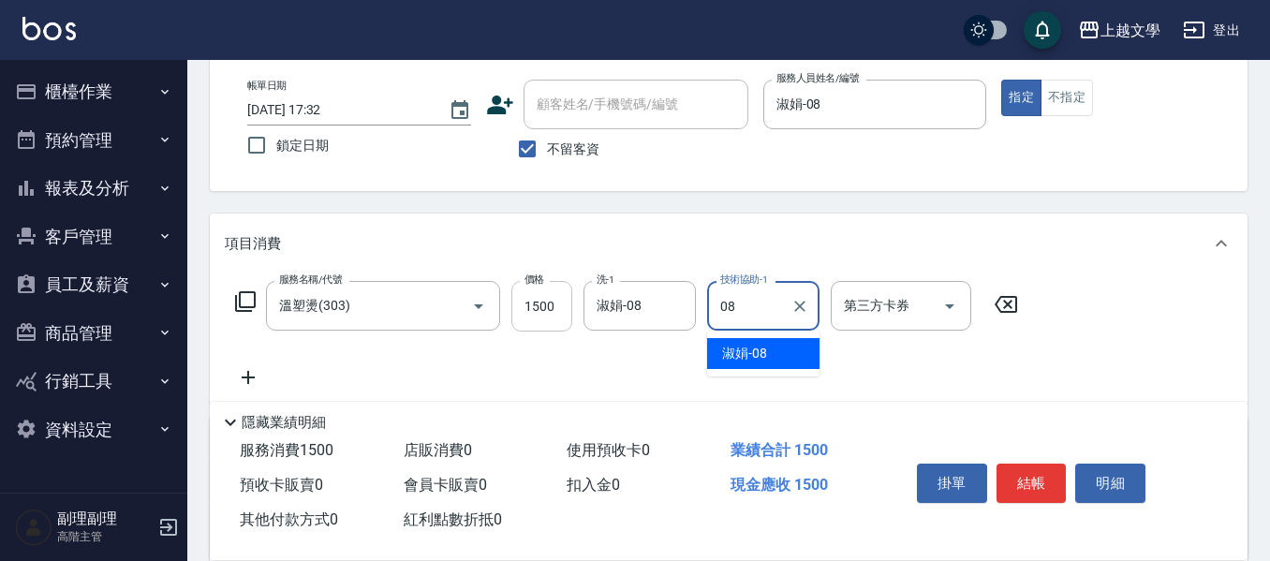
type input "淑娟-08"
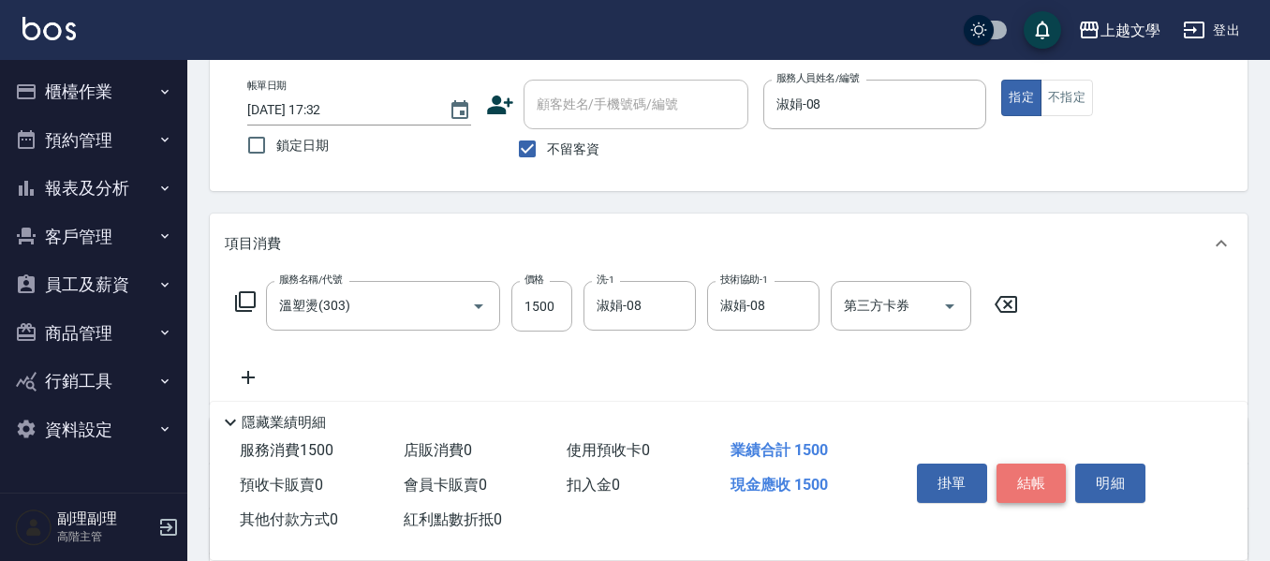
click at [1061, 469] on button "結帳" at bounding box center [1032, 483] width 70 height 39
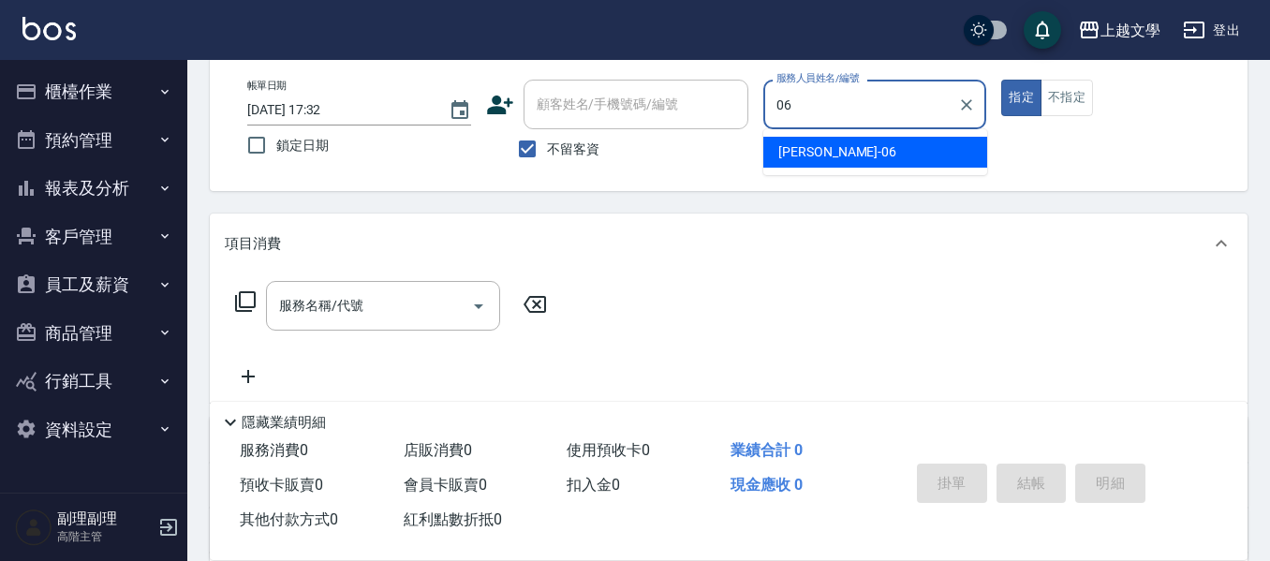
type input "佳珍-06"
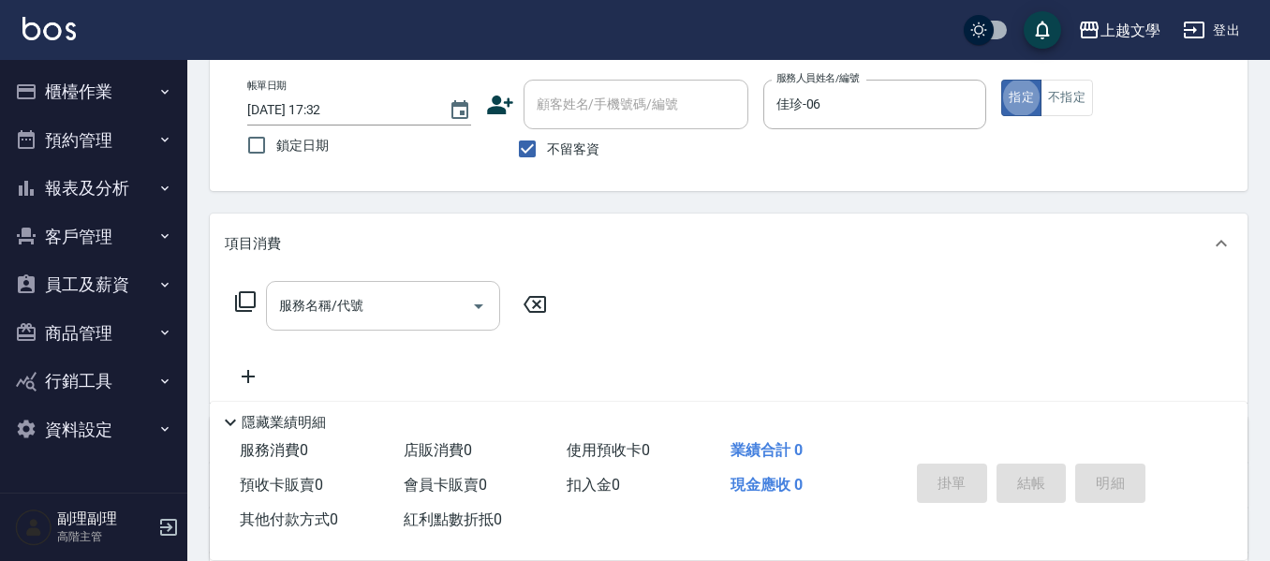
click at [334, 315] on input "服務名稱/代號" at bounding box center [368, 305] width 189 height 33
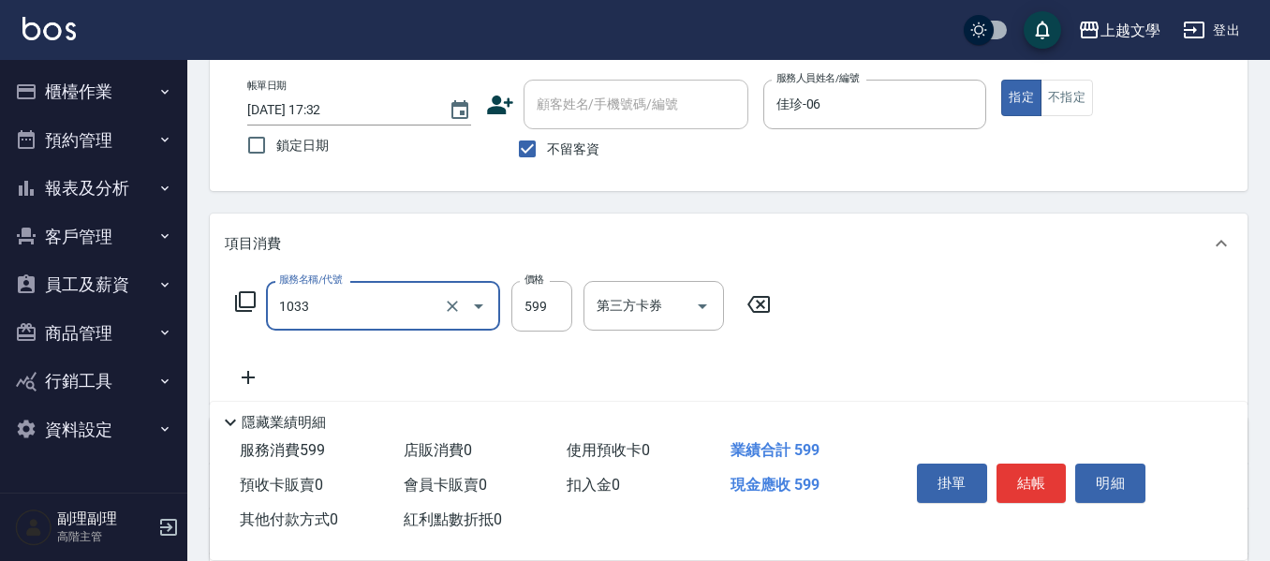
type input "深層洗髮(1033)"
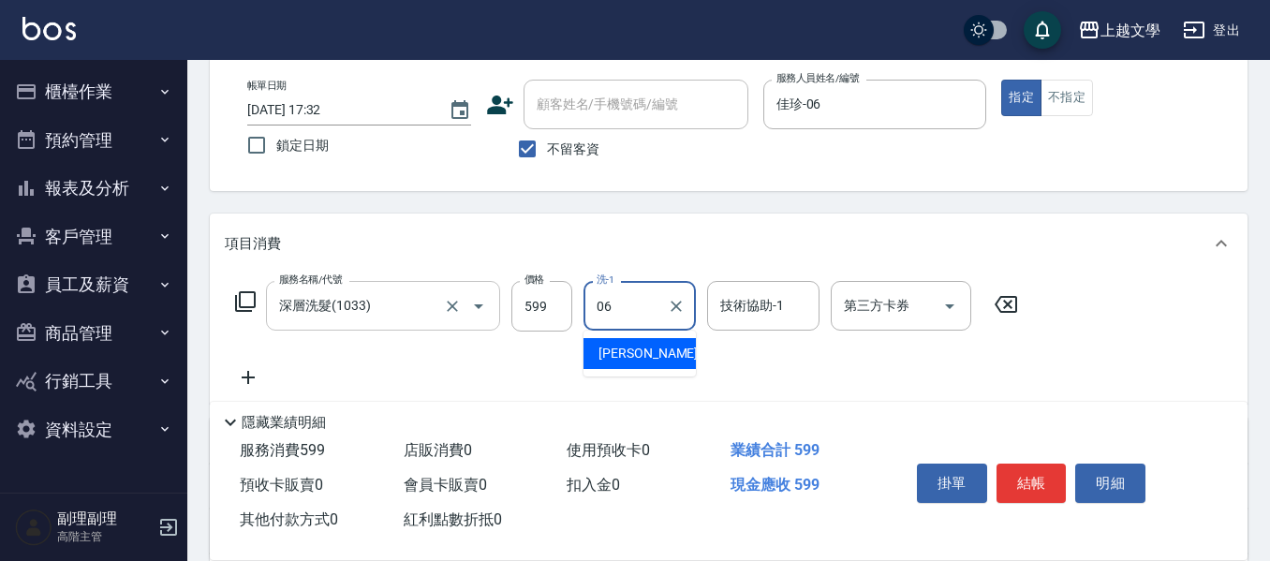
type input "佳珍-06"
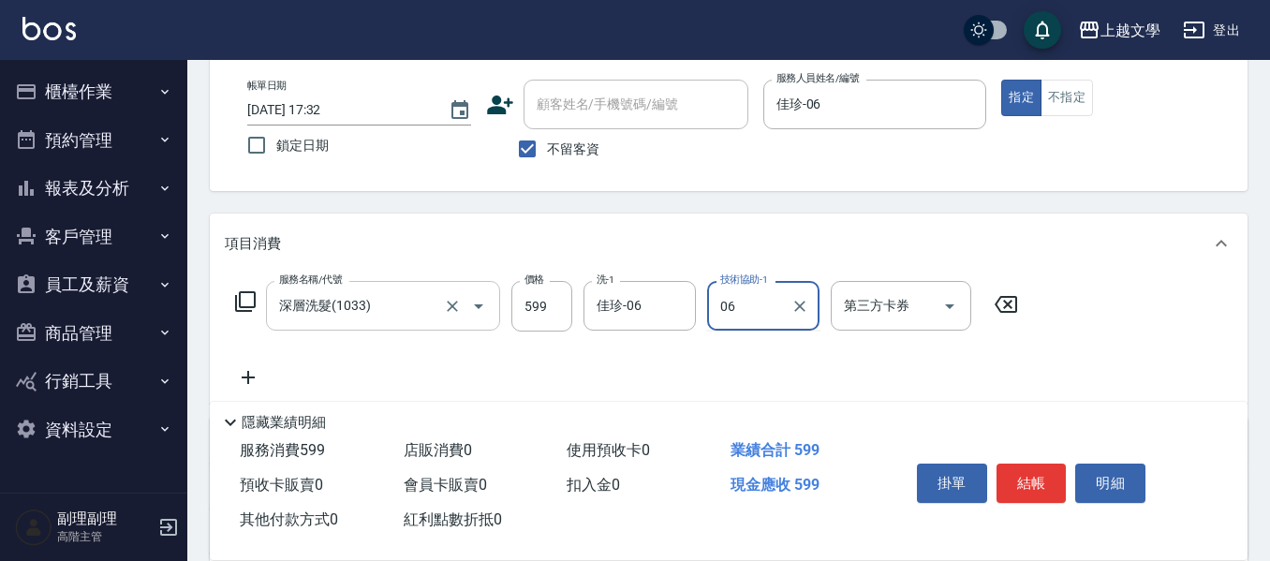
type input "佳珍-06"
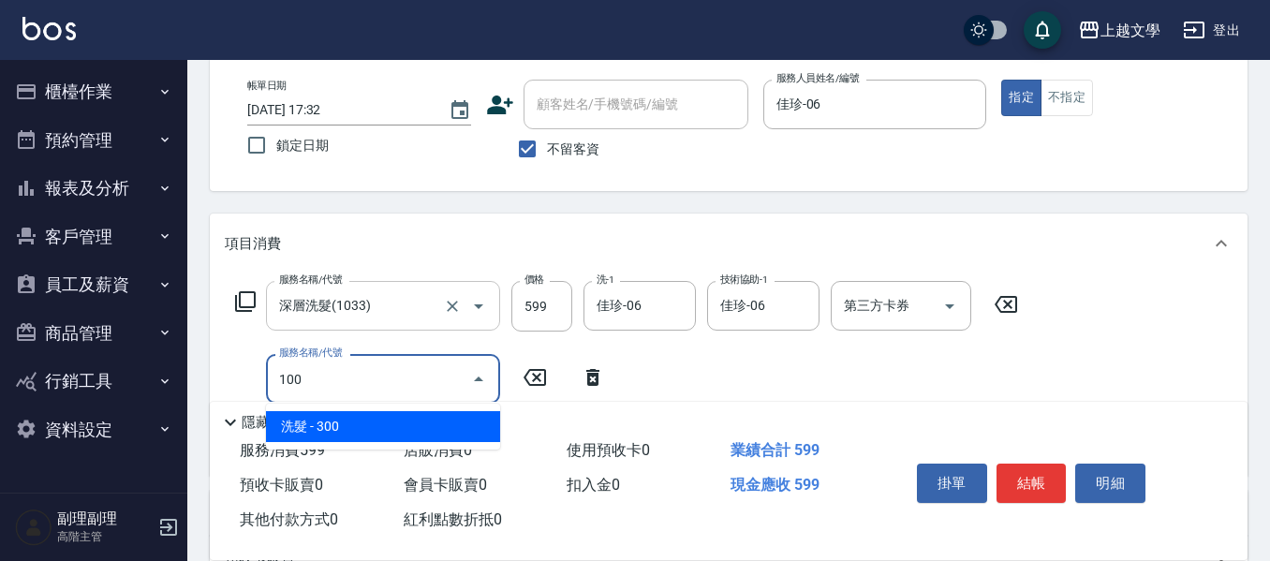
type input "洗髮(100)"
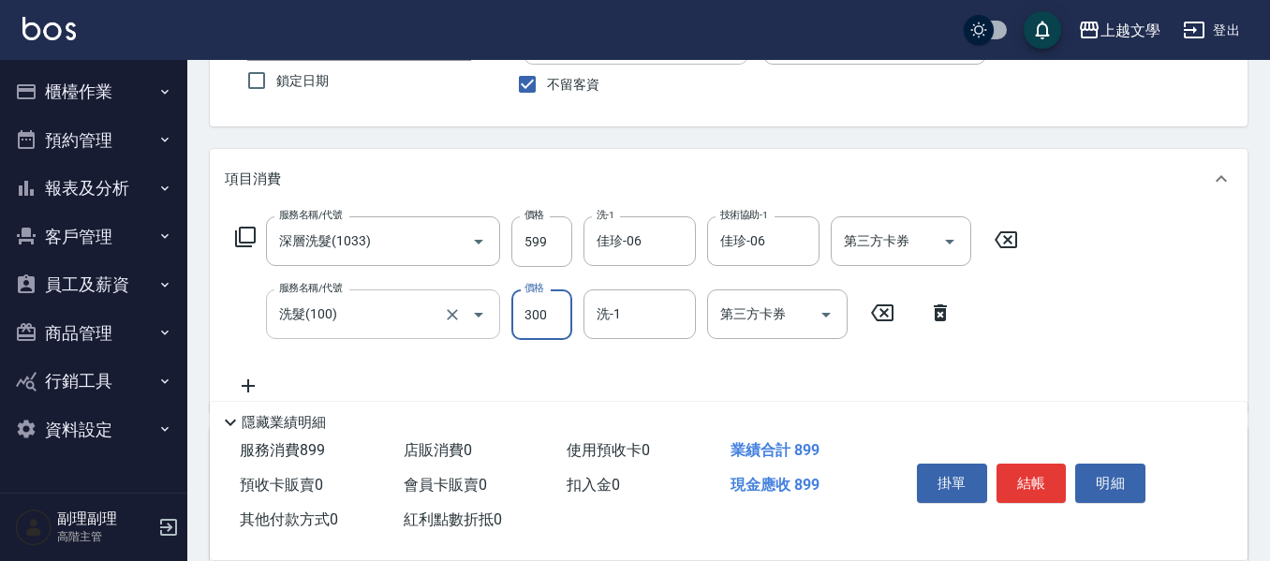
scroll to position [187, 0]
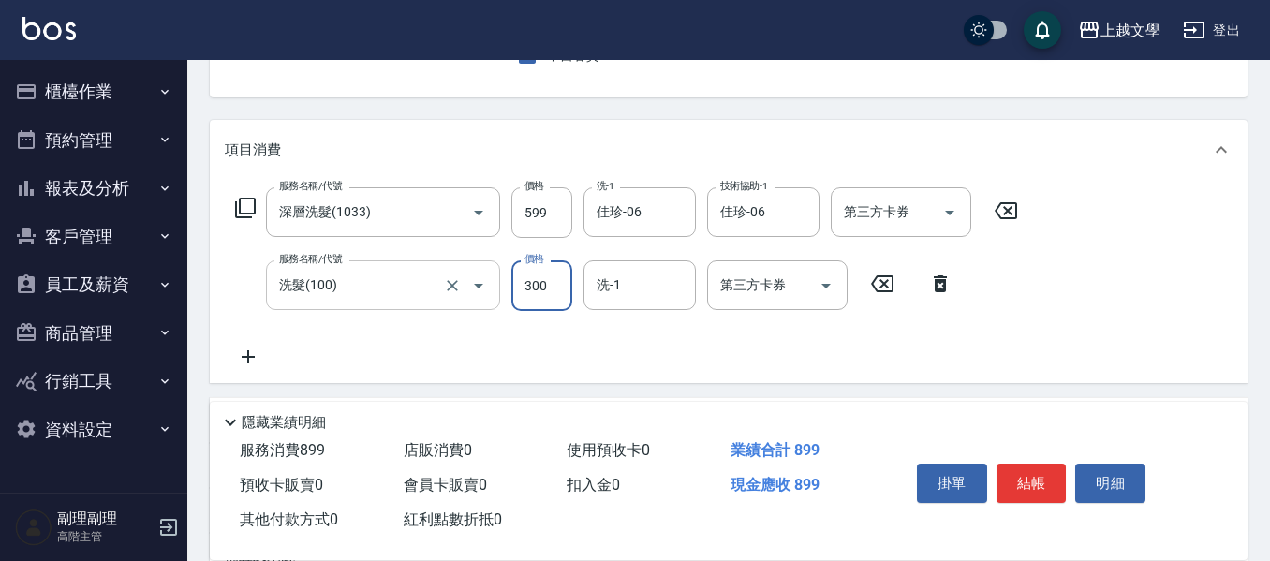
click at [319, 294] on input "洗髮(100)" at bounding box center [356, 285] width 165 height 33
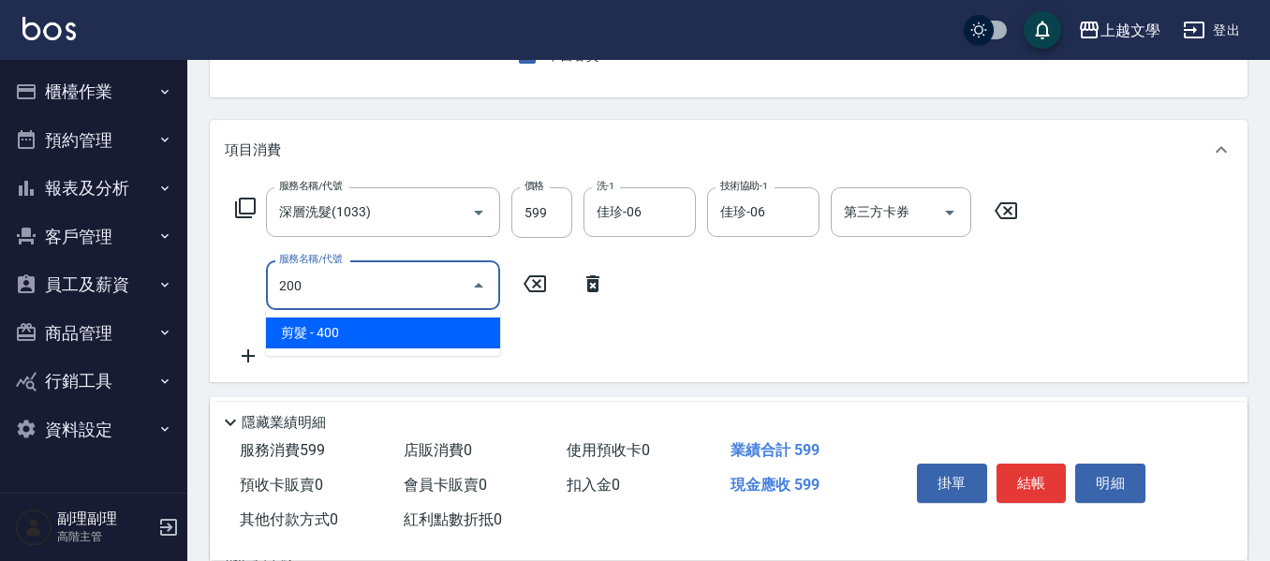
type input "剪髮(200)"
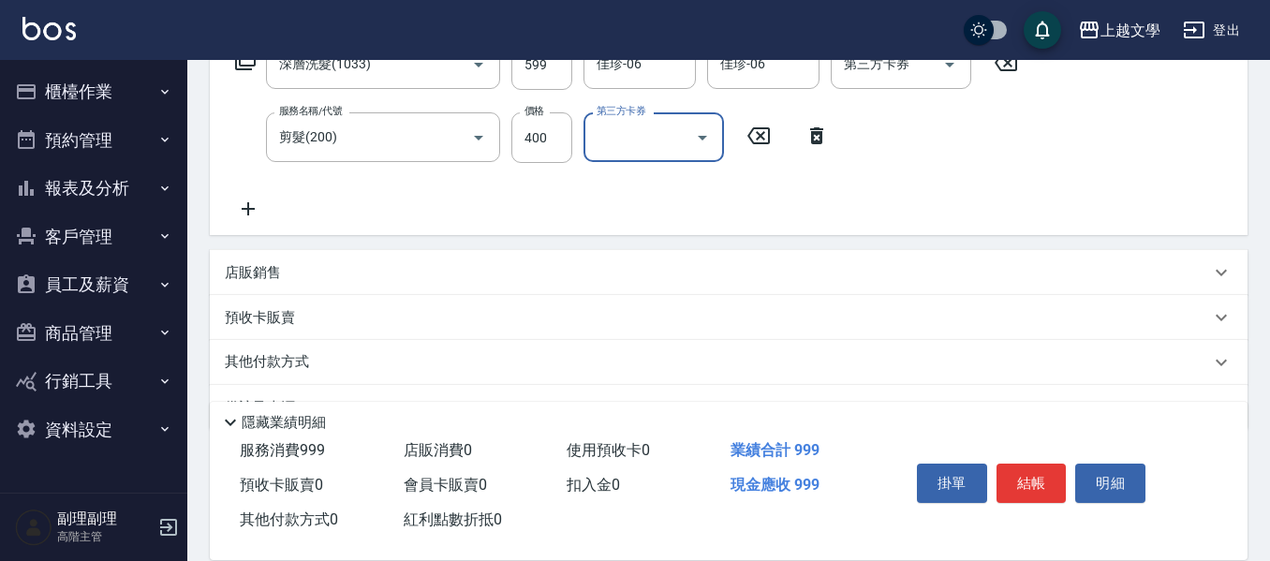
scroll to position [384, 0]
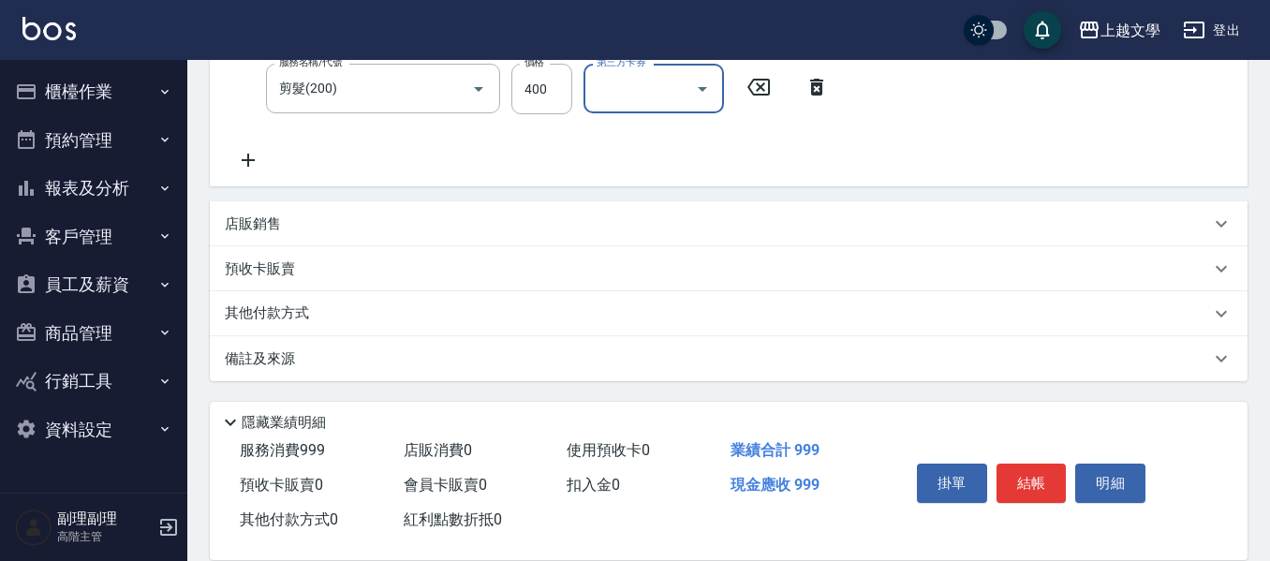
click at [260, 315] on p "其他付款方式" at bounding box center [272, 313] width 94 height 21
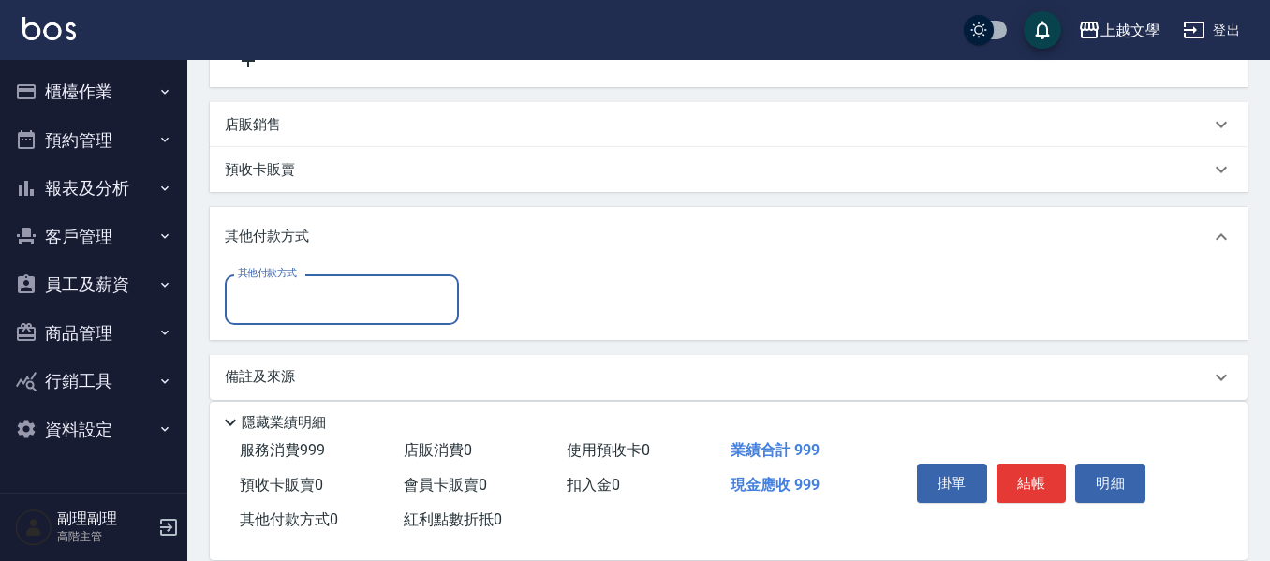
scroll to position [501, 0]
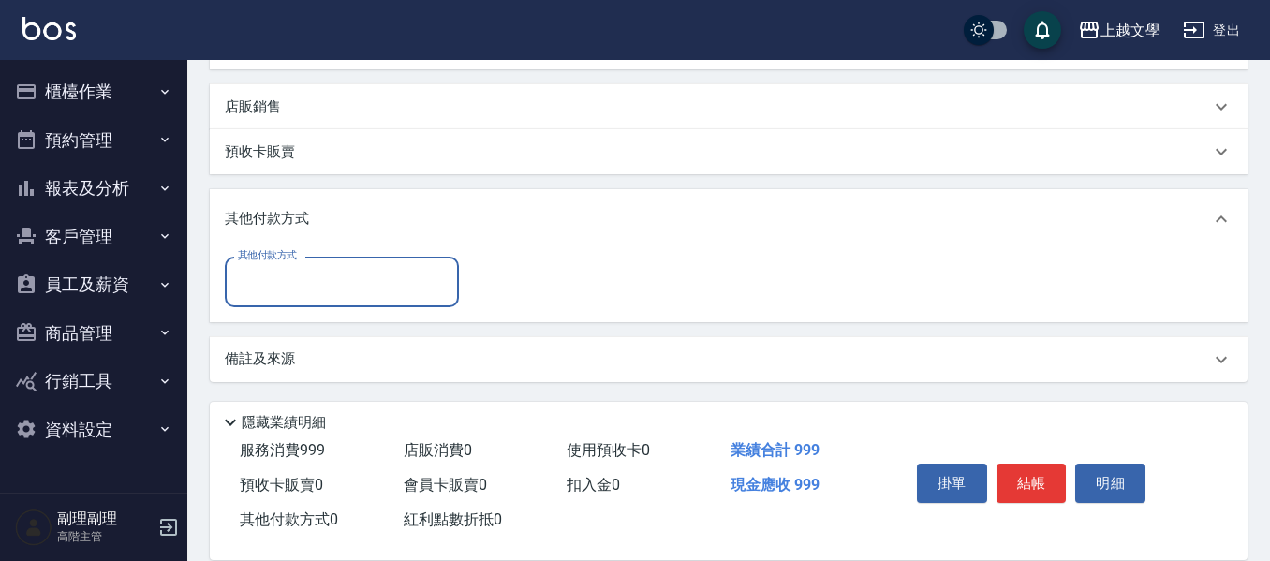
click at [300, 301] on div "其他付款方式" at bounding box center [342, 282] width 234 height 50
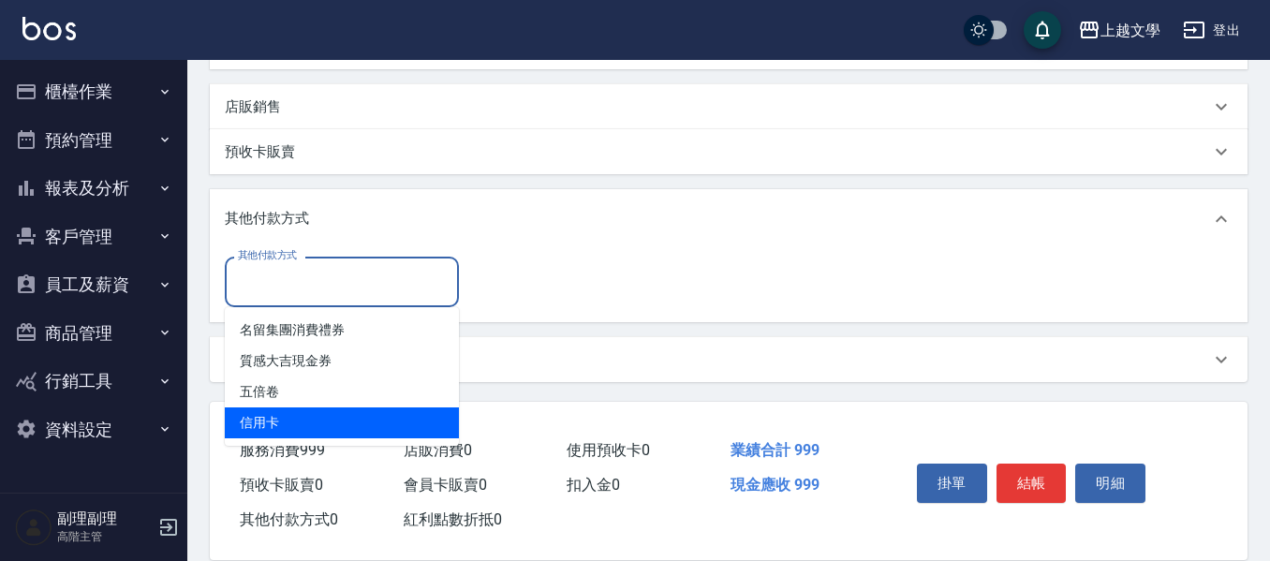
click at [307, 427] on span "信用卡" at bounding box center [342, 422] width 234 height 31
type input "信用卡"
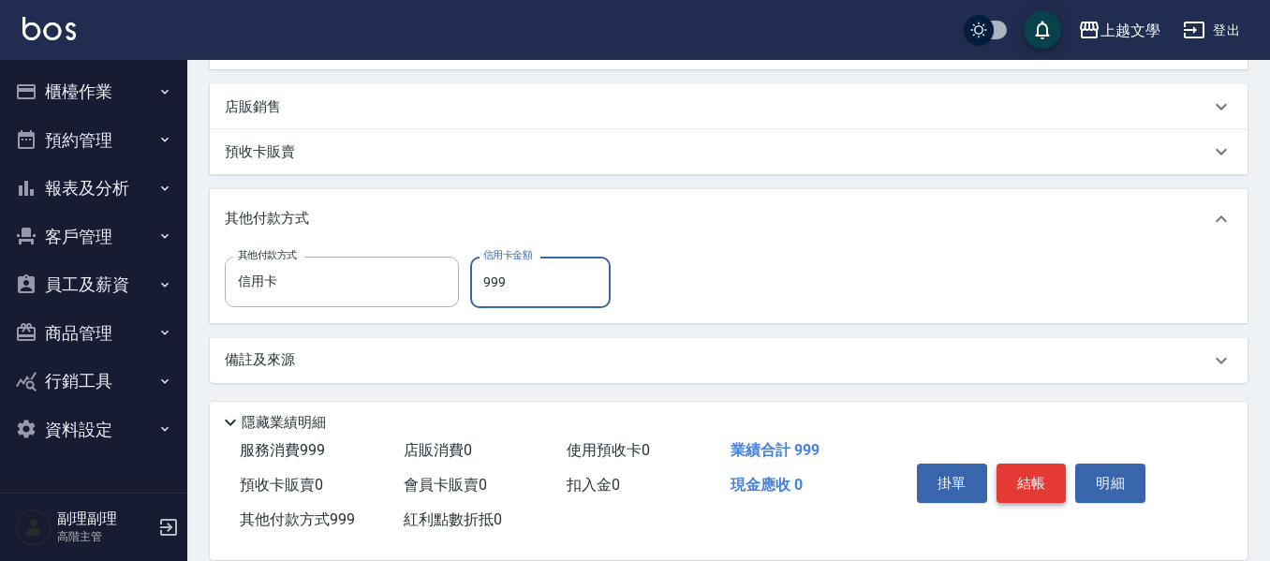
type input "999"
click at [1026, 471] on button "結帳" at bounding box center [1032, 483] width 70 height 39
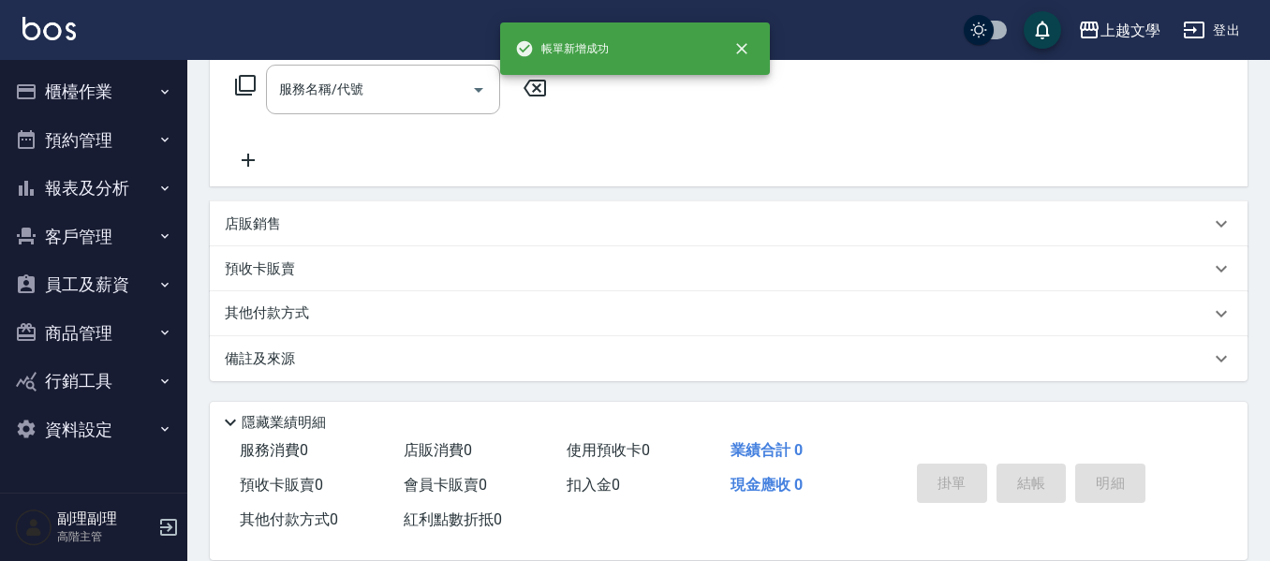
scroll to position [0, 0]
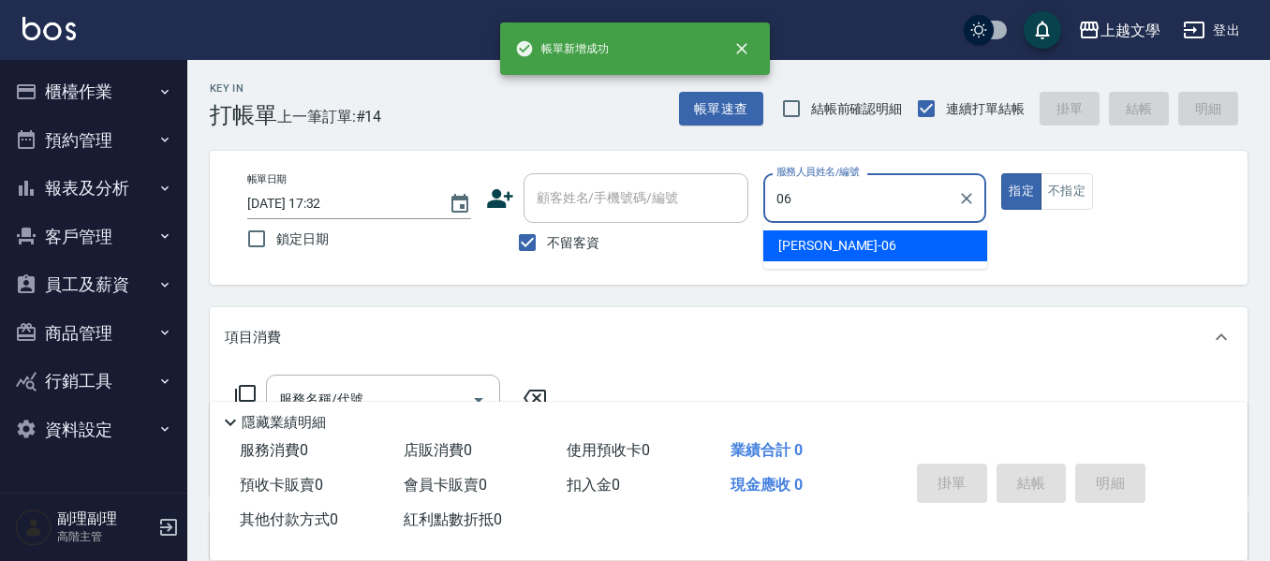
type input "佳珍-06"
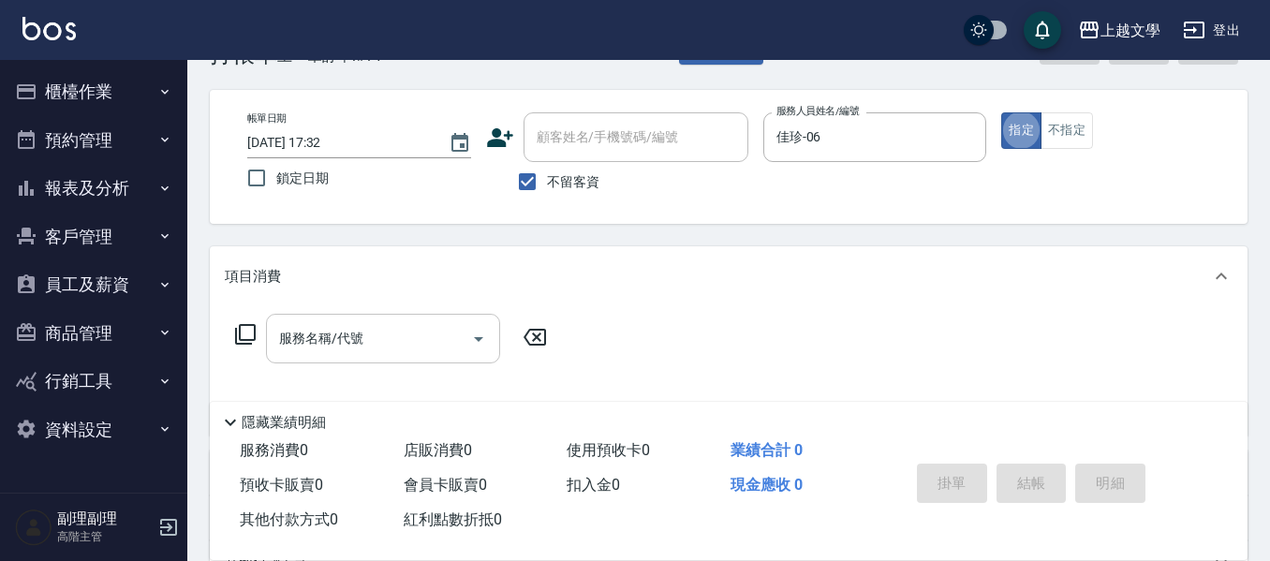
scroll to position [94, 0]
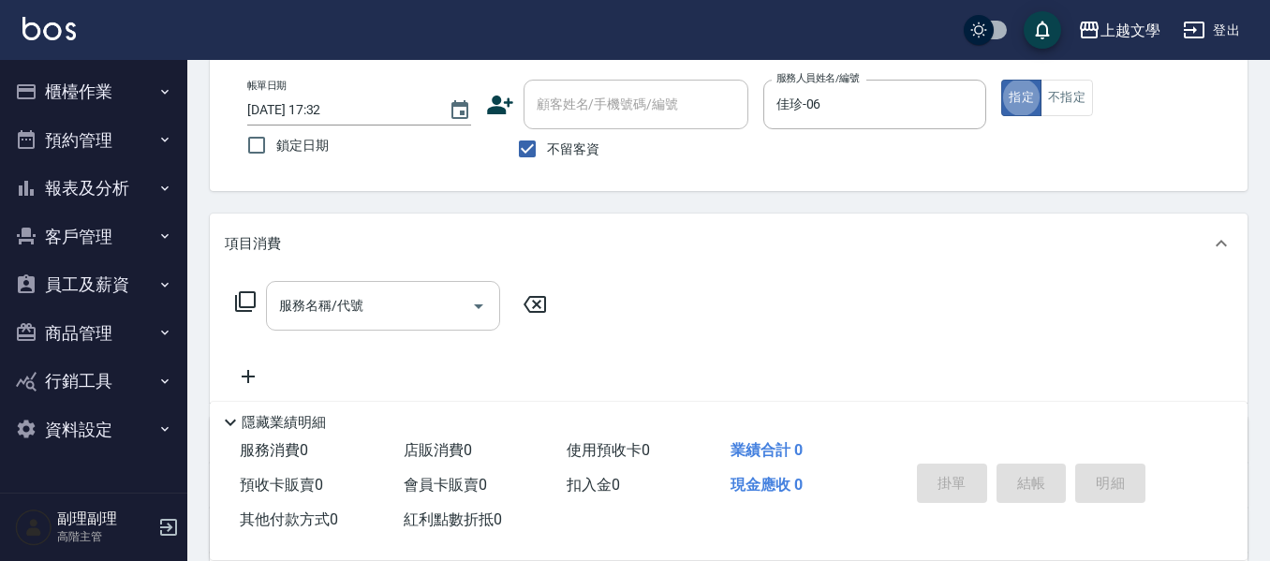
click at [428, 310] on input "服務名稱/代號" at bounding box center [368, 305] width 189 height 33
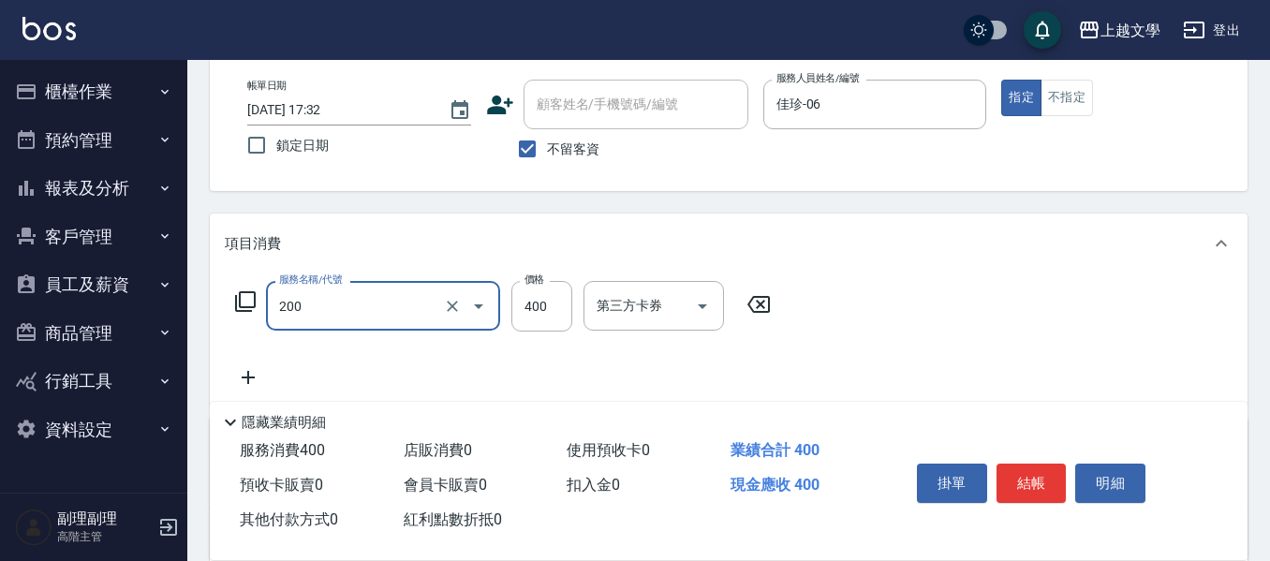
type input "剪髮(200)"
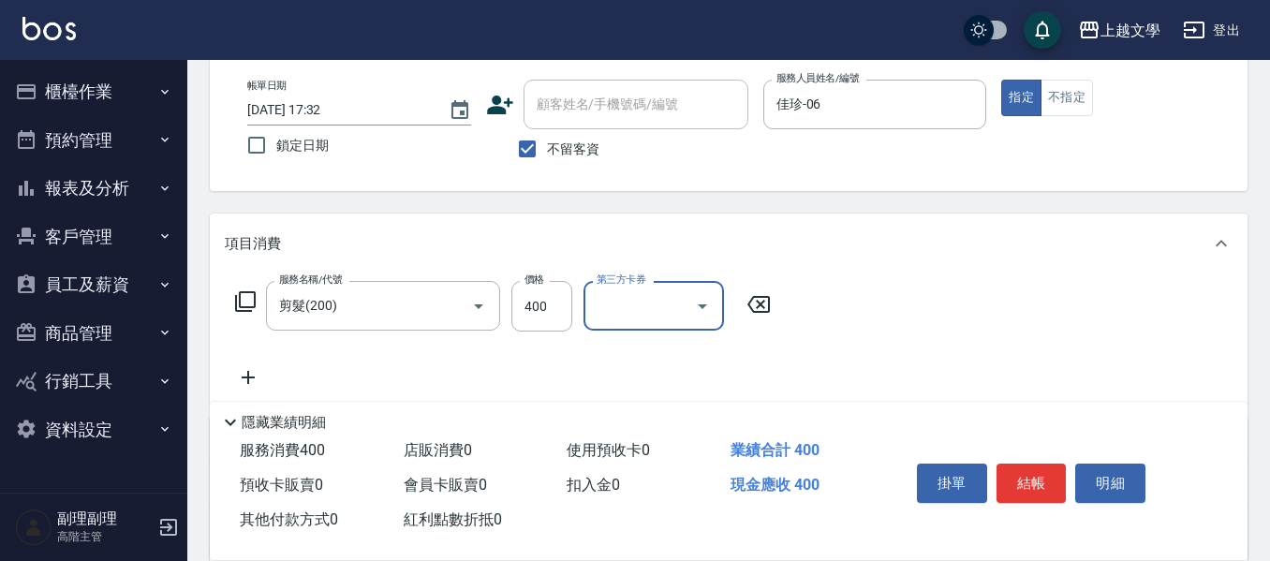
scroll to position [281, 0]
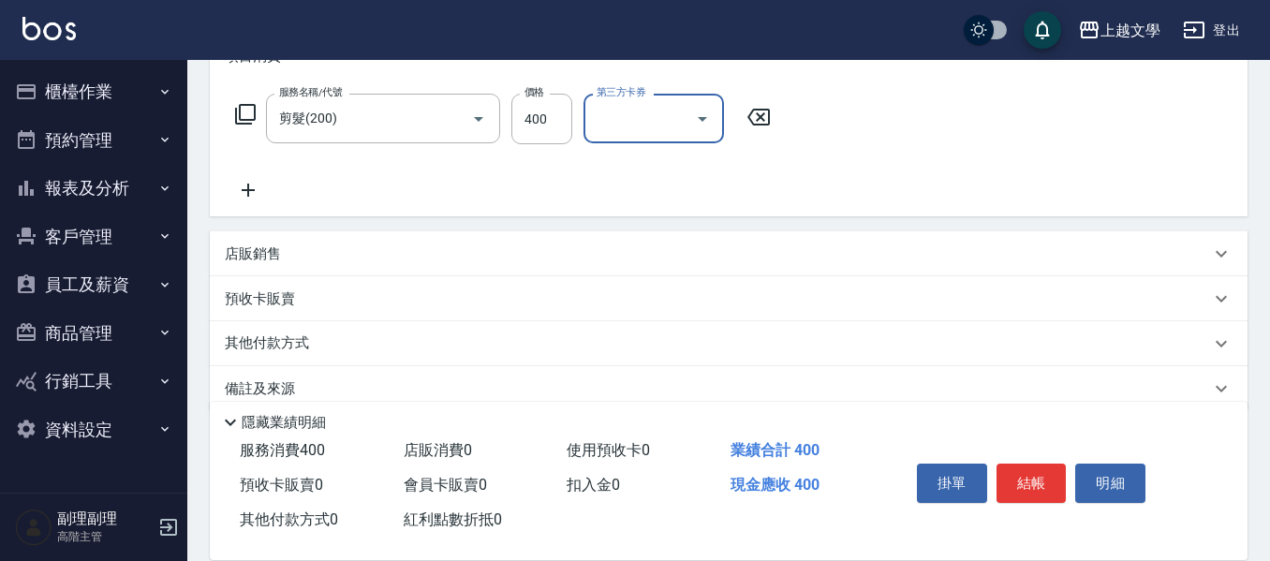
drag, startPoint x: 245, startPoint y: 258, endPoint x: 355, endPoint y: 247, distance: 110.1
click at [244, 258] on p "店販銷售" at bounding box center [253, 254] width 56 height 20
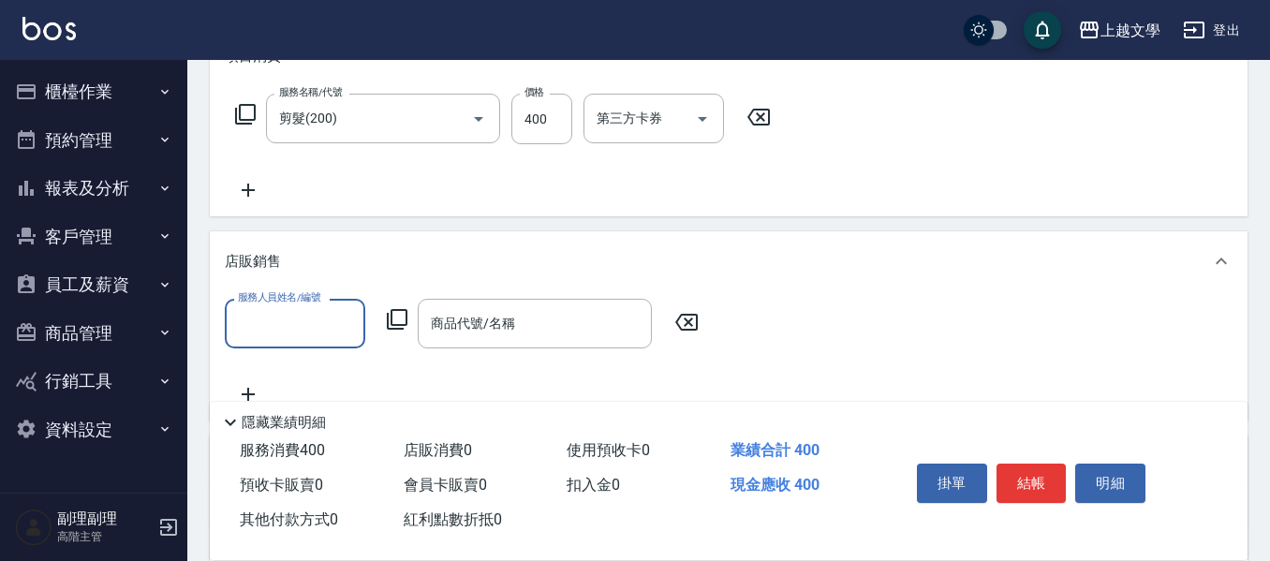
scroll to position [0, 0]
type input "佳珍-06"
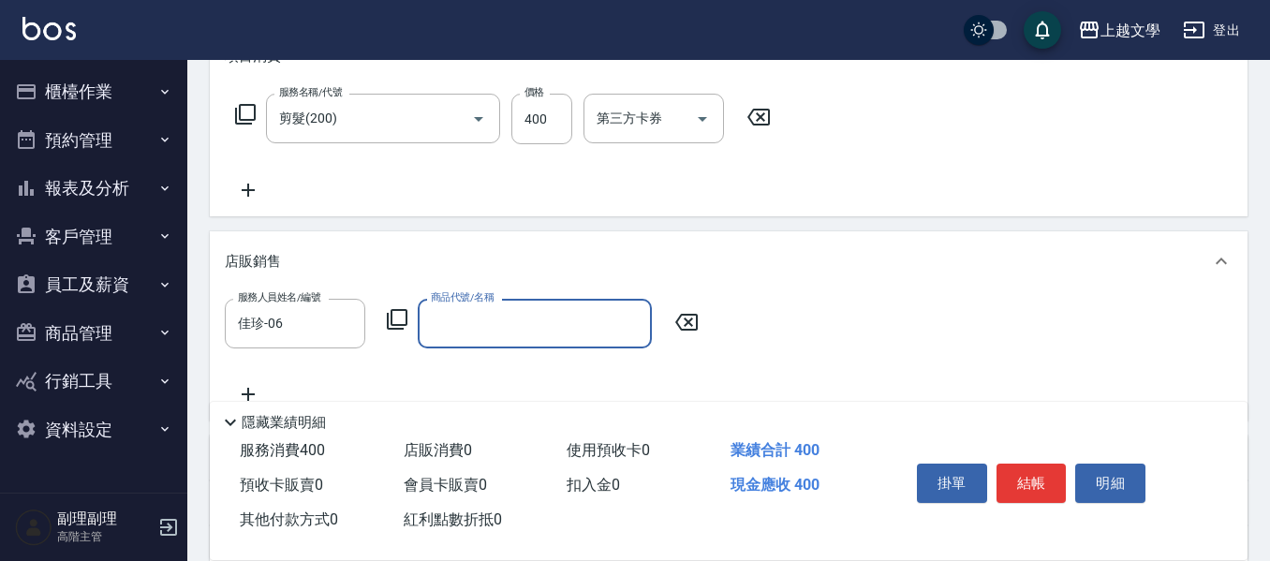
click at [546, 323] on input "商品代號/名稱" at bounding box center [534, 323] width 217 height 33
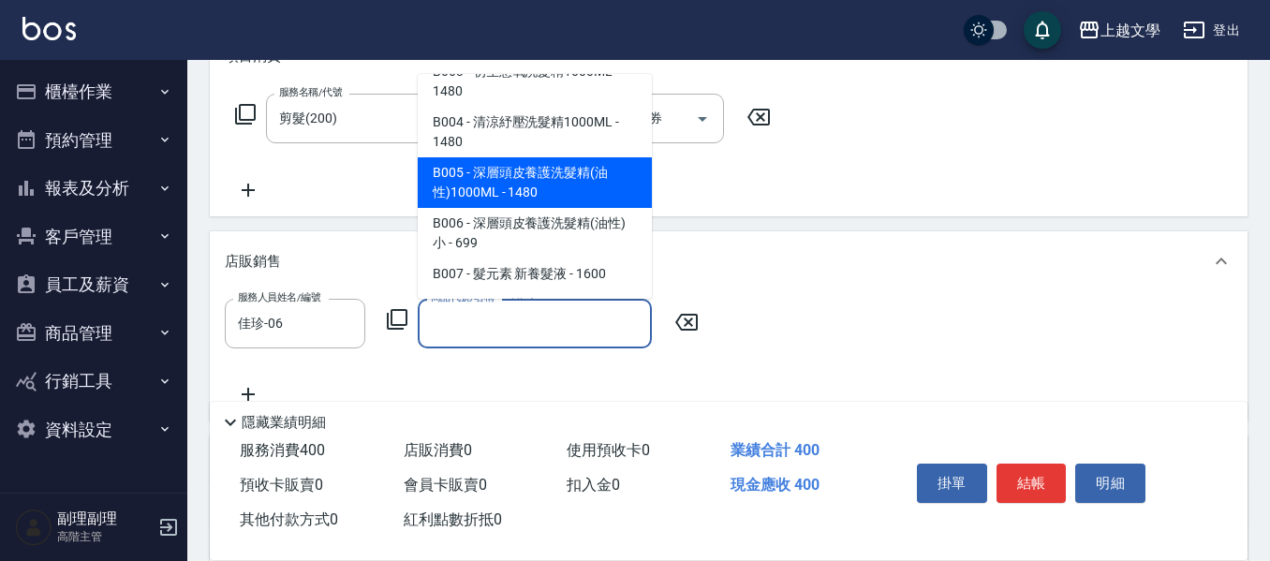
scroll to position [375, 0]
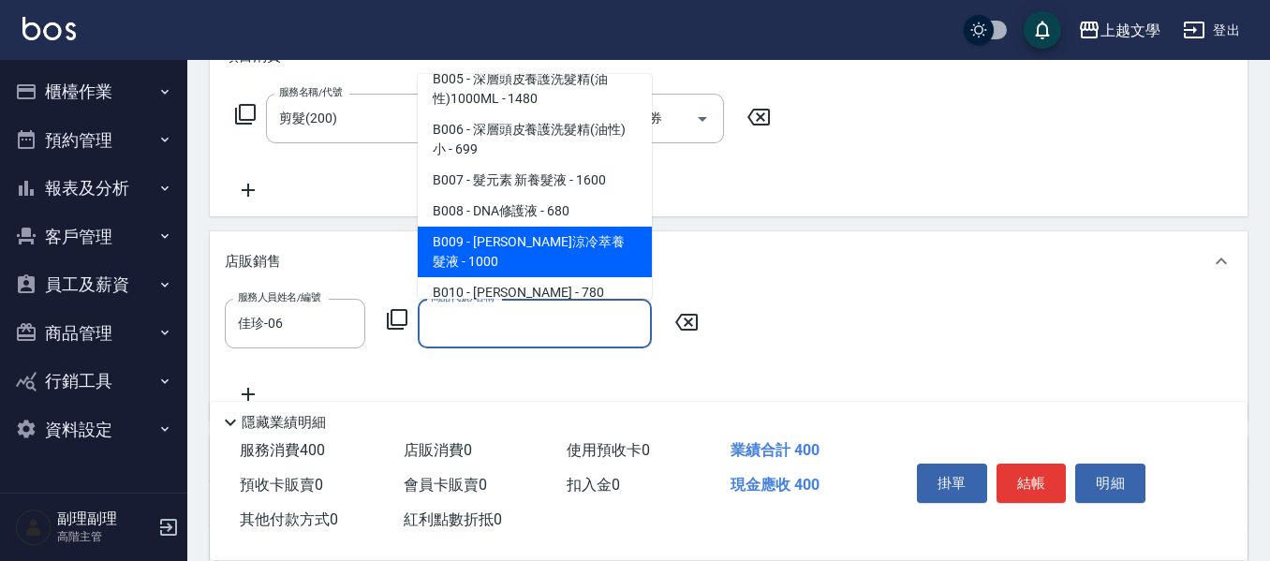
click at [558, 229] on span "B009 - [PERSON_NAME]涼冷萃養髮液 - 1000" at bounding box center [535, 252] width 234 height 51
type input "[PERSON_NAME]沁涼冷萃養髮液"
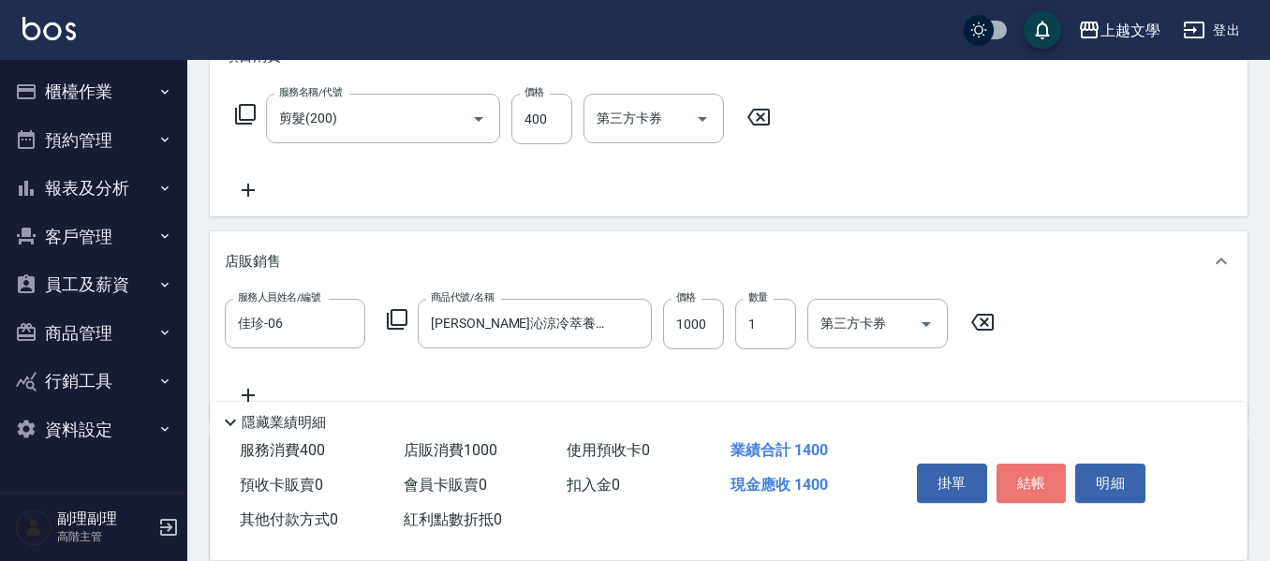
click at [1018, 479] on button "結帳" at bounding box center [1032, 483] width 70 height 39
type input "[DATE] 17:34"
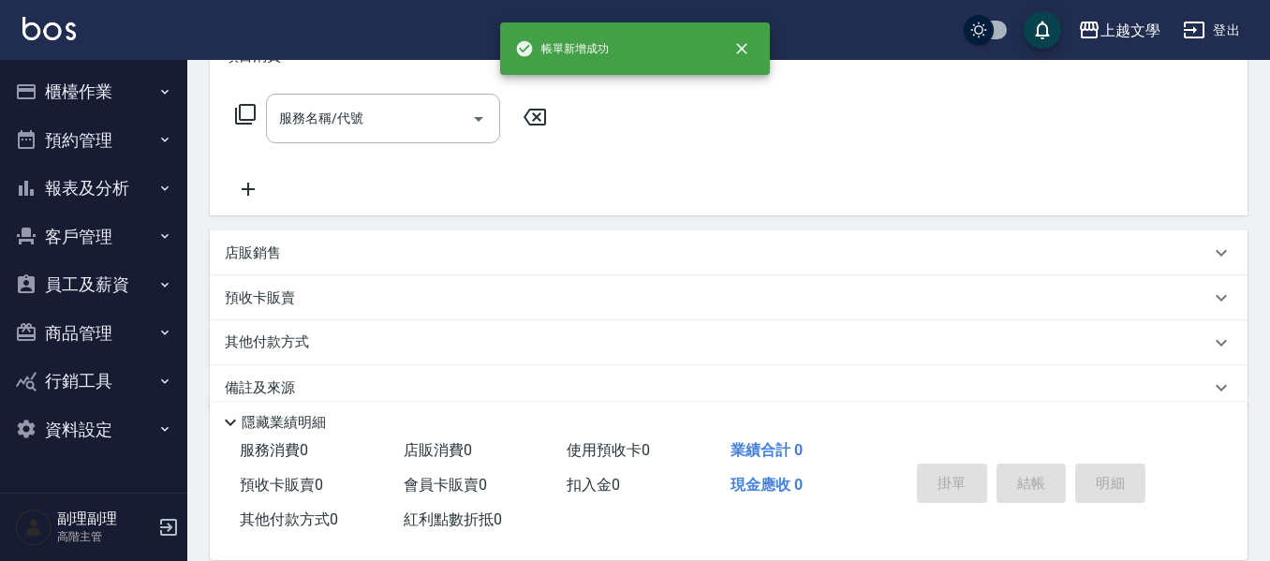
scroll to position [0, 0]
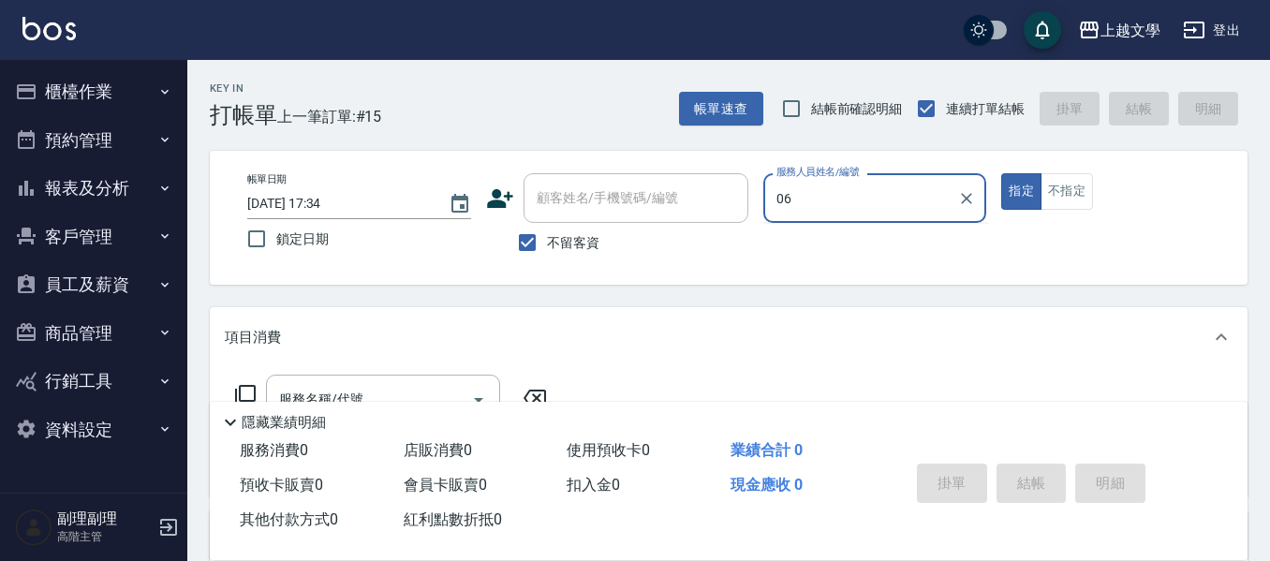
type input "佳珍-06"
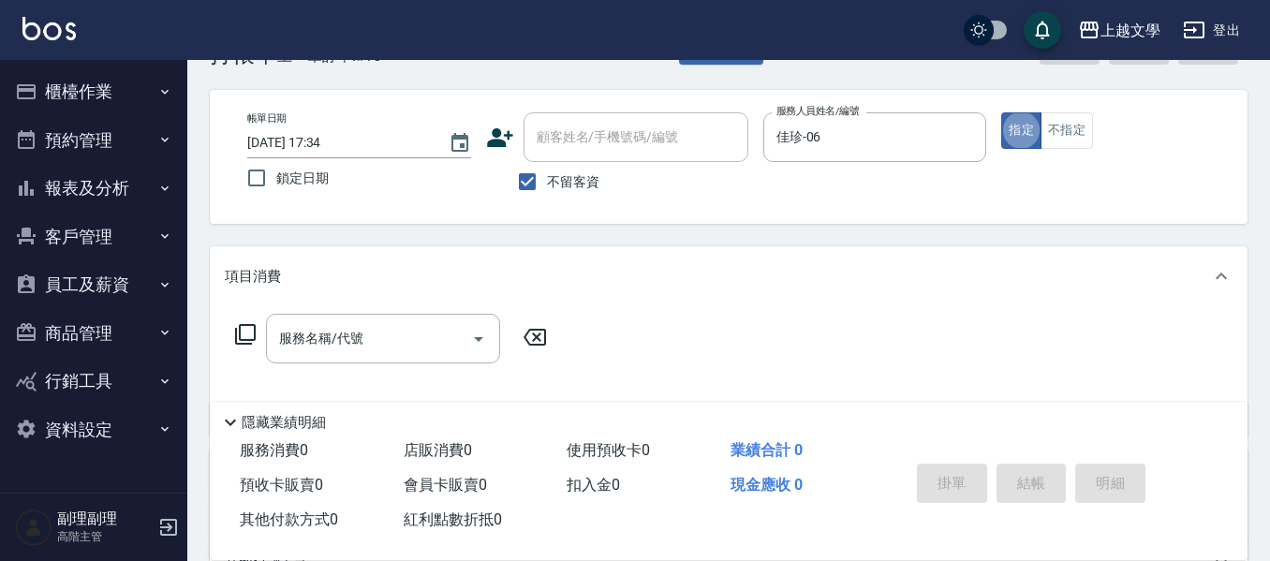
scroll to position [94, 0]
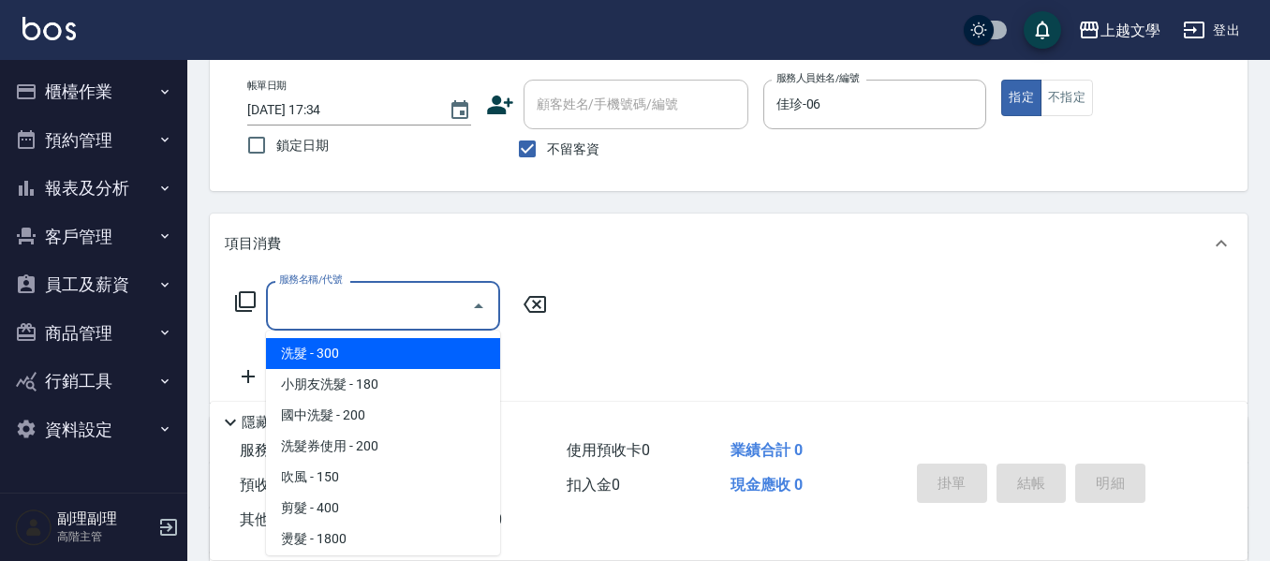
click at [350, 312] on input "服務名稱/代號" at bounding box center [368, 305] width 189 height 33
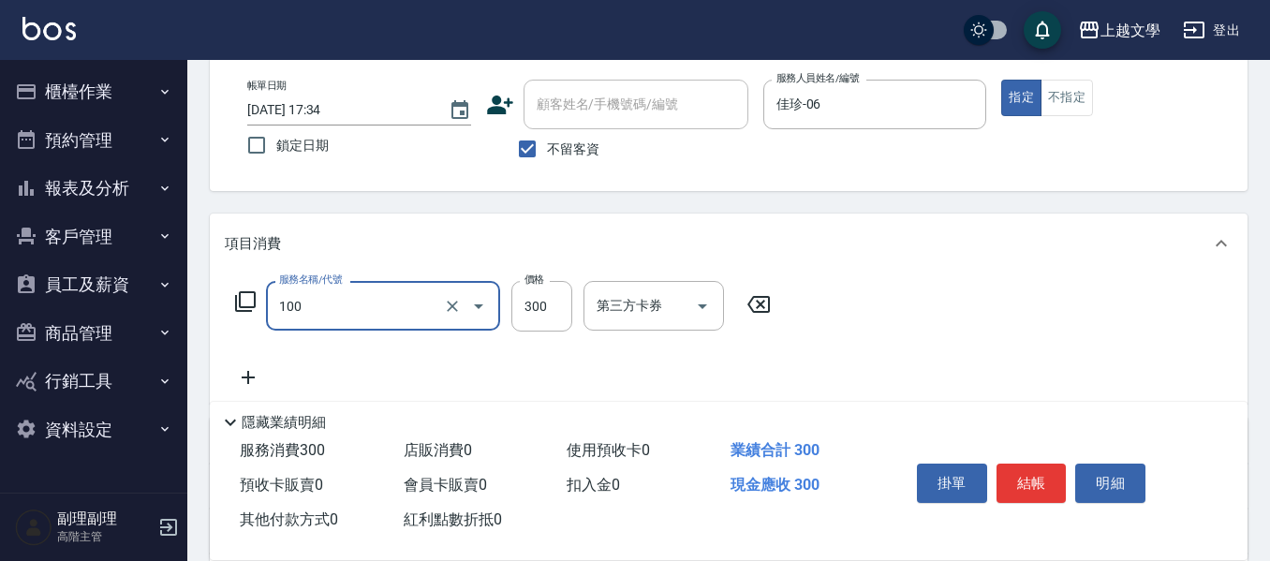
type input "洗髮(100)"
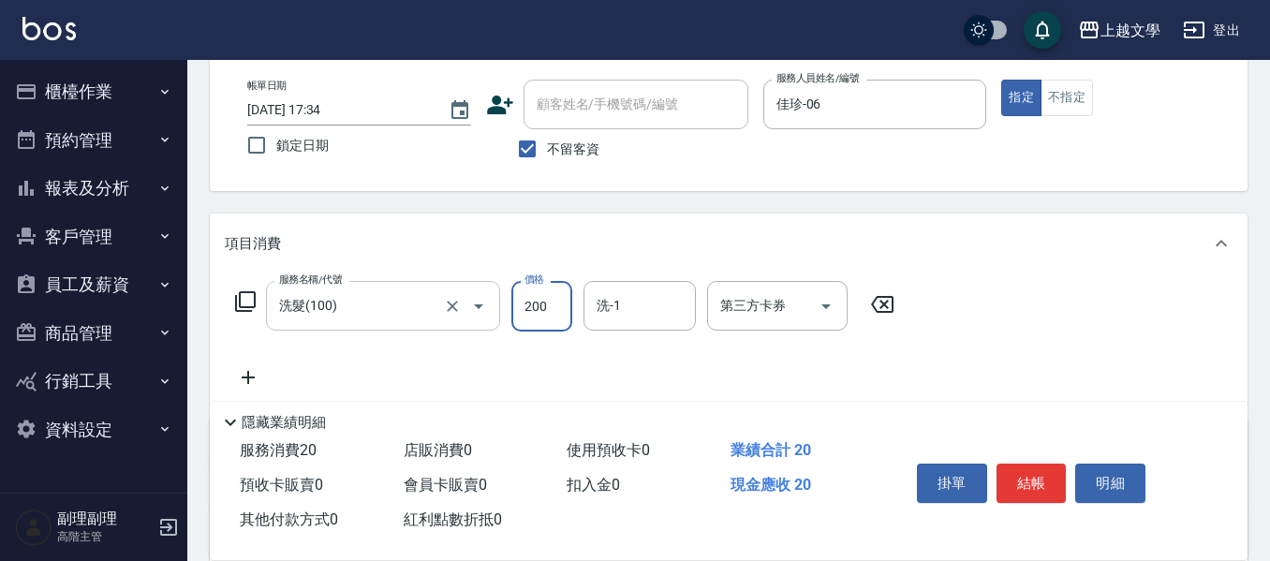
type input "200"
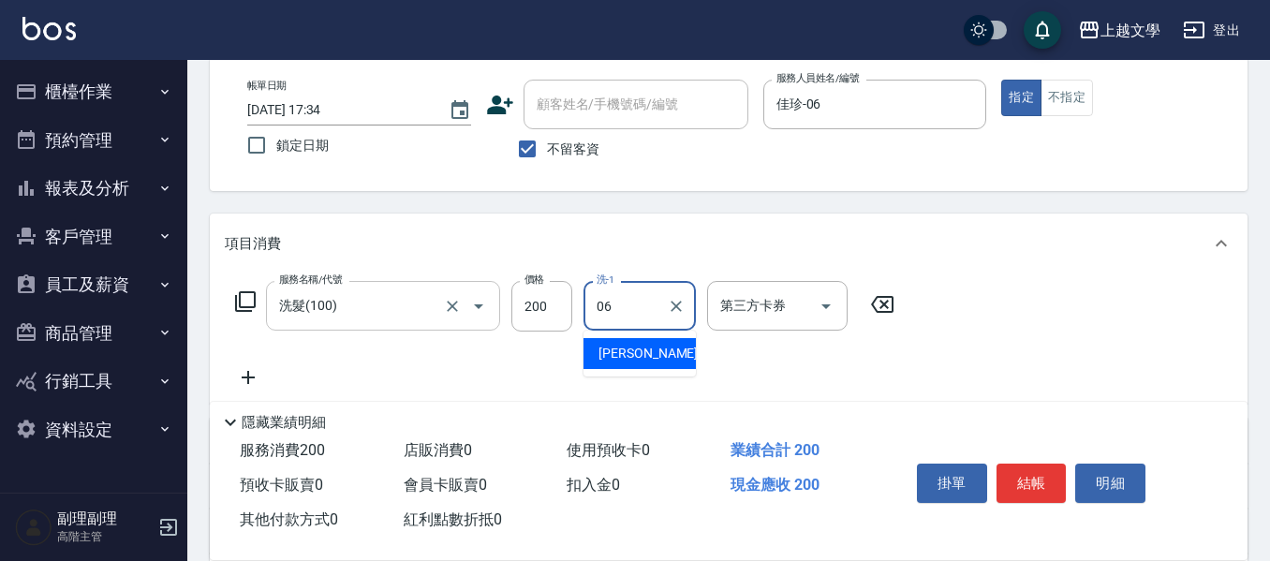
type input "佳珍-06"
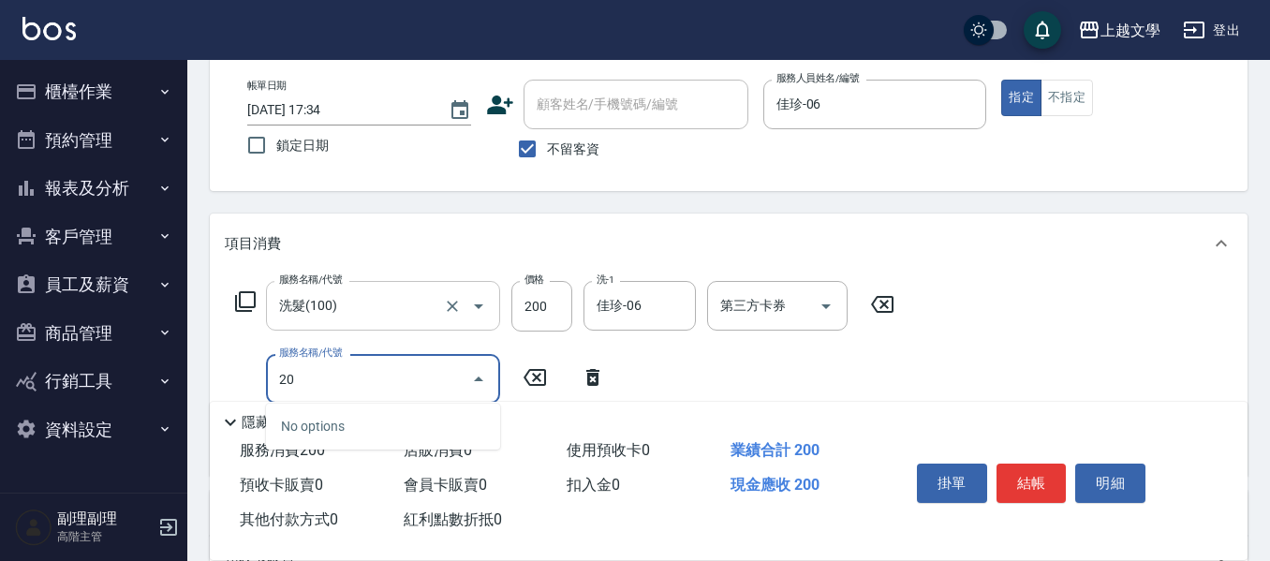
type input "2"
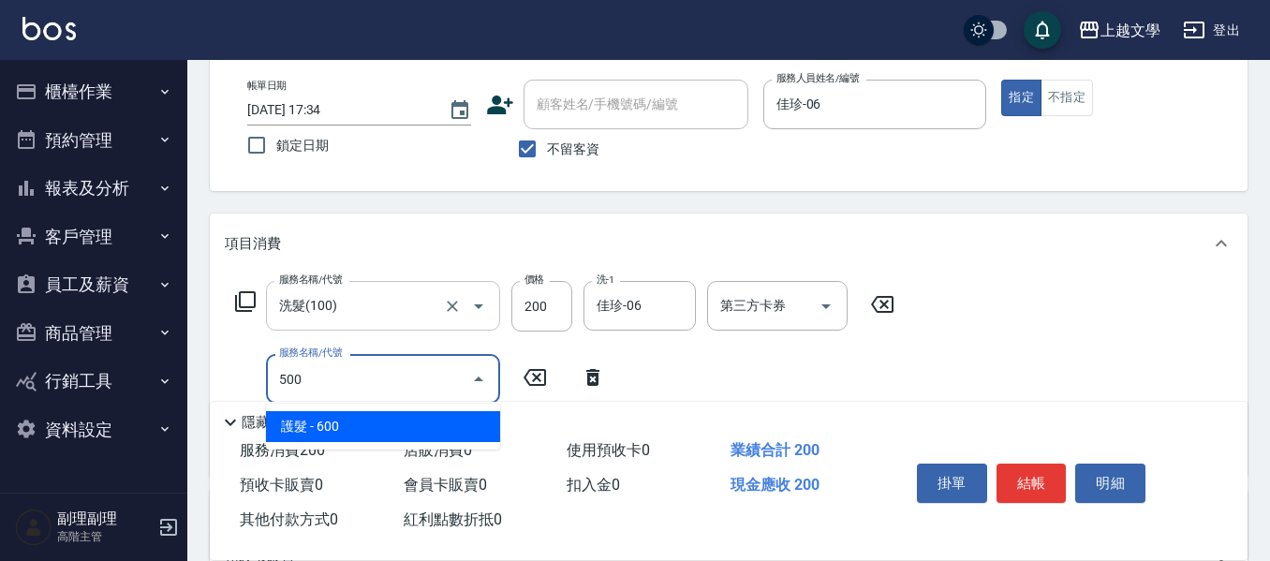
type input "護髮(500)"
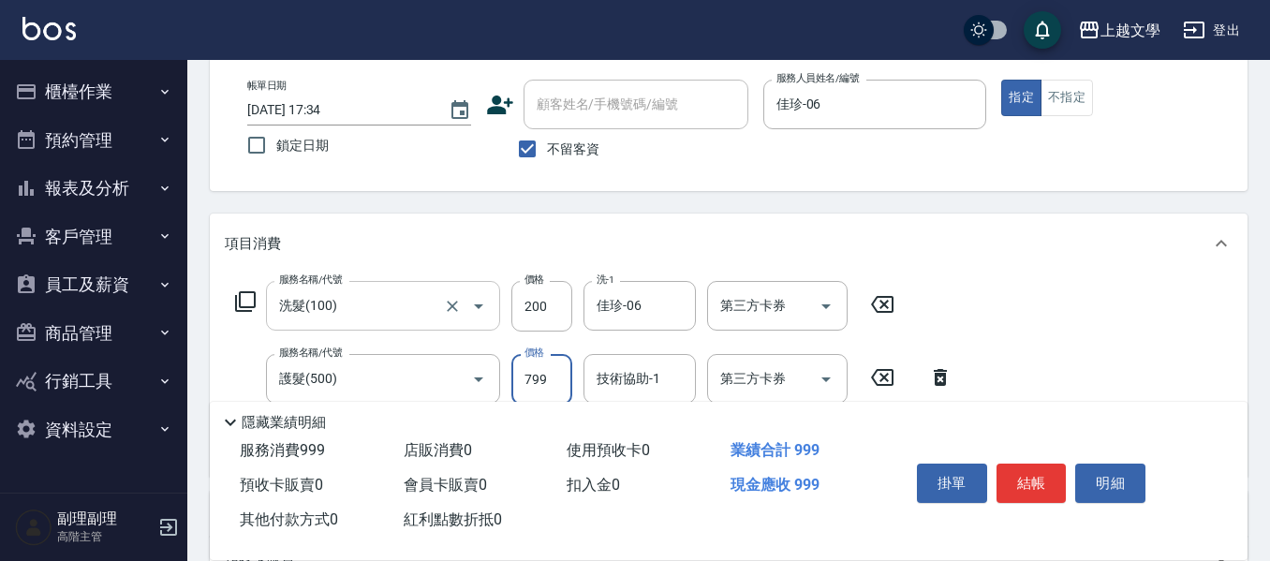
type input "799"
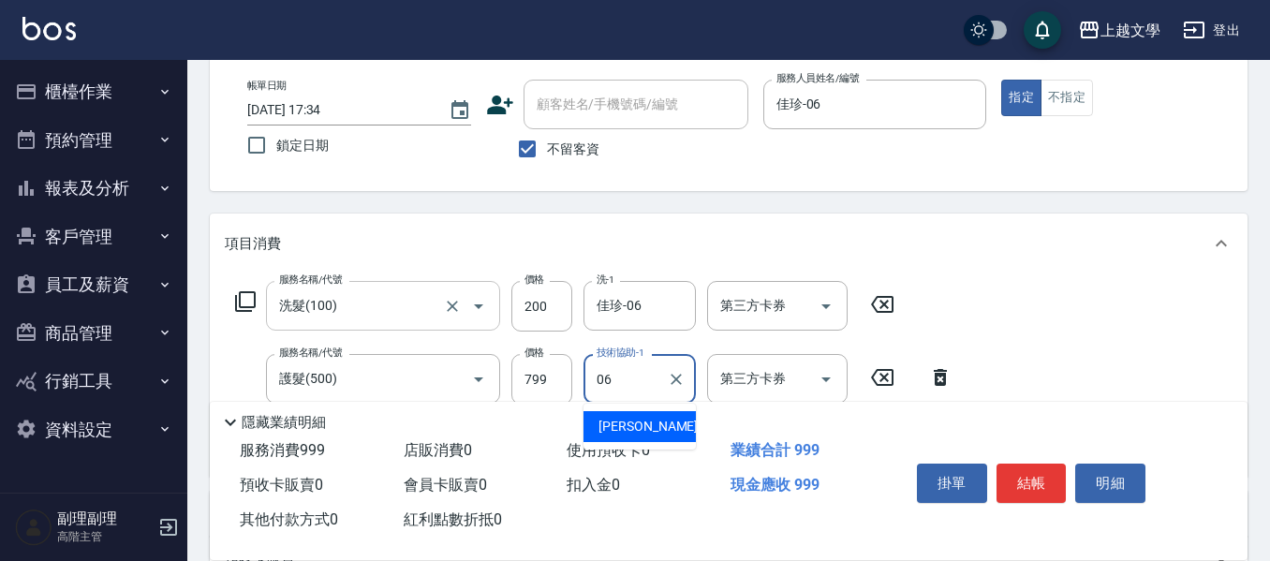
type input "佳珍-06"
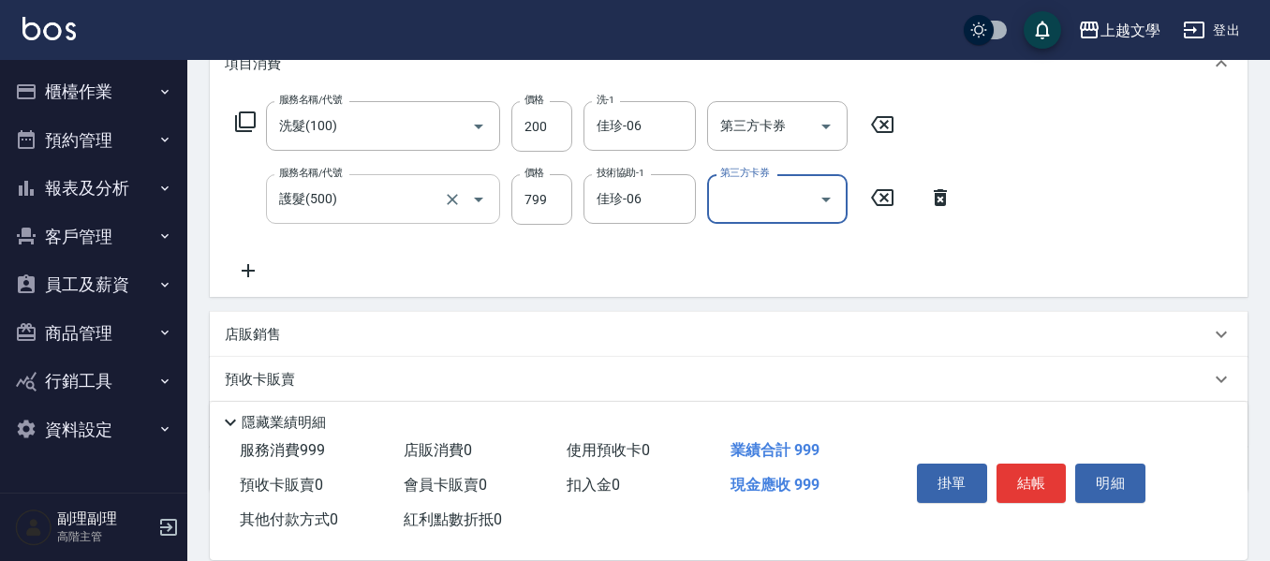
scroll to position [281, 0]
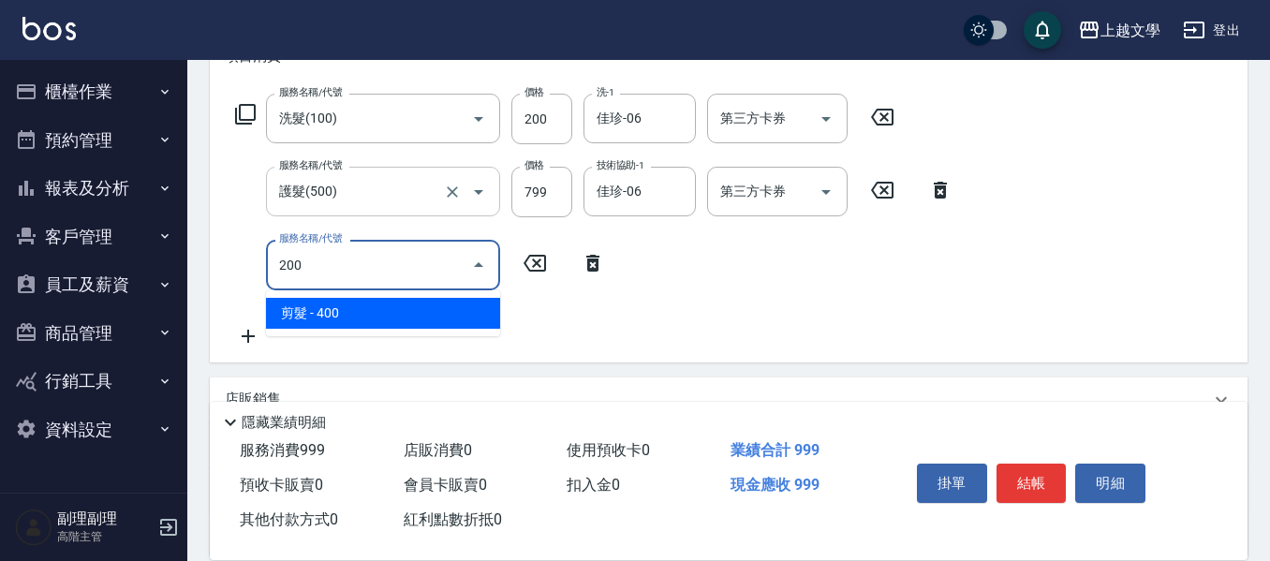
type input "剪髮(200)"
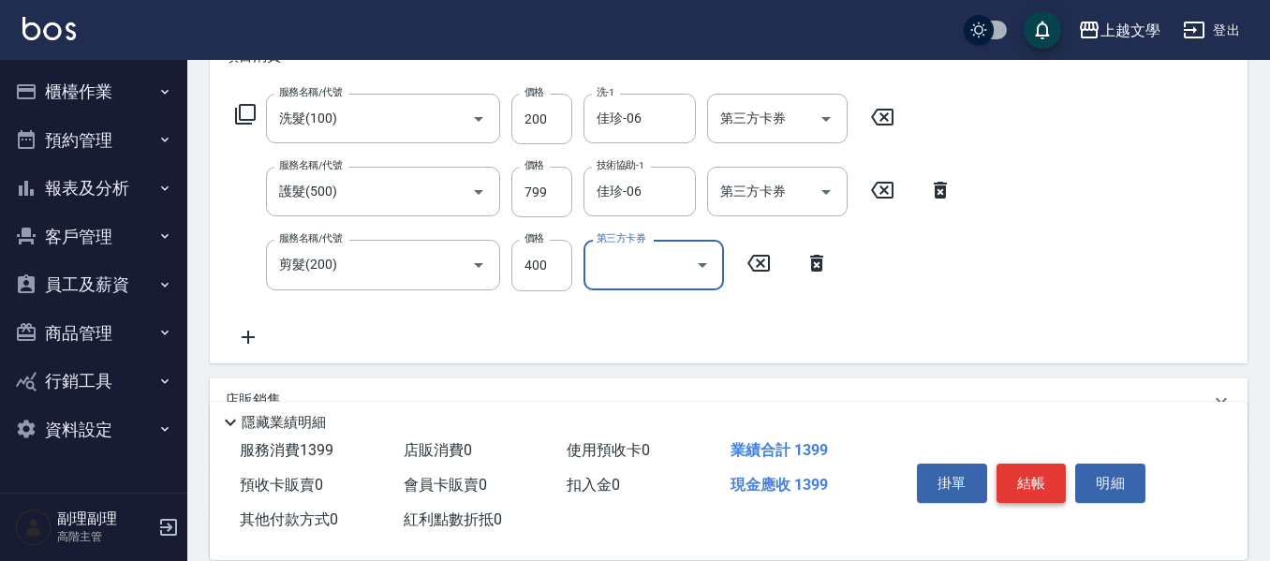
click at [1019, 480] on button "結帳" at bounding box center [1032, 483] width 70 height 39
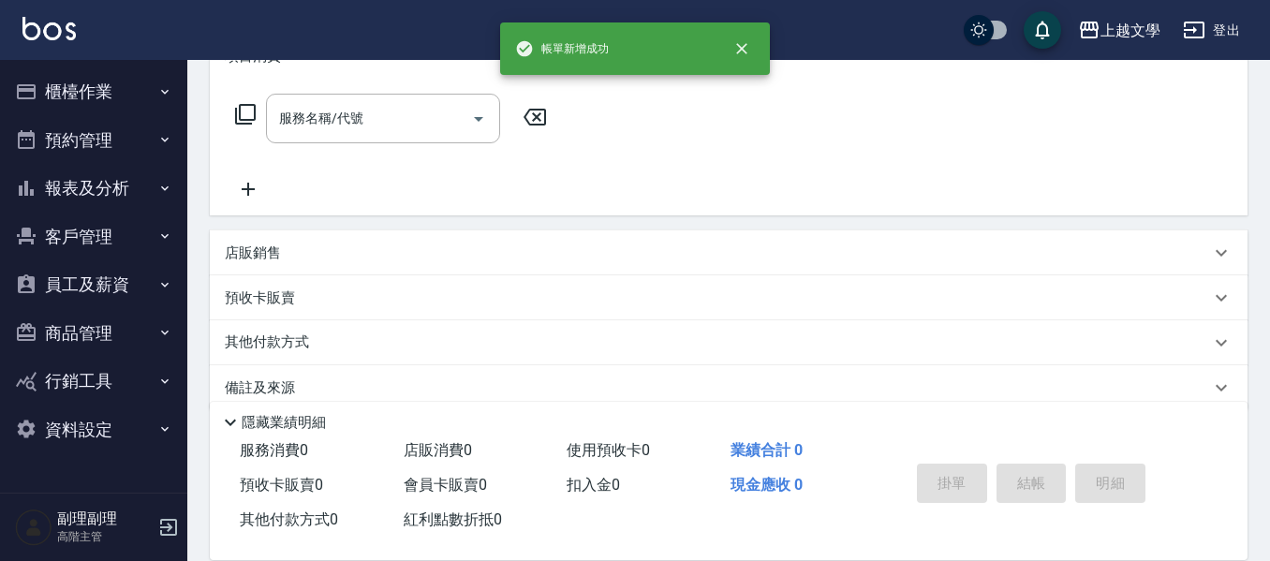
scroll to position [0, 0]
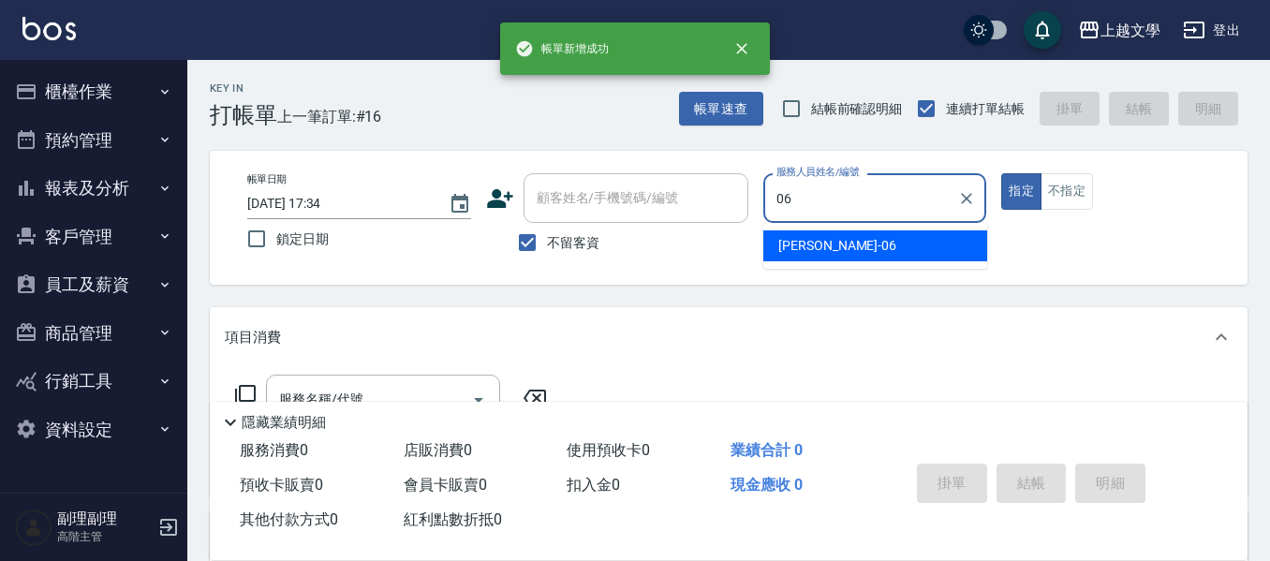
type input "佳珍-06"
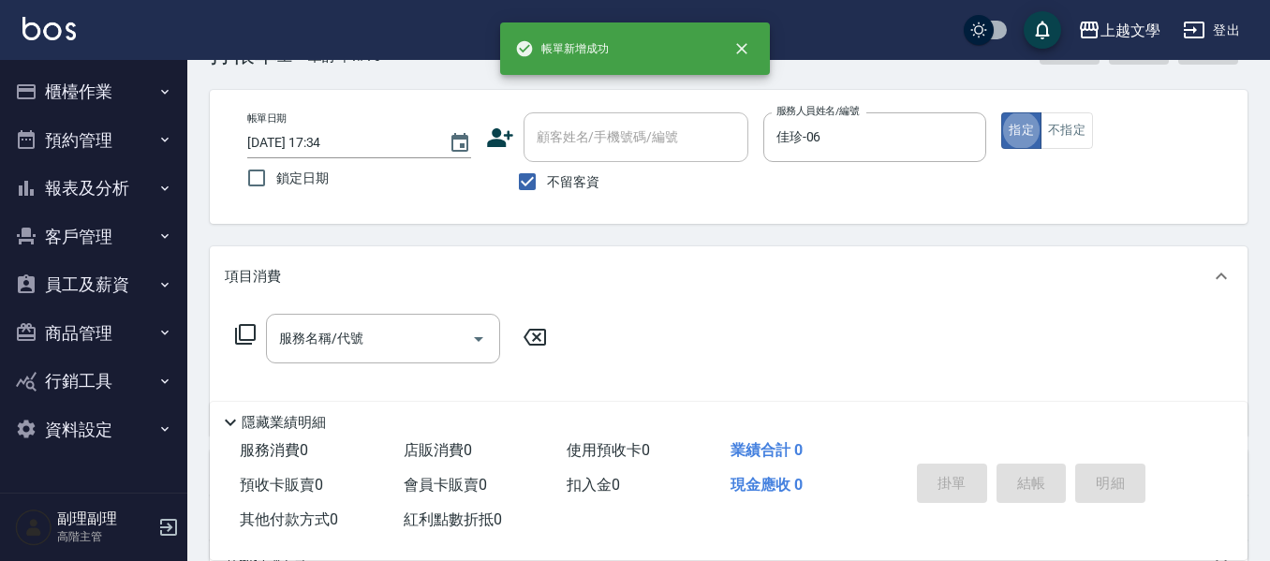
scroll to position [94, 0]
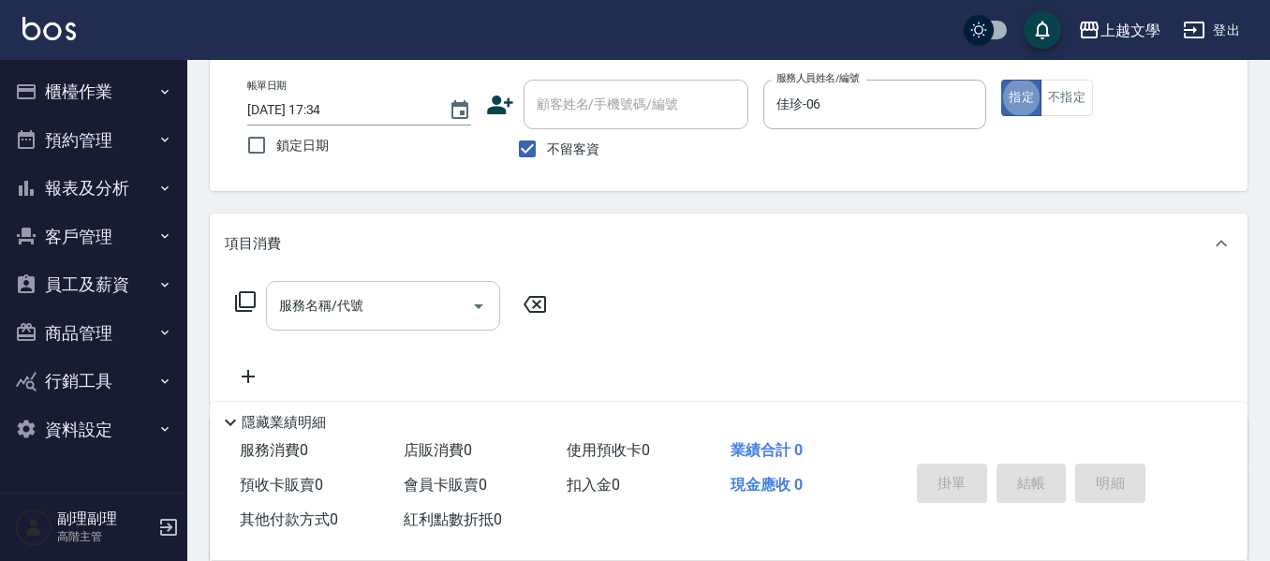
click at [371, 282] on div "服務名稱/代號" at bounding box center [383, 306] width 234 height 50
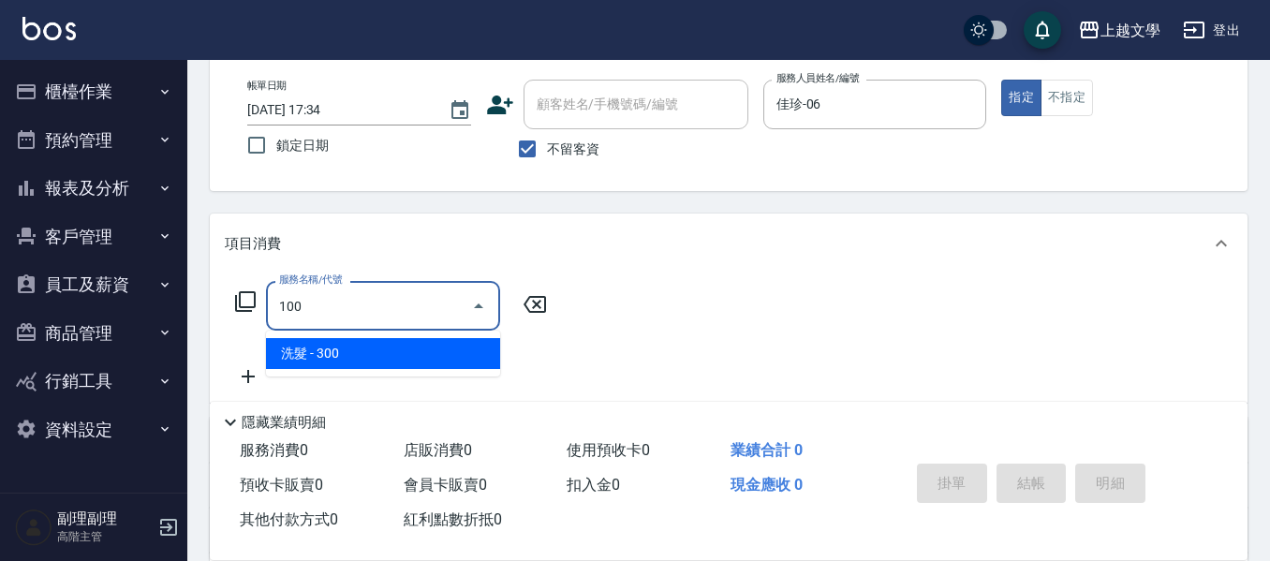
type input "洗髮(100)"
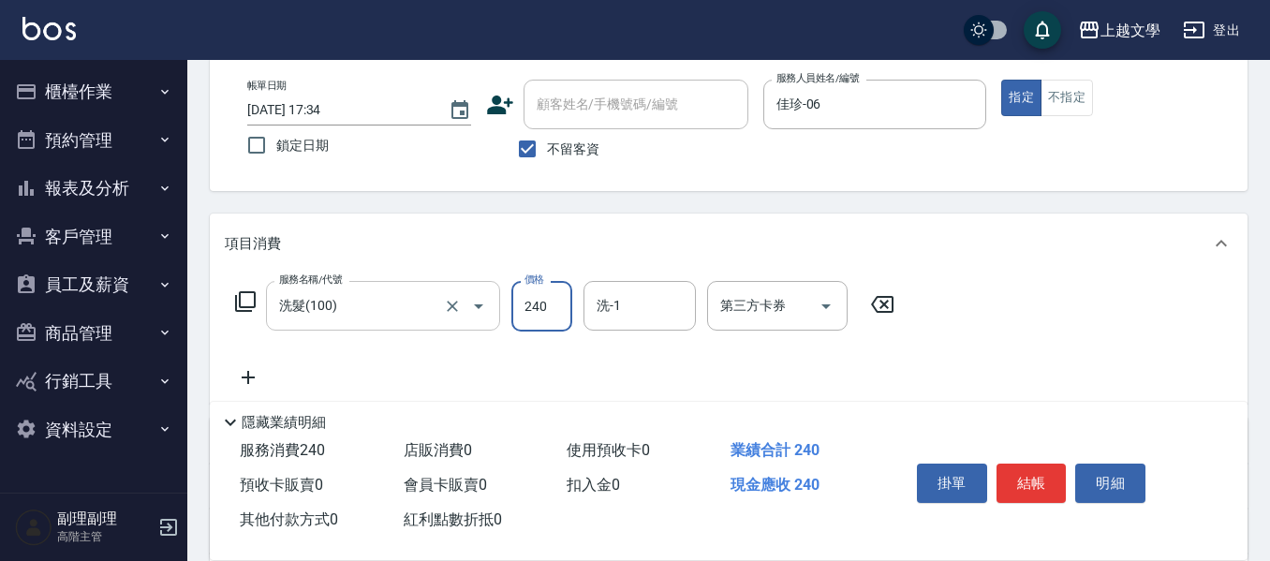
type input "240"
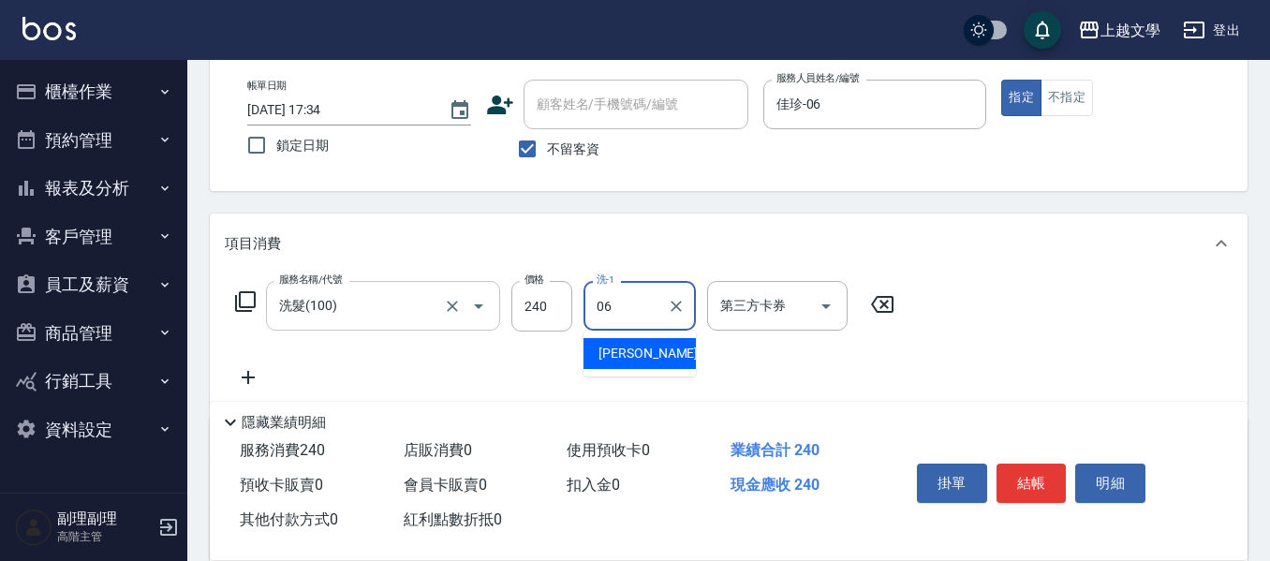
type input "佳珍-06"
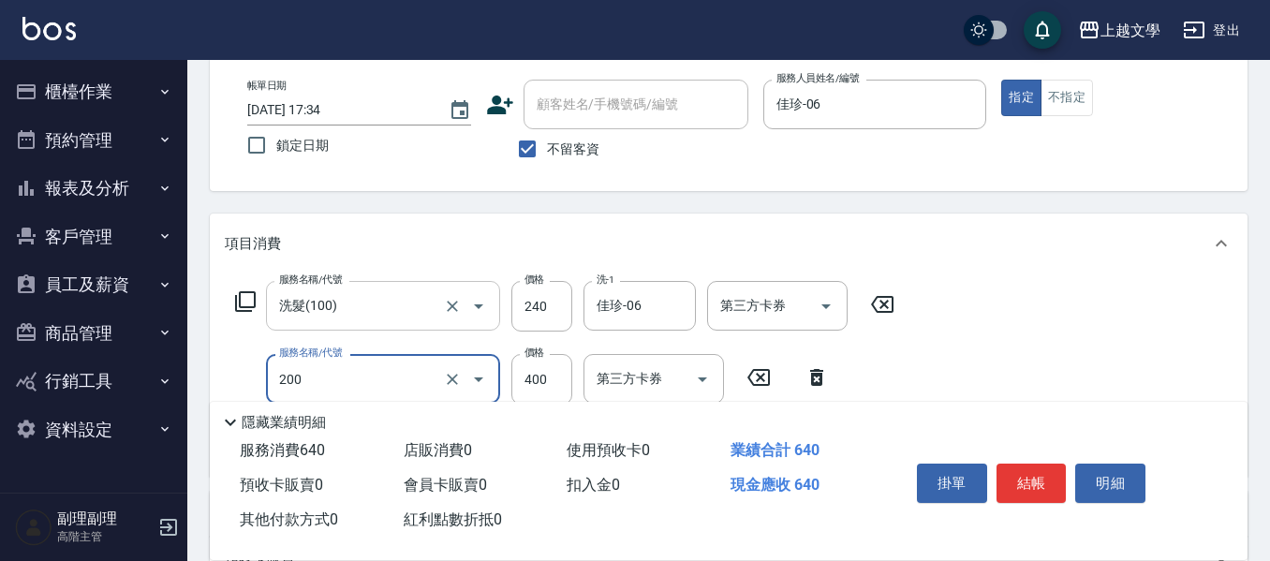
type input "剪髮(200)"
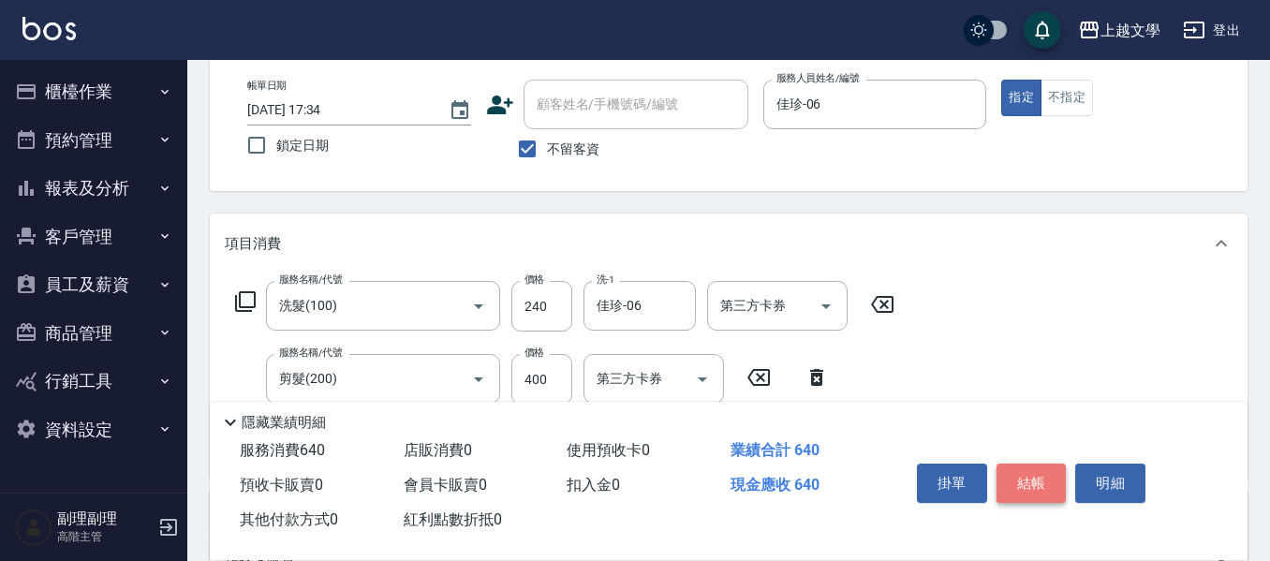
click at [1034, 469] on button "結帳" at bounding box center [1032, 483] width 70 height 39
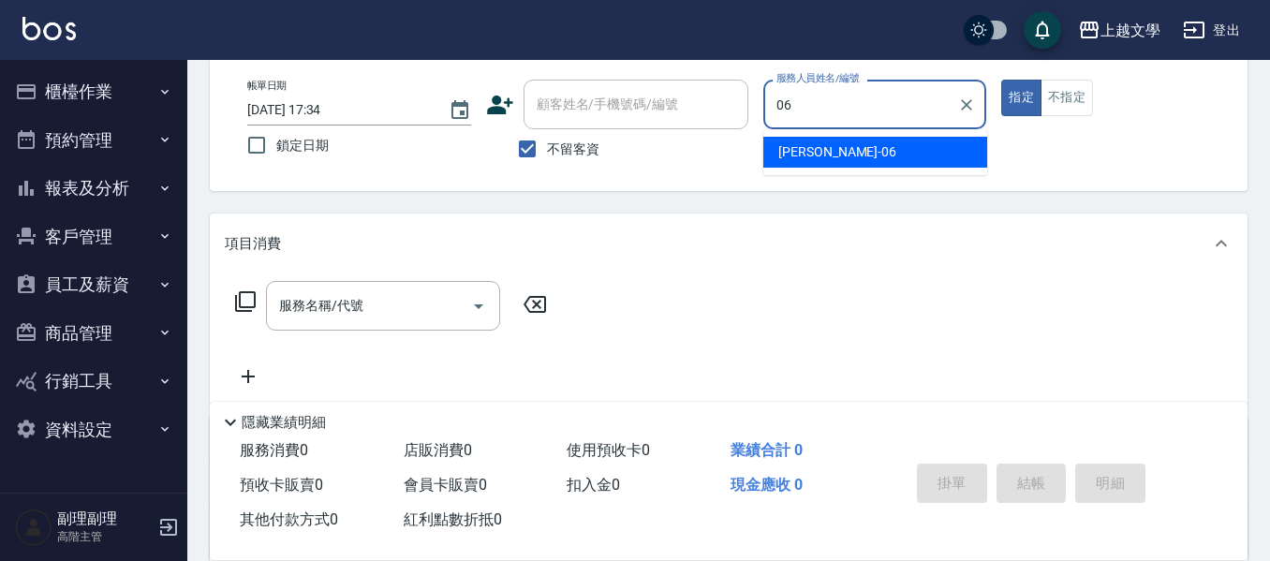
type input "佳珍-06"
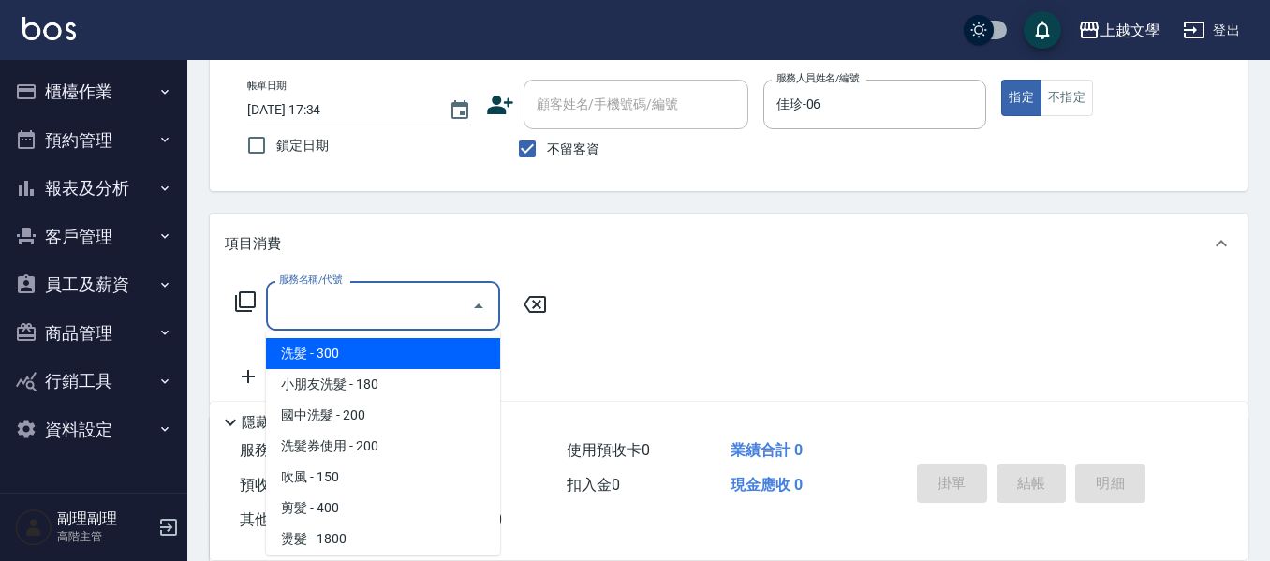
click at [283, 316] on input "服務名稱/代號" at bounding box center [368, 305] width 189 height 33
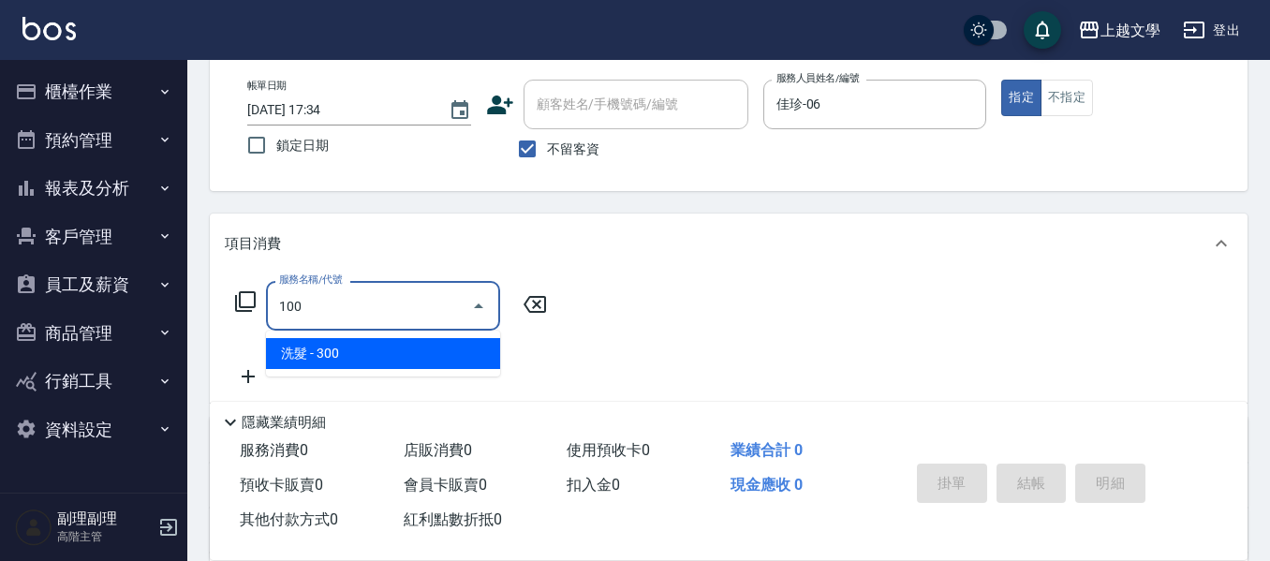
type input "洗髮(100)"
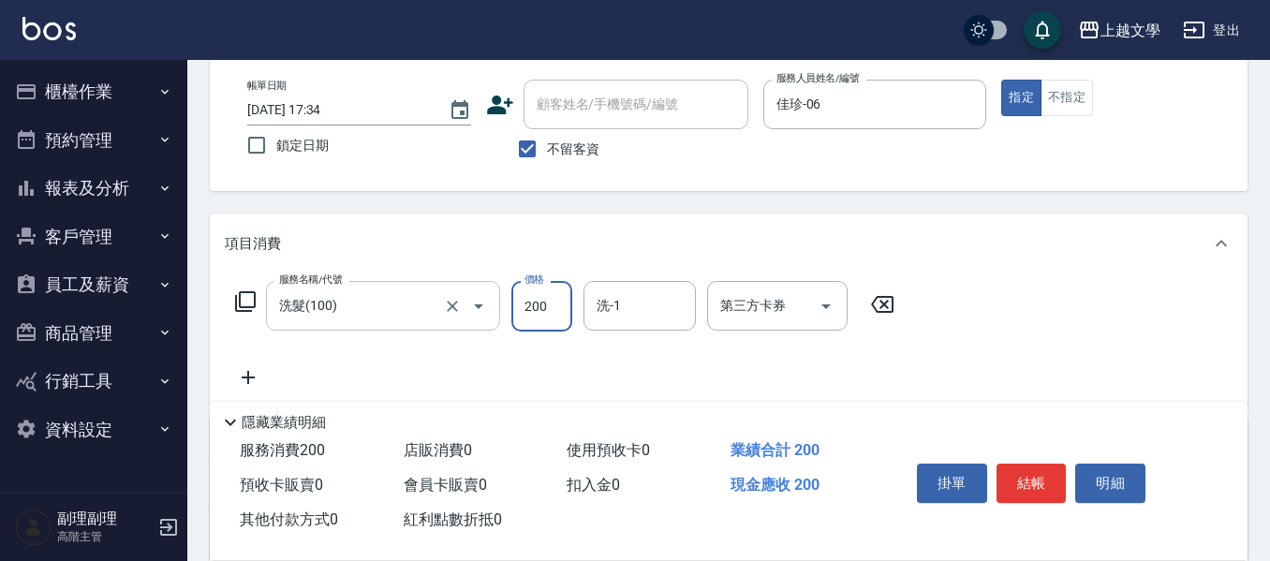
type input "200"
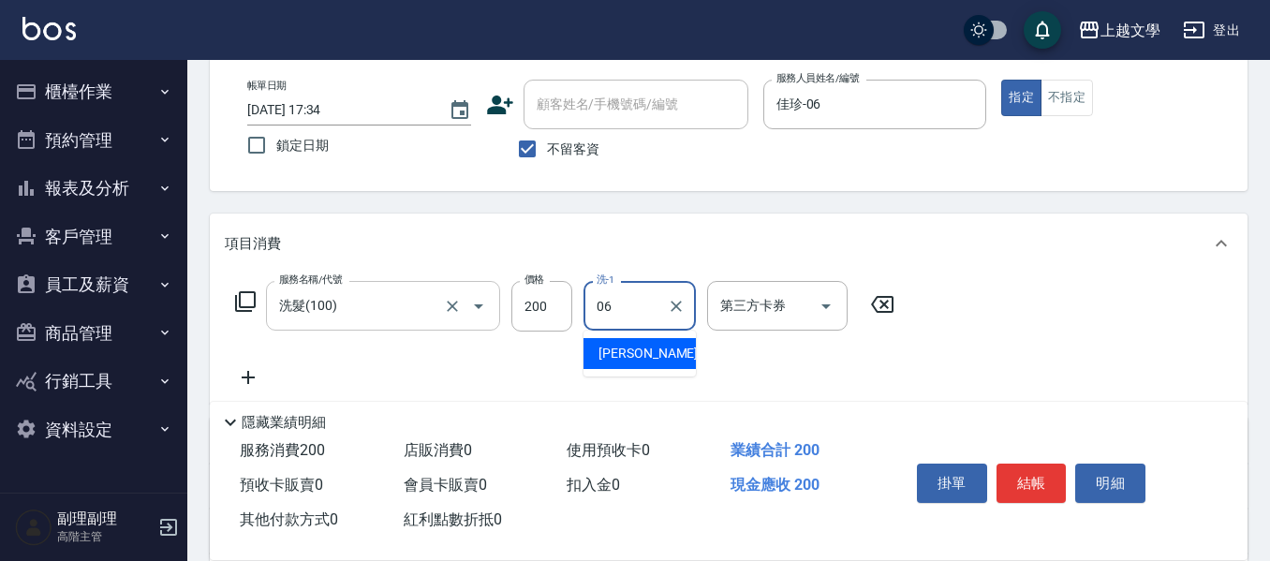
type input "佳珍-06"
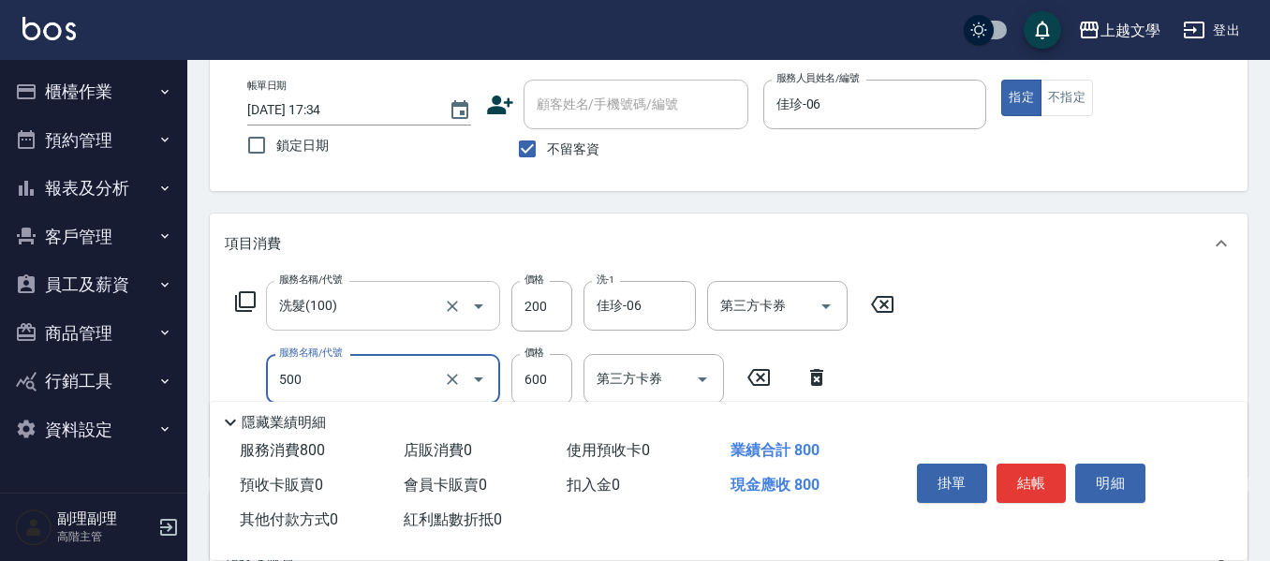
type input "護髮(500)"
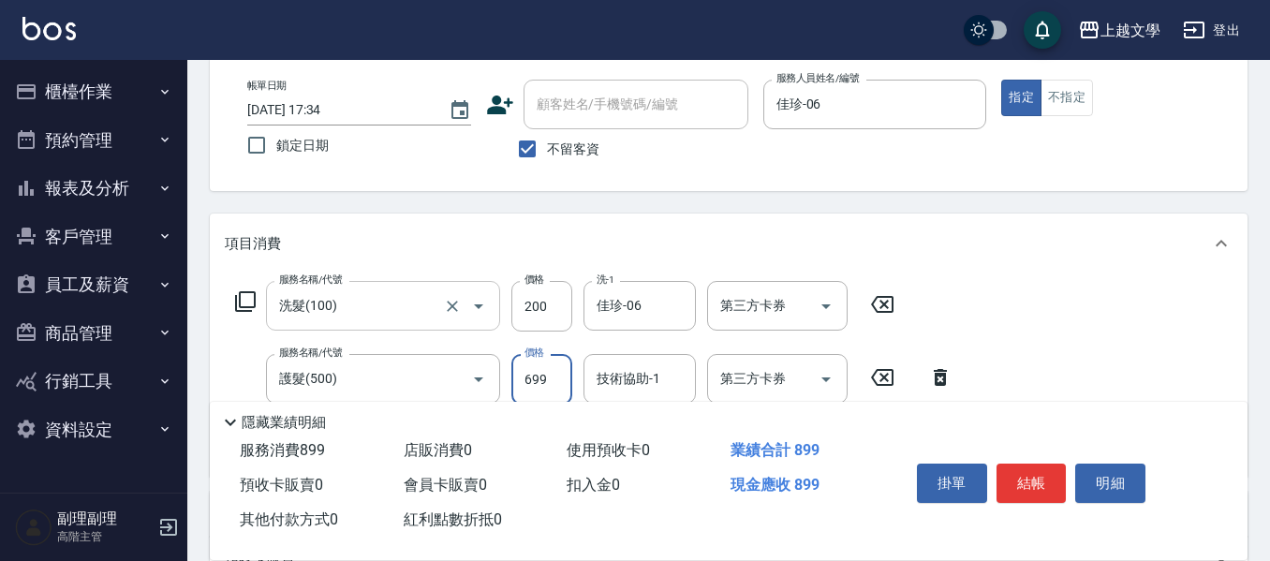
type input "699"
type input "佳珍-06"
click at [1043, 481] on button "結帳" at bounding box center [1032, 483] width 70 height 39
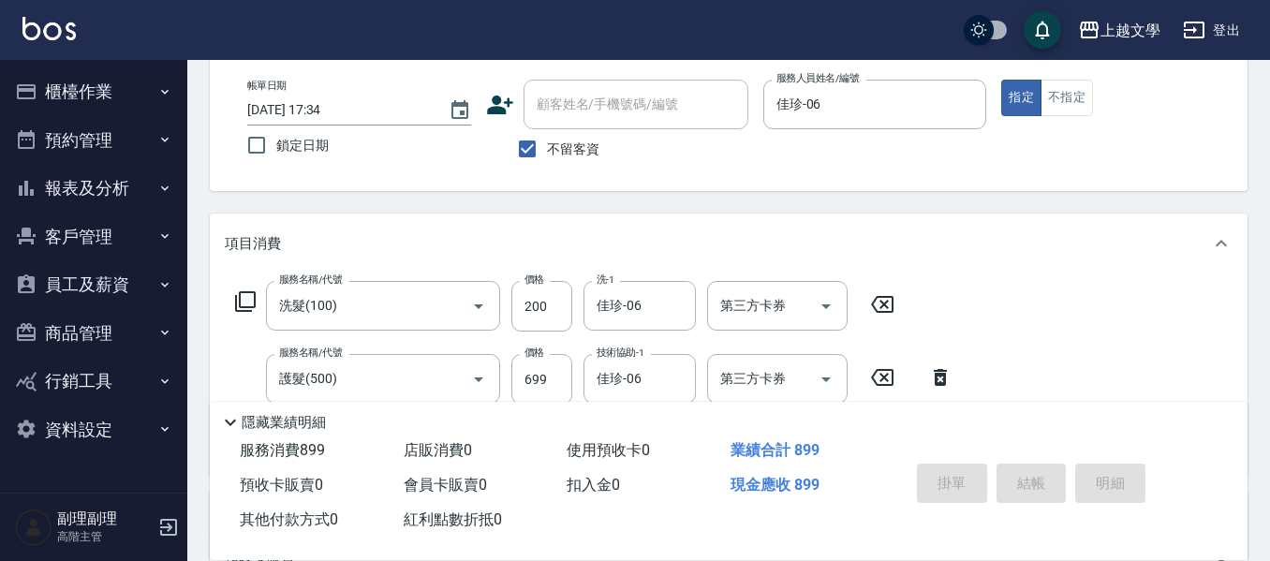
type input "[DATE] 17:35"
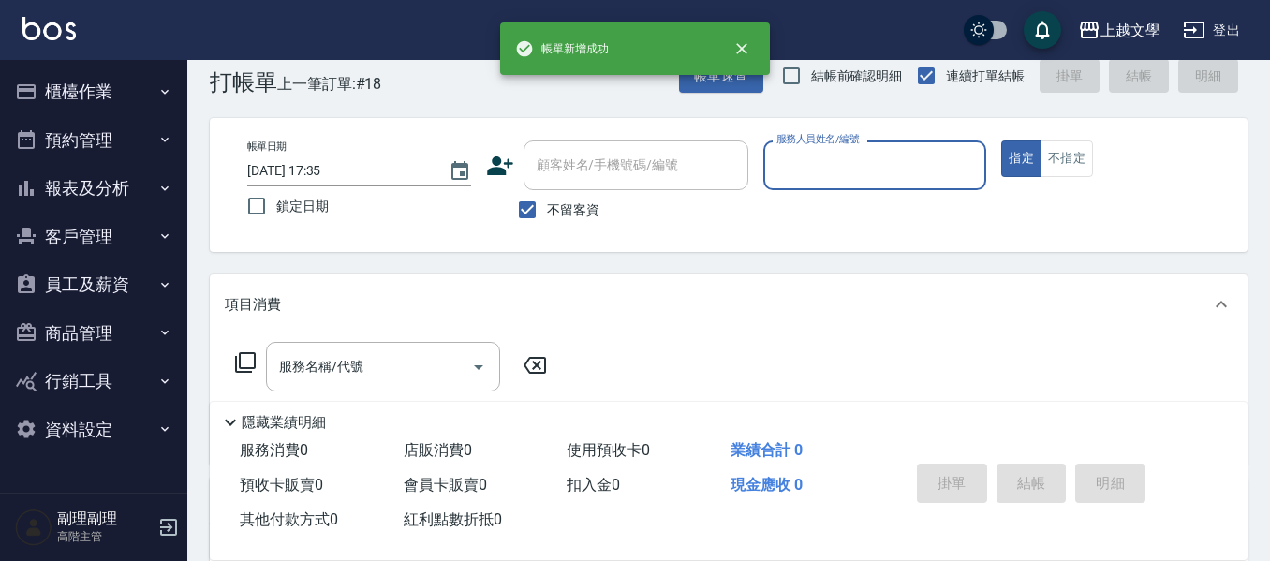
scroll to position [29, 0]
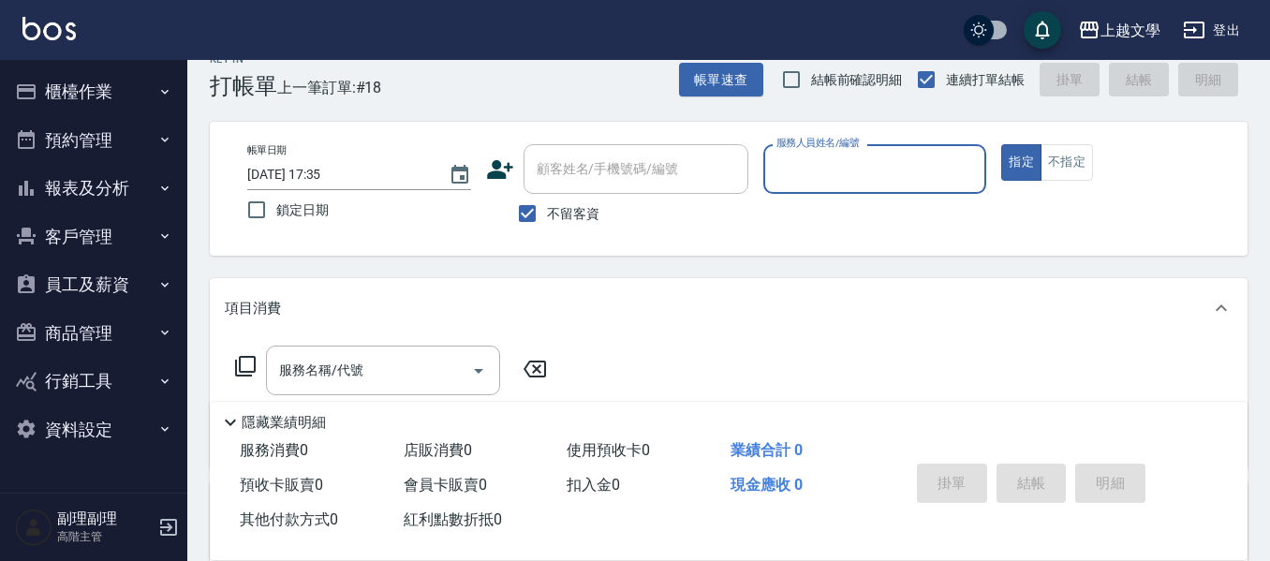
click at [68, 89] on button "櫃檯作業" at bounding box center [93, 91] width 172 height 49
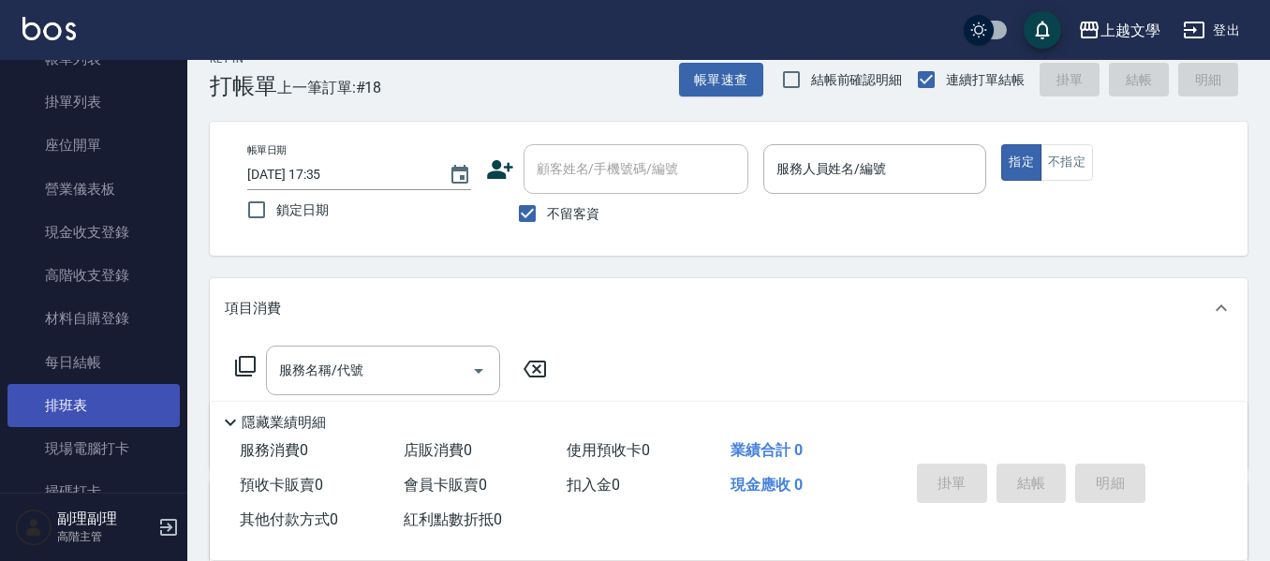
scroll to position [187, 0]
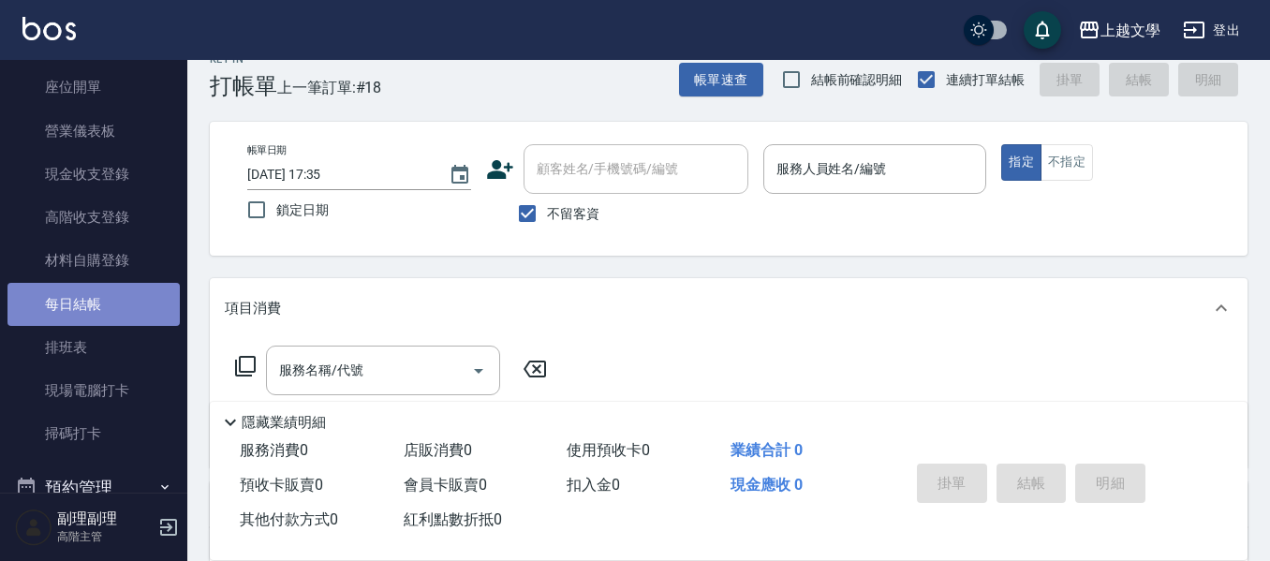
drag, startPoint x: 98, startPoint y: 310, endPoint x: 138, endPoint y: 324, distance: 41.8
click at [98, 309] on link "每日結帳" at bounding box center [93, 304] width 172 height 43
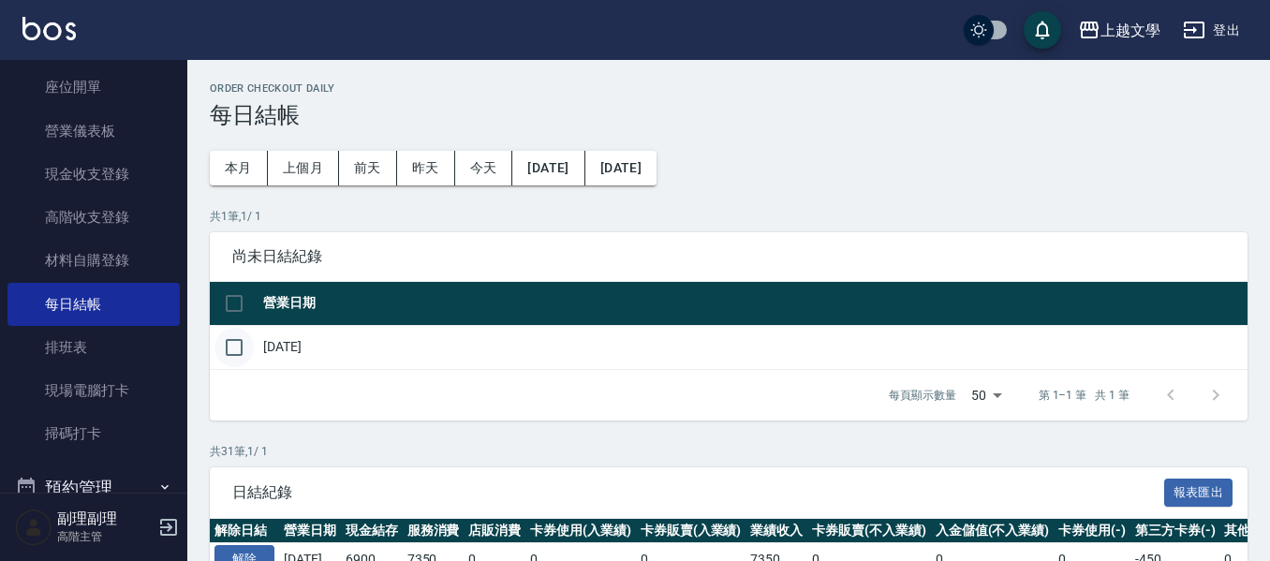
click at [234, 339] on input "checkbox" at bounding box center [233, 347] width 39 height 39
checkbox input "true"
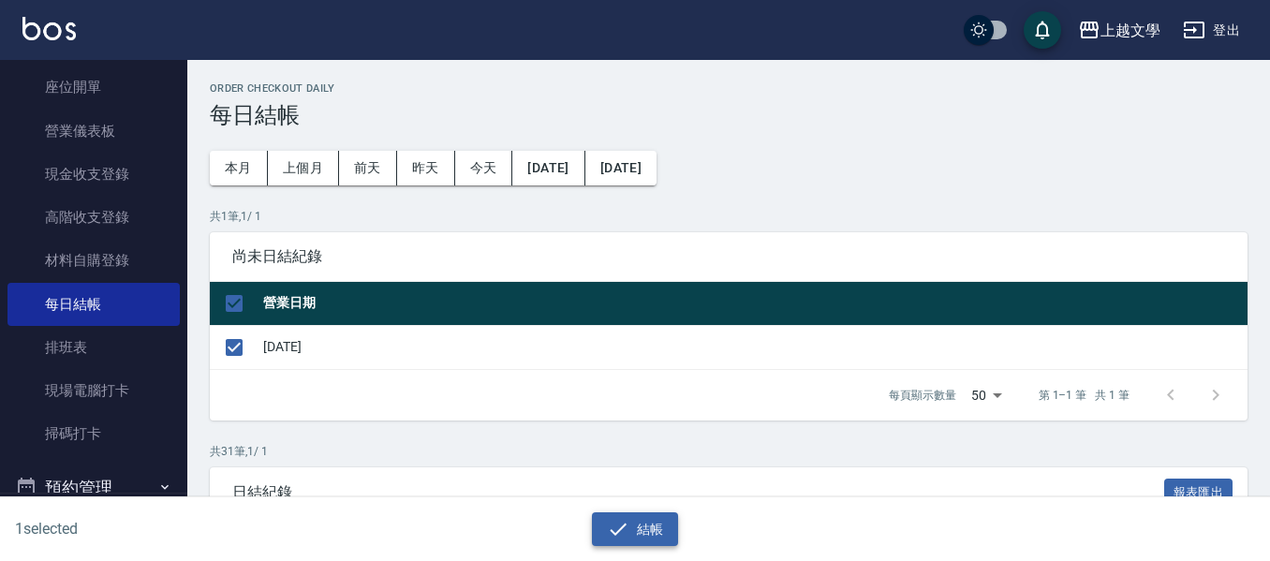
click at [655, 524] on button "結帳" at bounding box center [635, 529] width 87 height 35
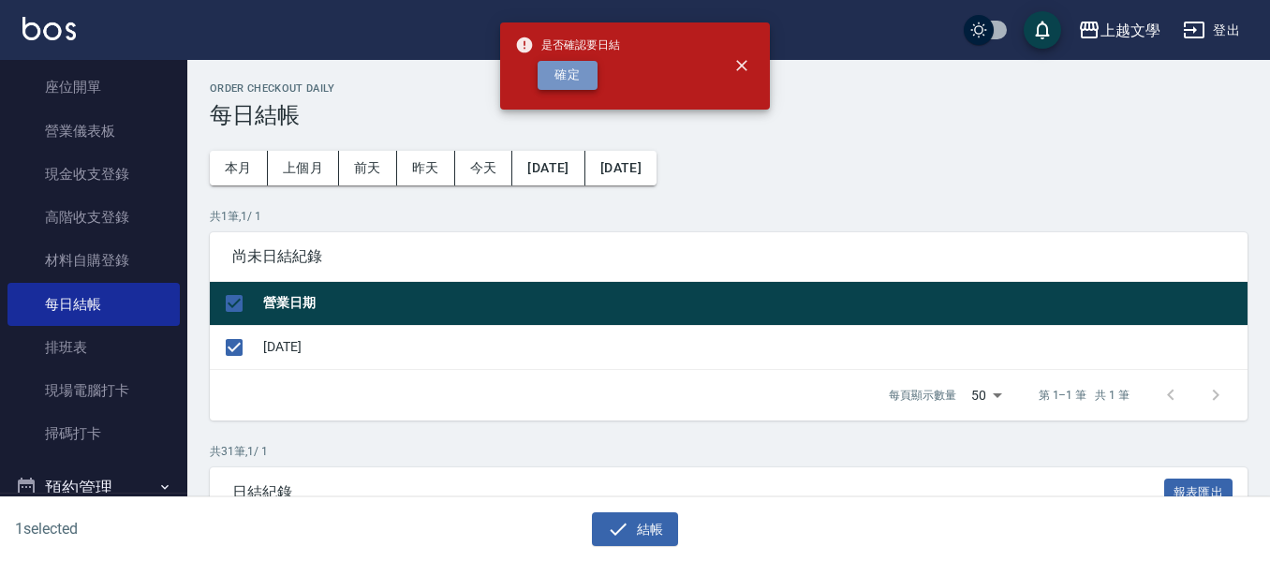
click at [554, 66] on button "確定" at bounding box center [568, 75] width 60 height 29
checkbox input "false"
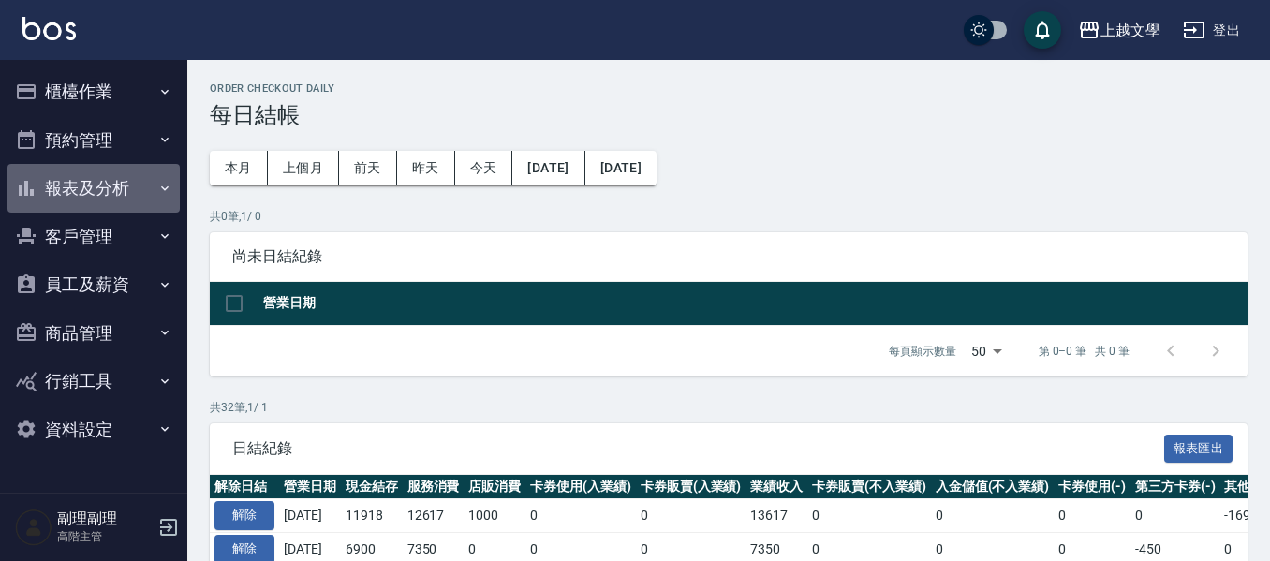
click at [101, 190] on button "報表及分析" at bounding box center [93, 188] width 172 height 49
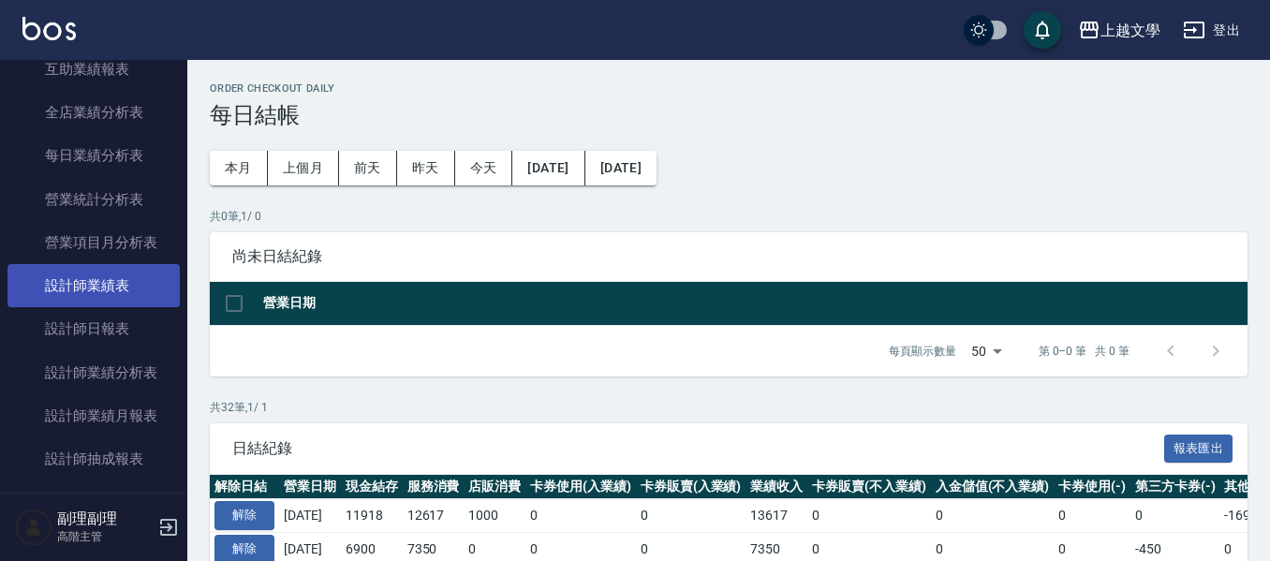
scroll to position [749, 0]
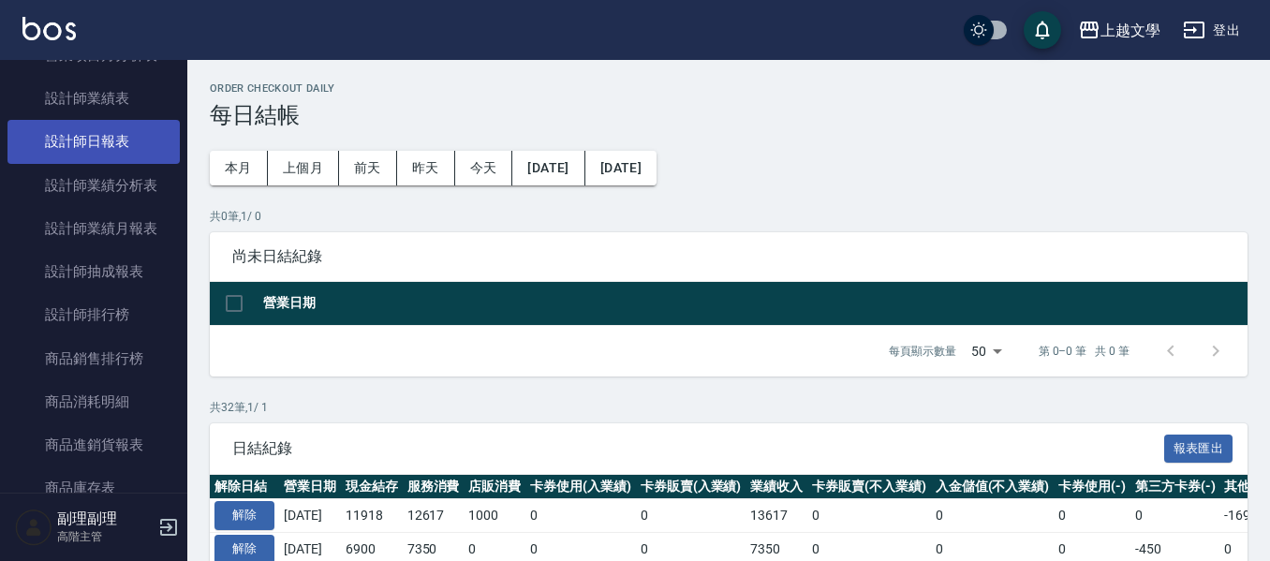
click at [98, 138] on link "設計師日報表" at bounding box center [93, 141] width 172 height 43
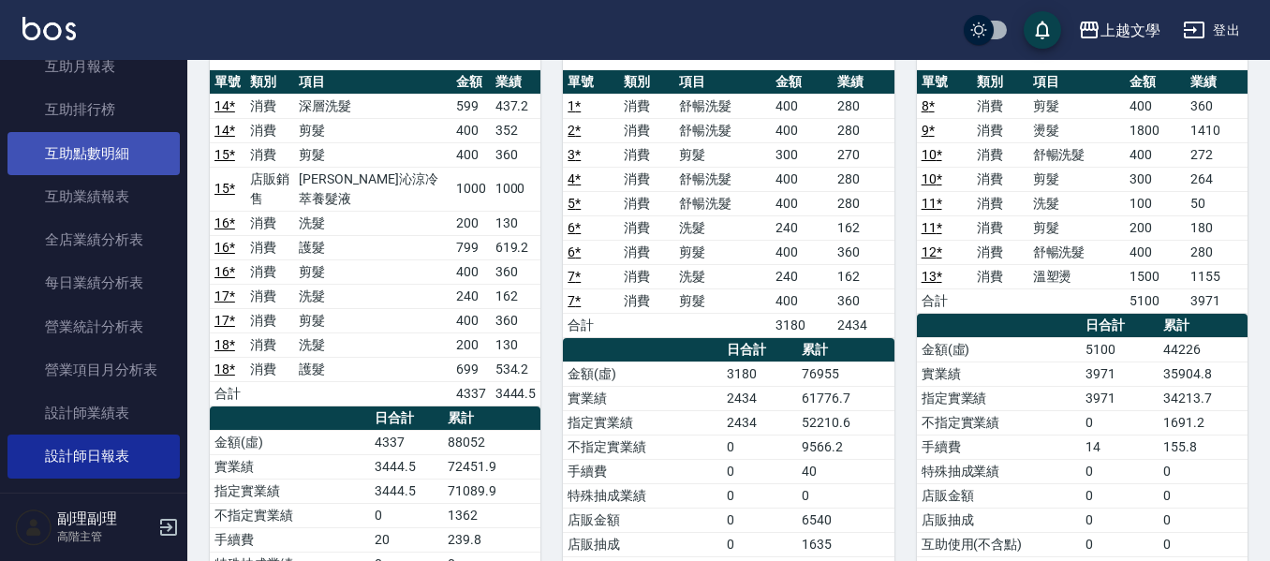
scroll to position [281, 0]
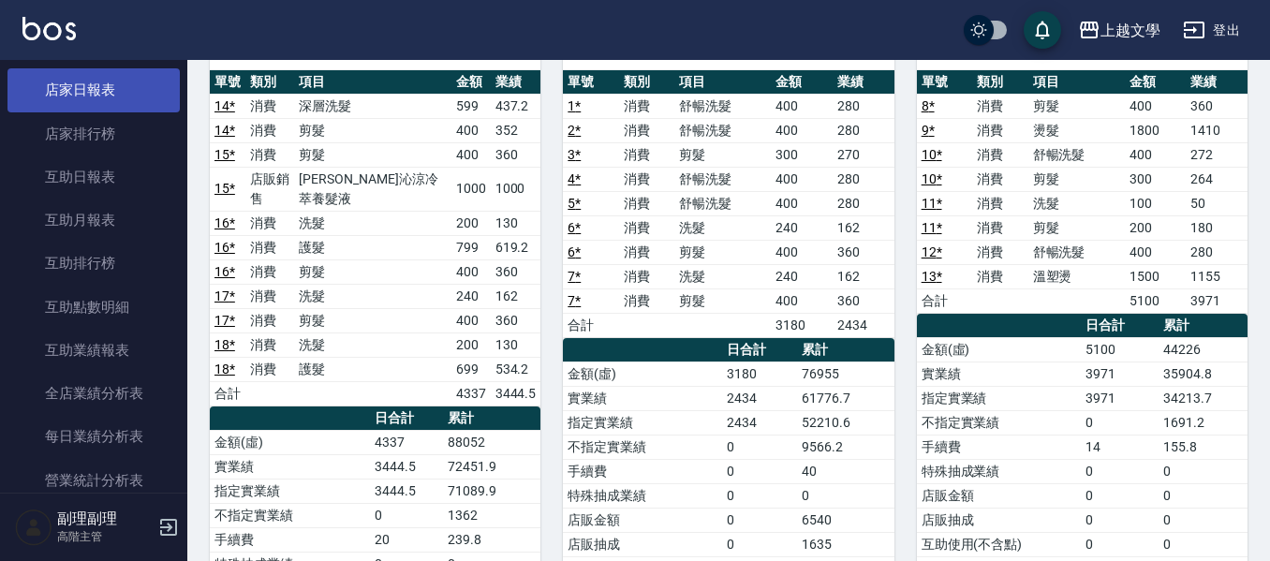
click at [94, 92] on link "店家日報表" at bounding box center [93, 89] width 172 height 43
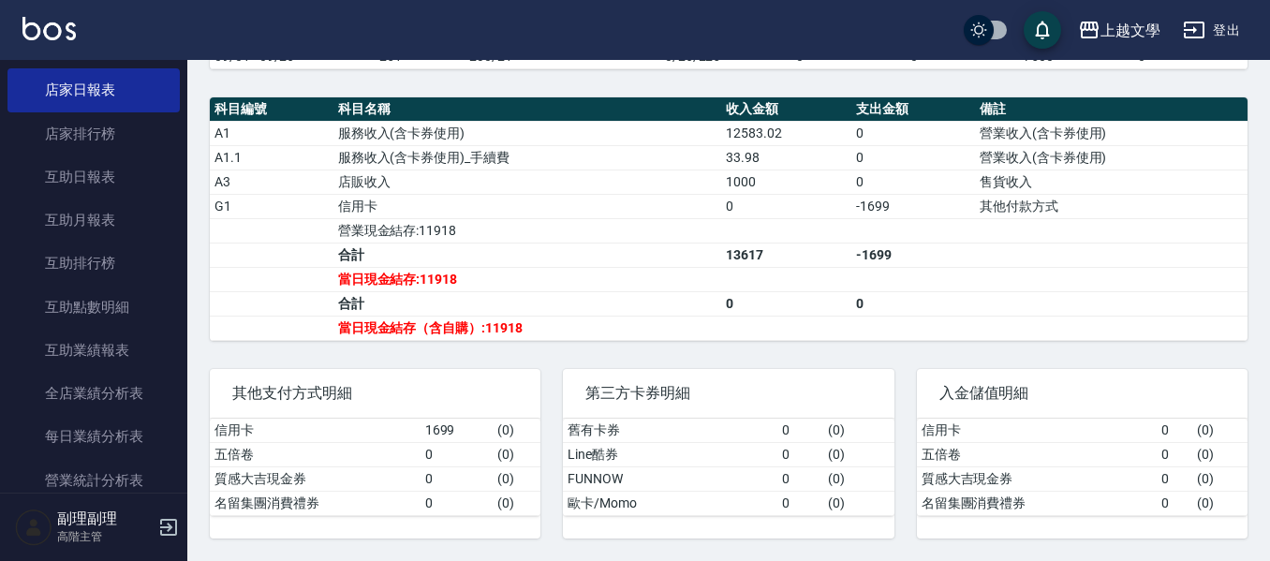
scroll to position [569, 0]
click at [1215, 30] on button "登出" at bounding box center [1211, 30] width 72 height 35
